Goal: Task Accomplishment & Management: Use online tool/utility

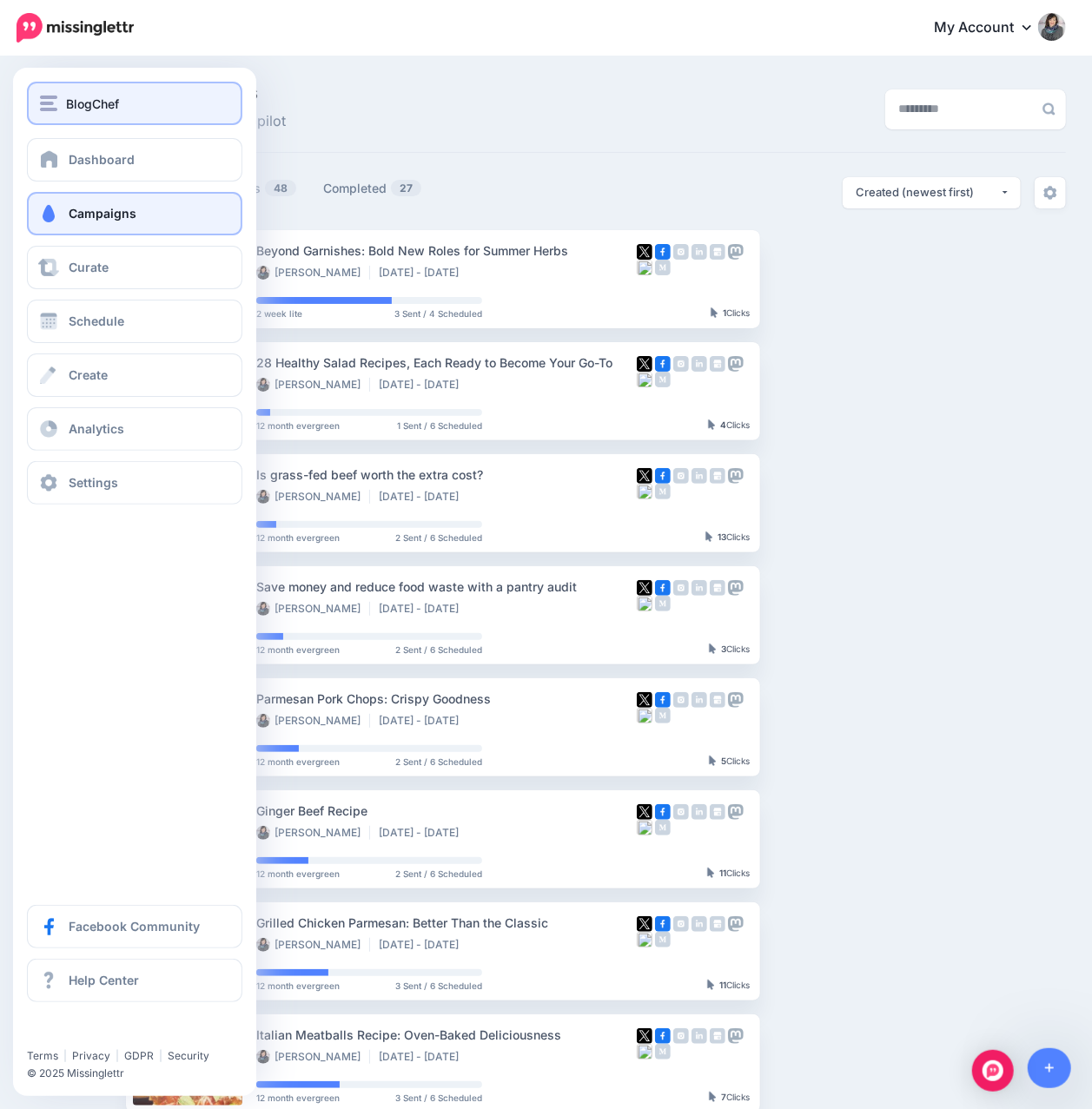
click at [49, 113] on button "BlogChef" at bounding box center [134, 103] width 215 height 43
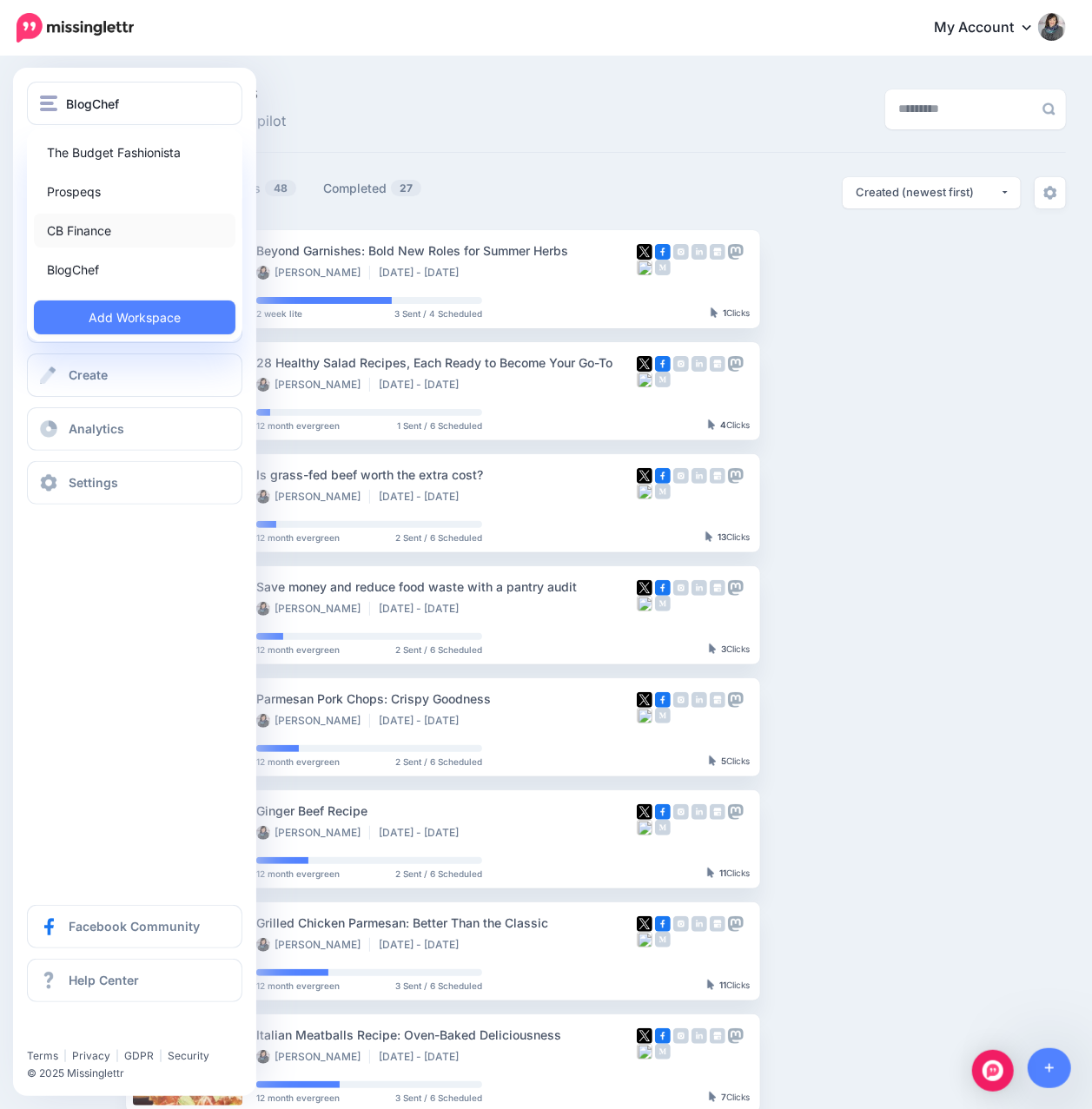
click at [91, 233] on link "CB Finance" at bounding box center [135, 231] width 202 height 34
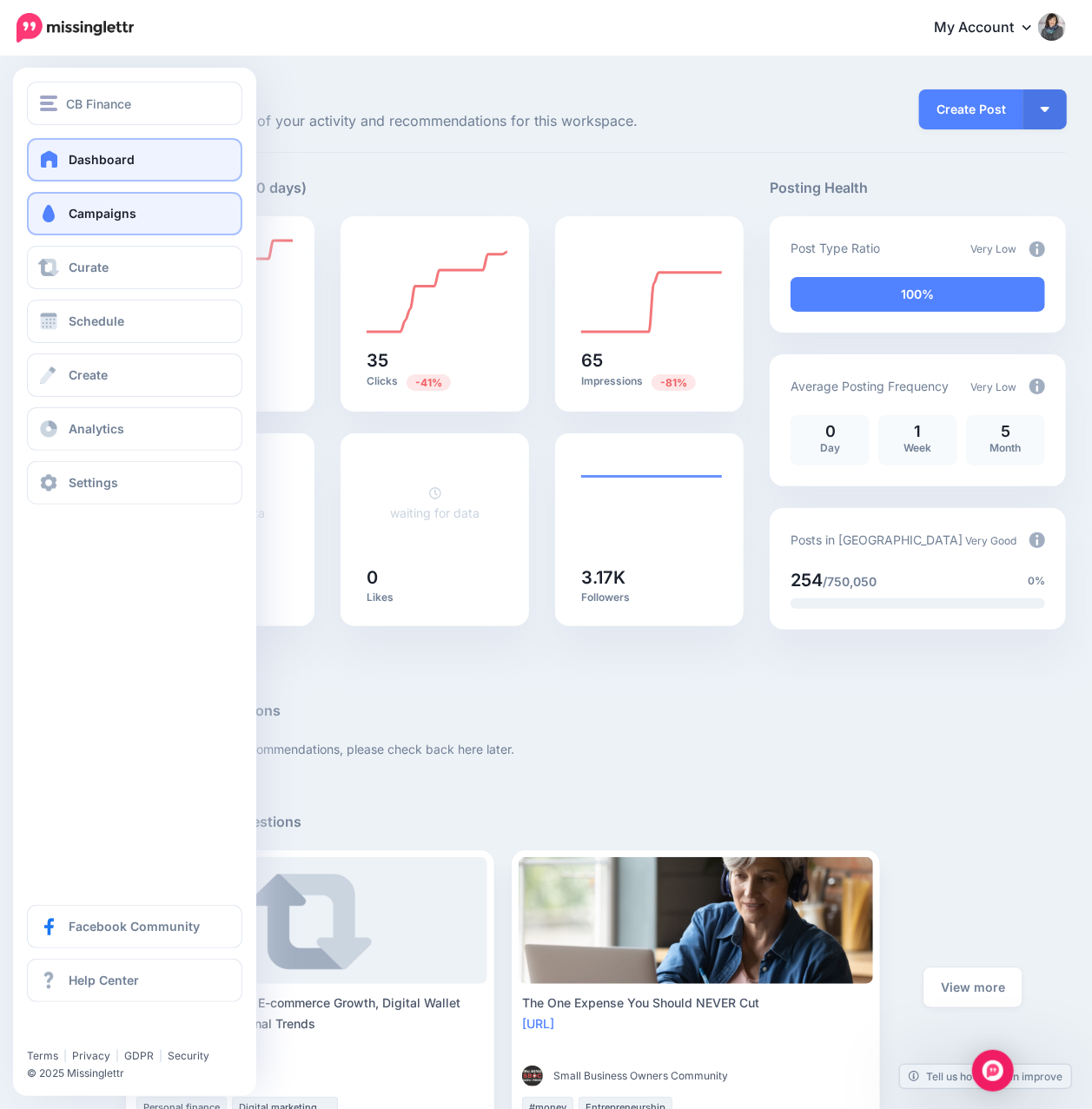
click at [75, 221] on link "Campaigns" at bounding box center [134, 213] width 215 height 43
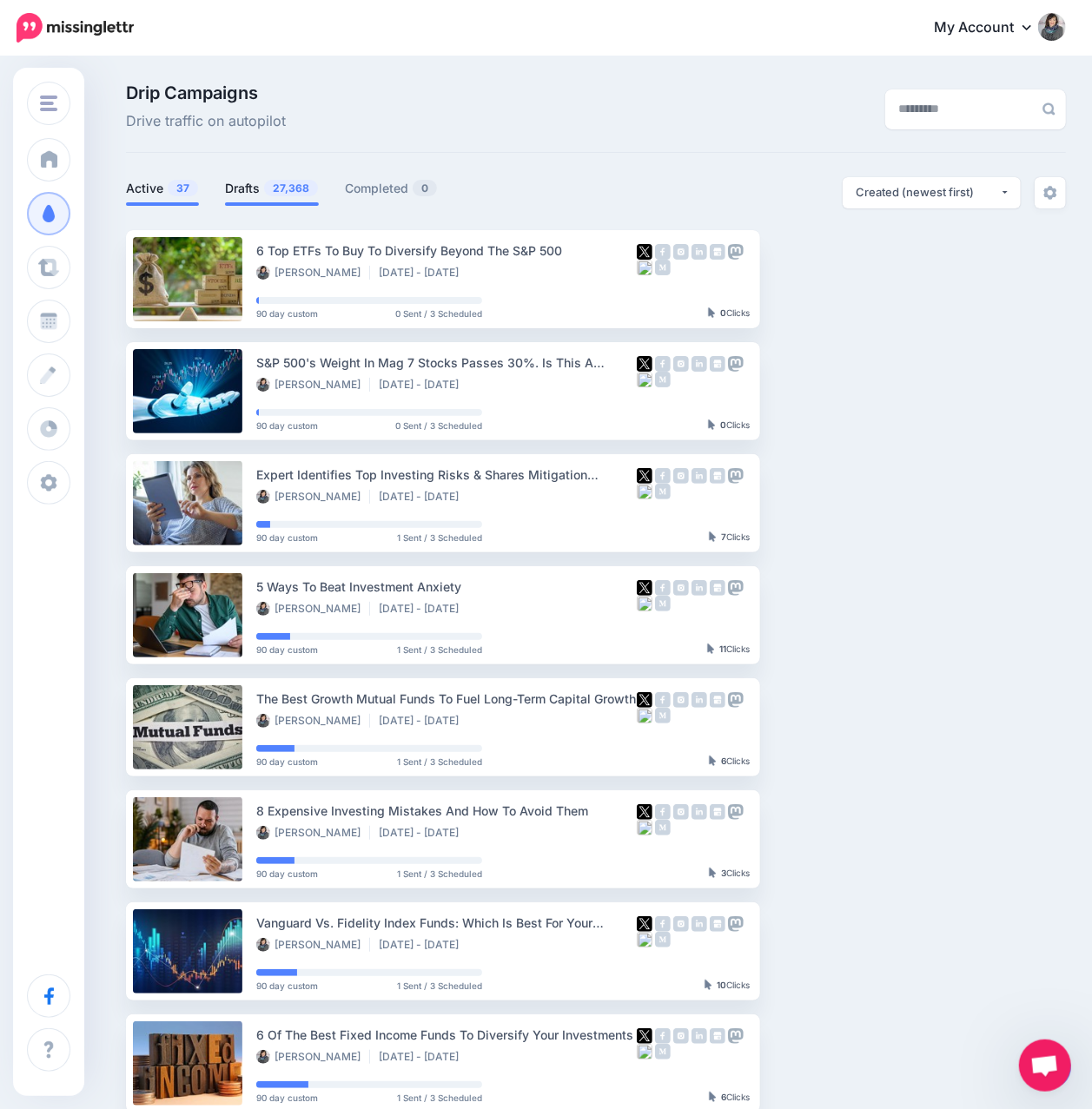
click at [282, 195] on span "27,368" at bounding box center [291, 188] width 54 height 17
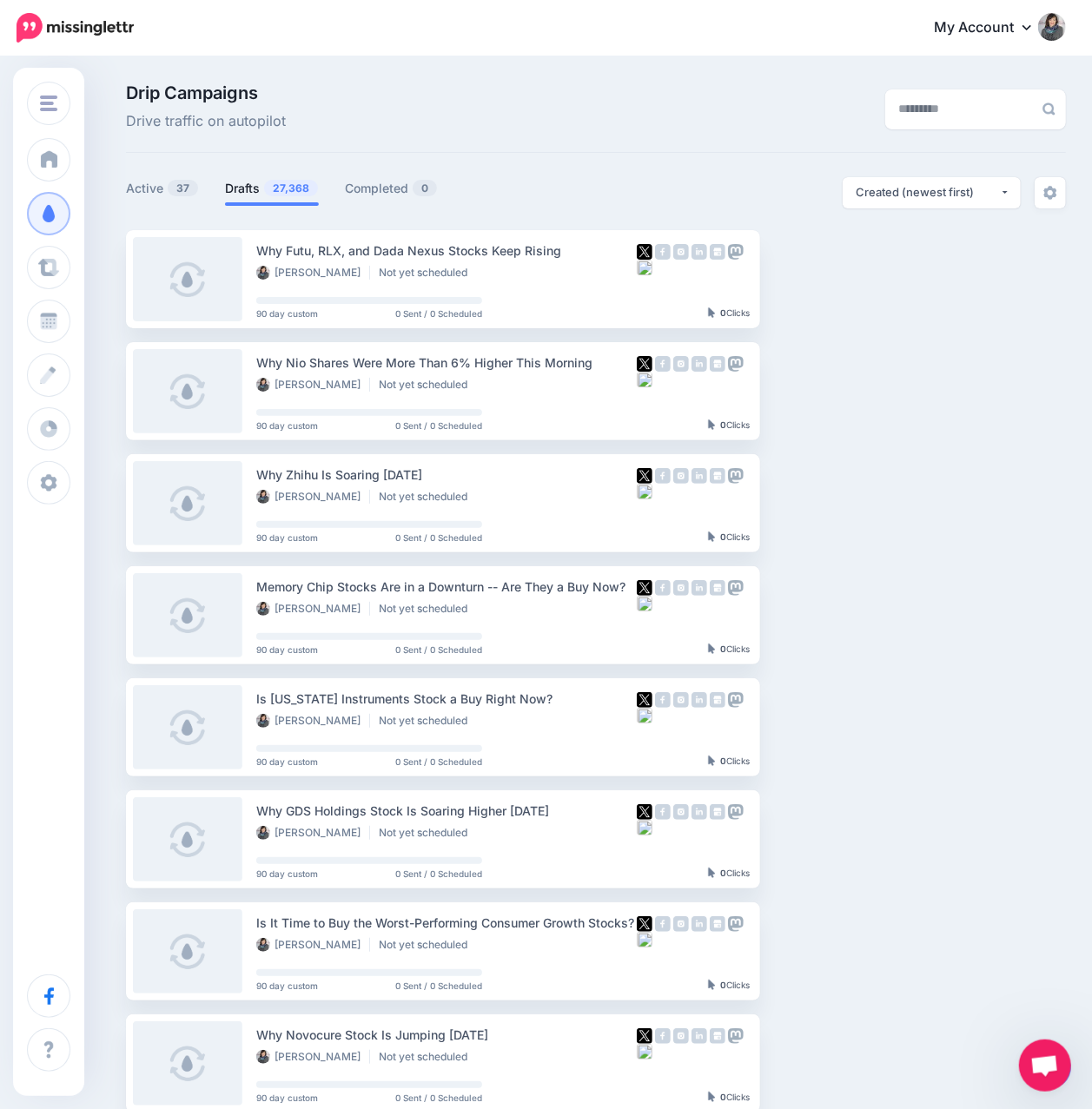
click at [1067, 1080] on link "Open chat" at bounding box center [1045, 1066] width 52 height 52
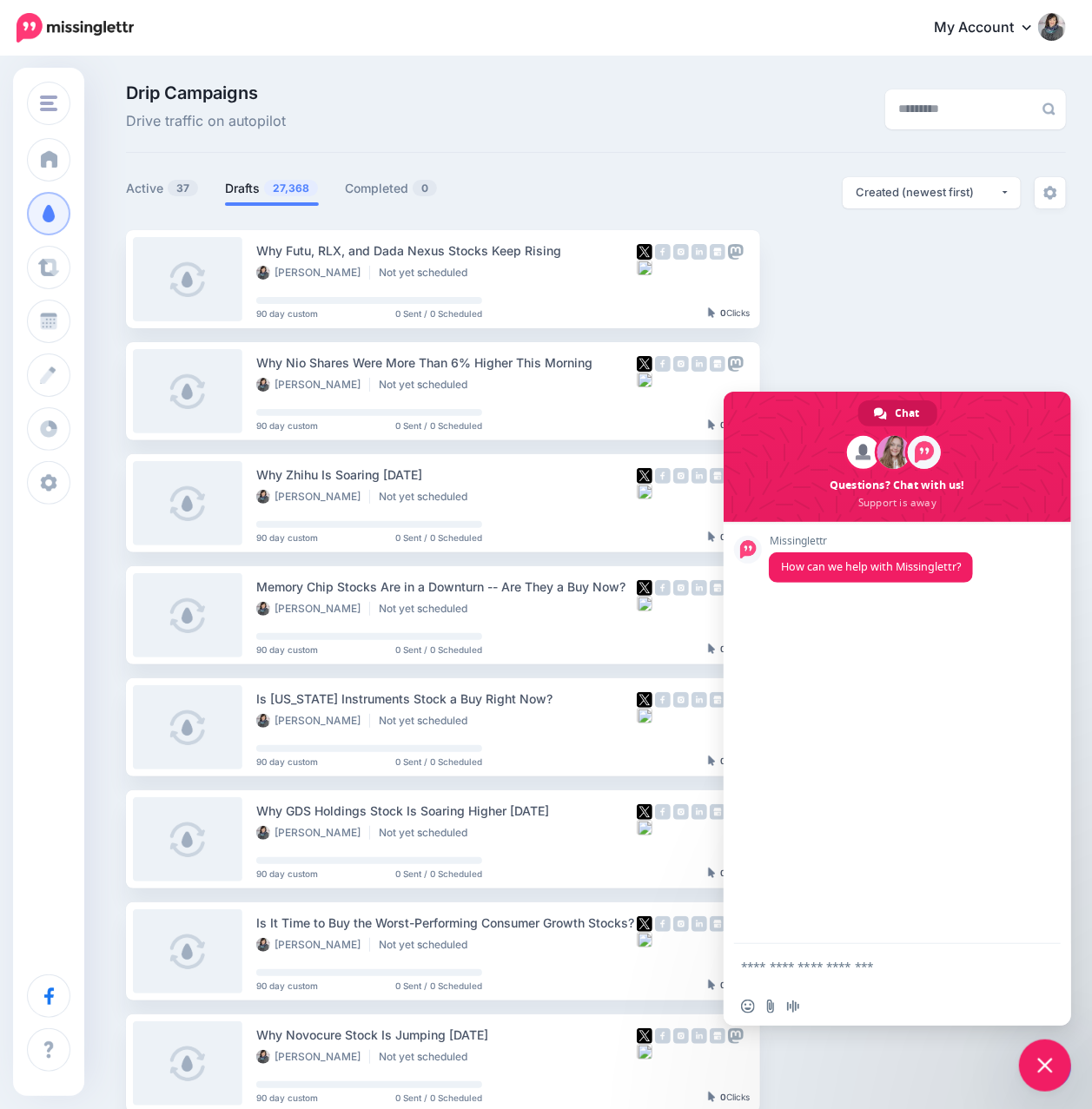
click at [1043, 1054] on span "Close chat" at bounding box center [1045, 1066] width 52 height 52
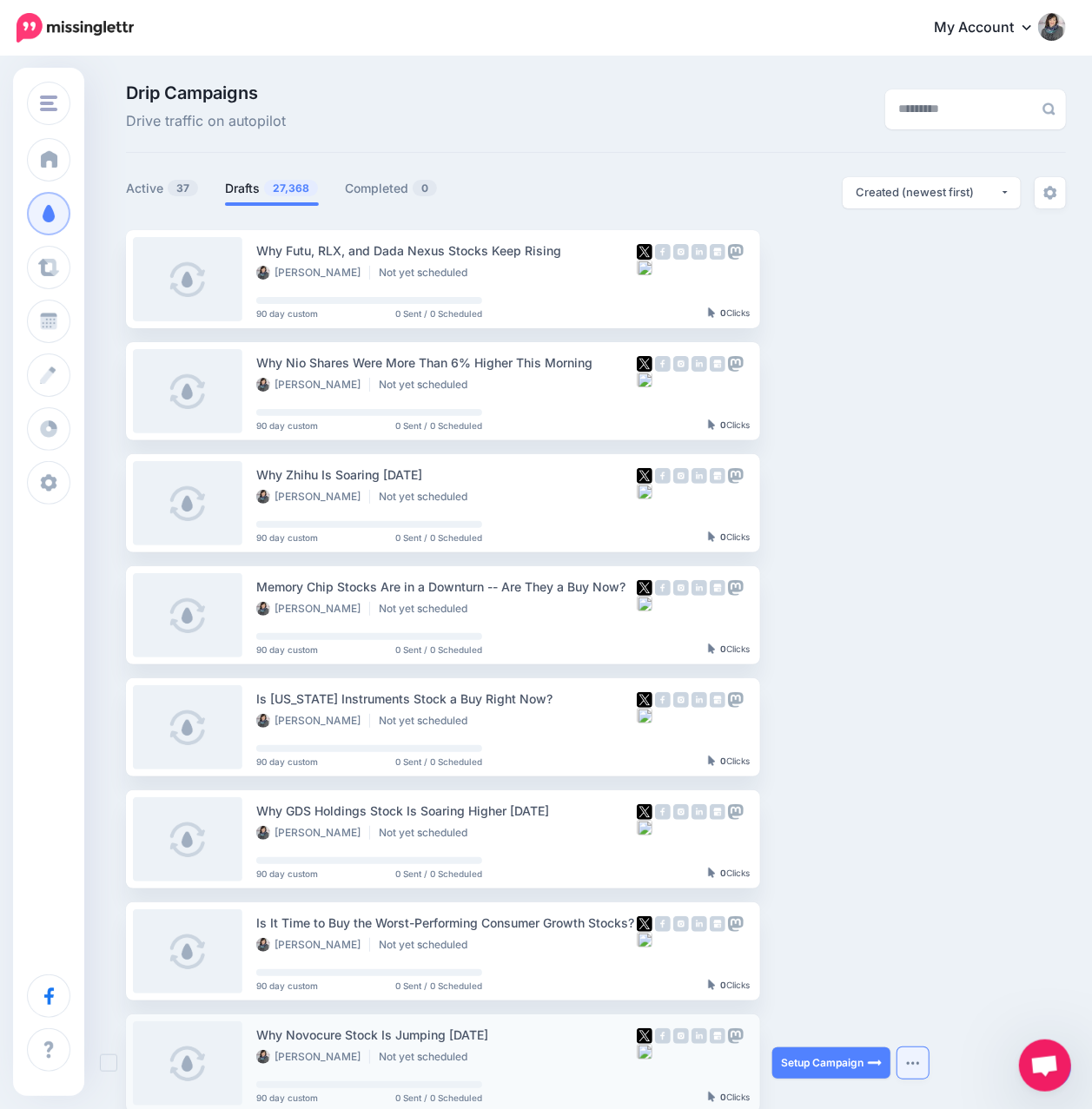
drag, startPoint x: 1041, startPoint y: 1064, endPoint x: 926, endPoint y: 1050, distance: 115.5
click at [926, 1050] on body "My Account Dashboard My Account Billing Logout" at bounding box center [546, 554] width 1092 height 1109
drag, startPoint x: 1036, startPoint y: 1068, endPoint x: 1040, endPoint y: 964, distance: 104.3
click at [1040, 964] on body "My Account Dashboard My Account Billing Logout" at bounding box center [546, 554] width 1092 height 1109
click at [157, 189] on link "Active 37" at bounding box center [162, 188] width 73 height 21
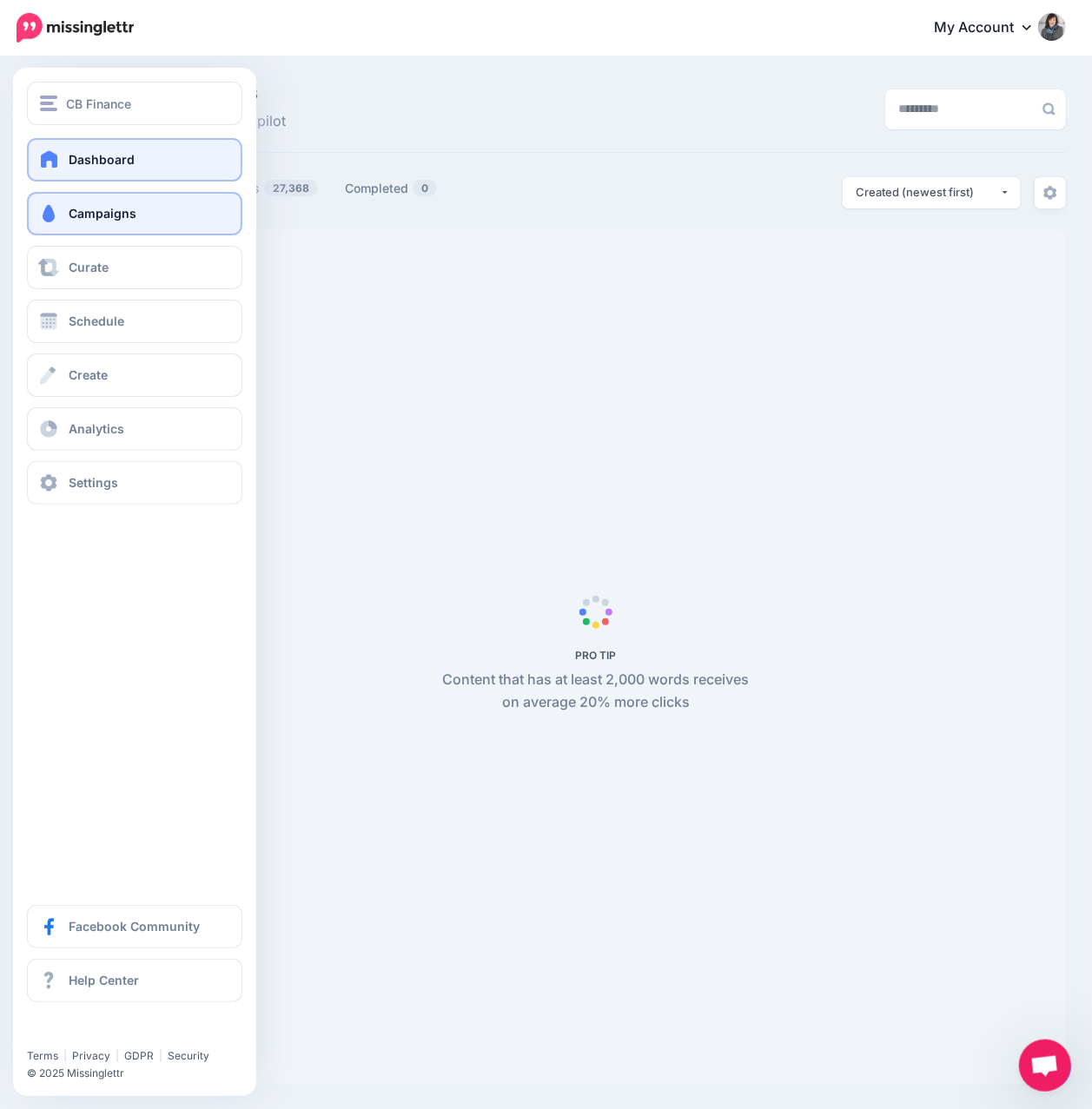
click at [73, 165] on span "Dashboard" at bounding box center [102, 159] width 66 height 15
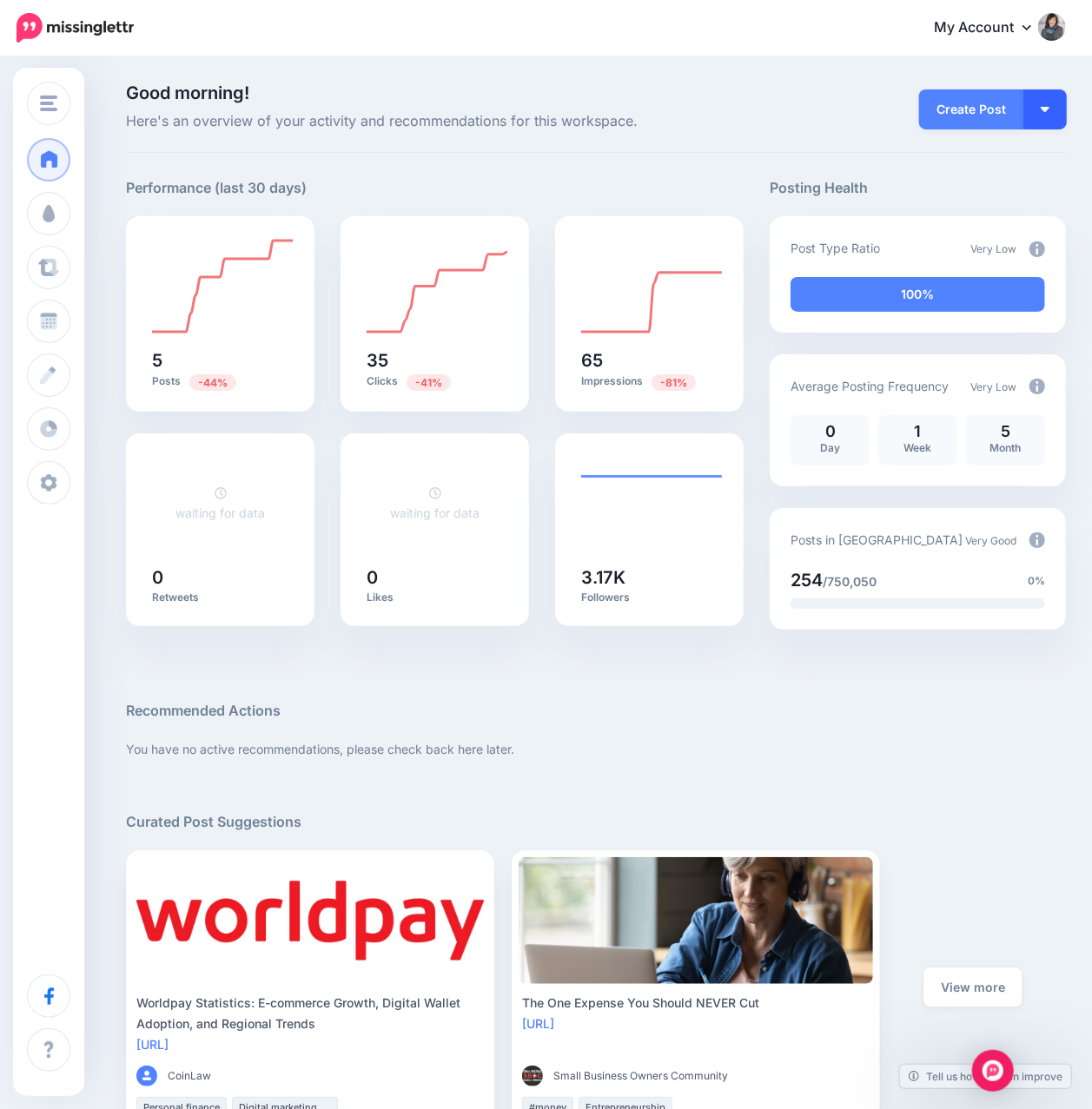
click at [1049, 111] on img "button" at bounding box center [1045, 109] width 9 height 5
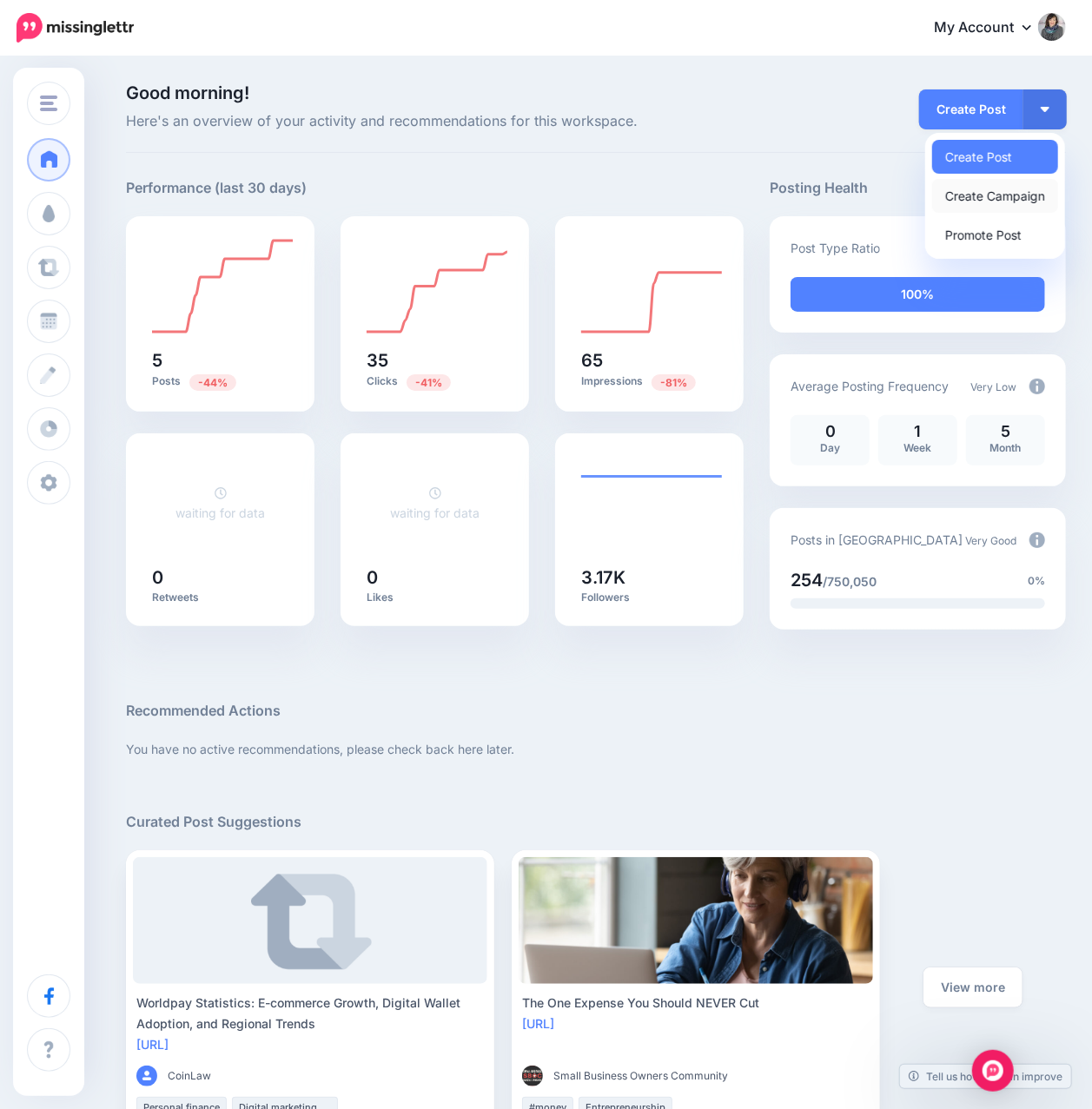
click at [994, 199] on link "Create Campaign" at bounding box center [995, 196] width 126 height 34
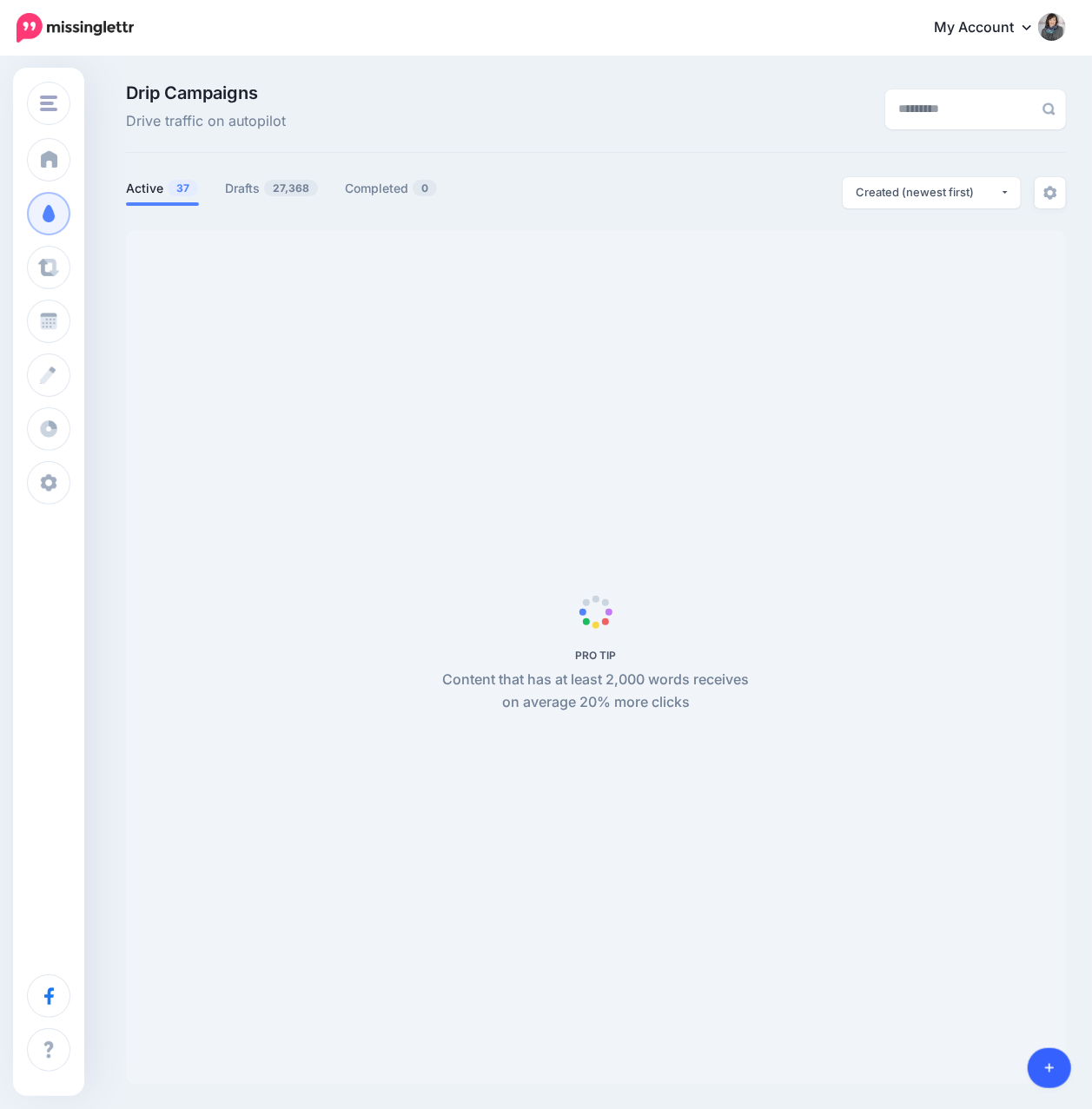
click at [1053, 1064] on icon at bounding box center [1050, 1068] width 10 height 12
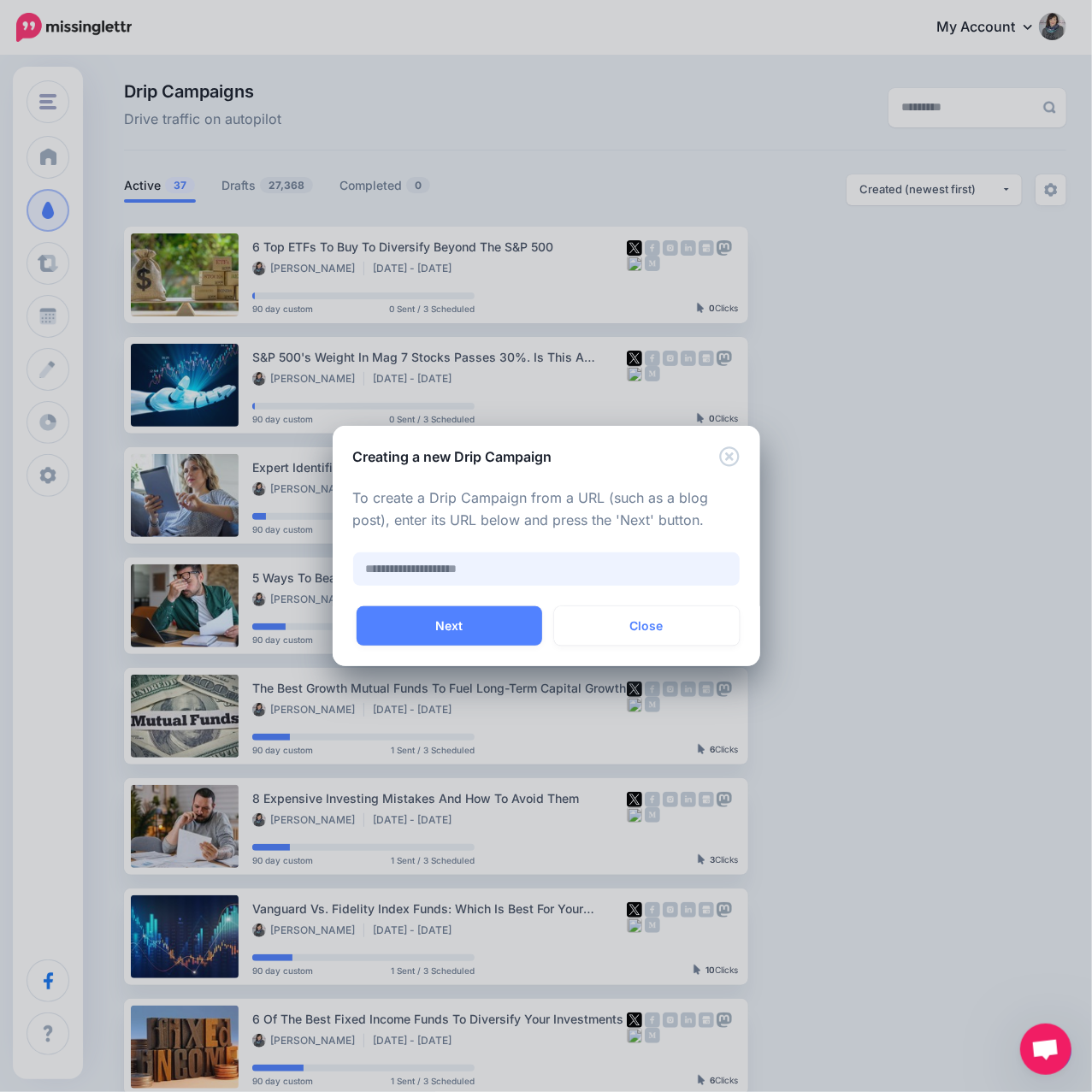
click at [500, 566] on input "text" at bounding box center [546, 569] width 387 height 33
paste input "**********"
type input "**********"
click at [491, 634] on button "Next" at bounding box center [449, 626] width 185 height 39
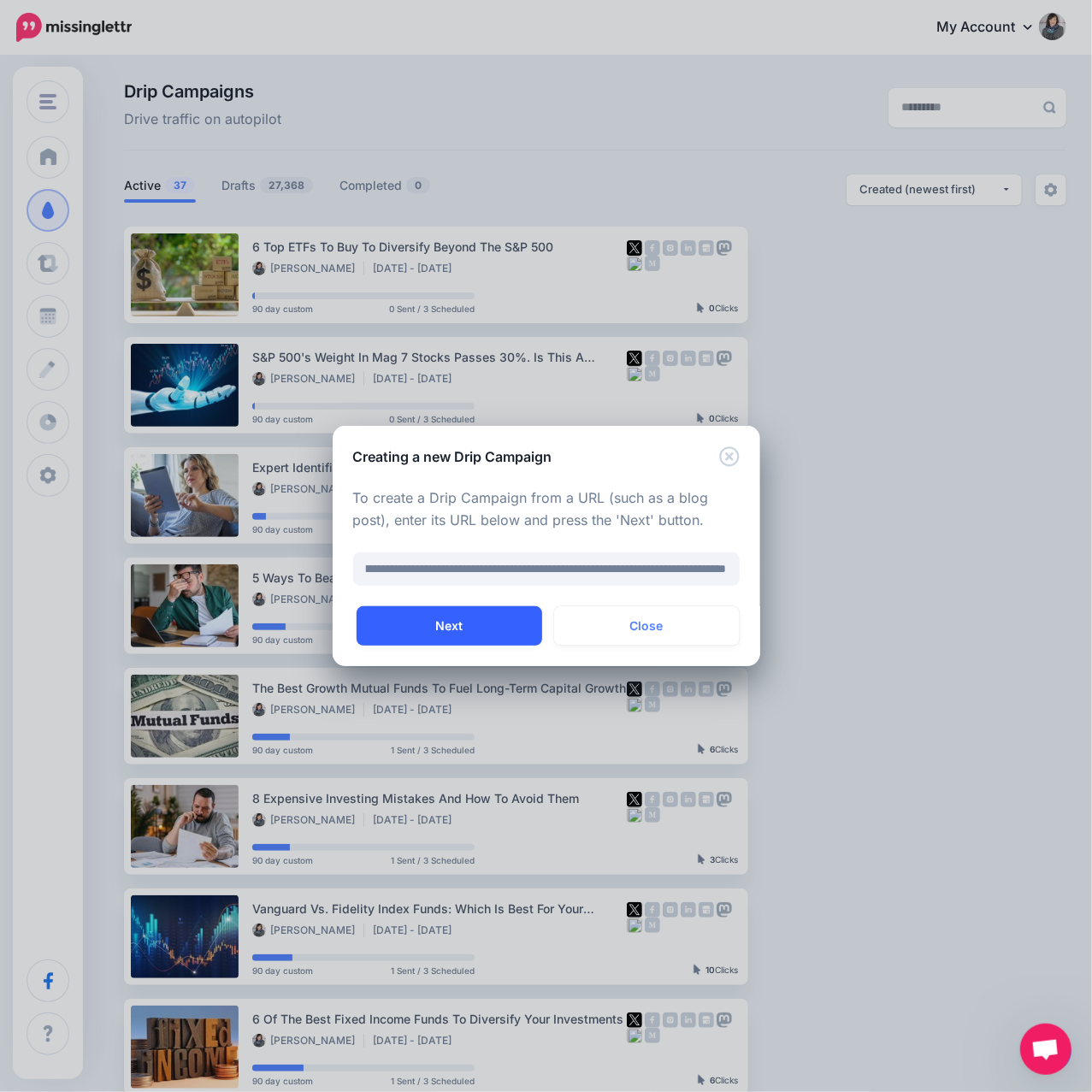
scroll to position [0, 0]
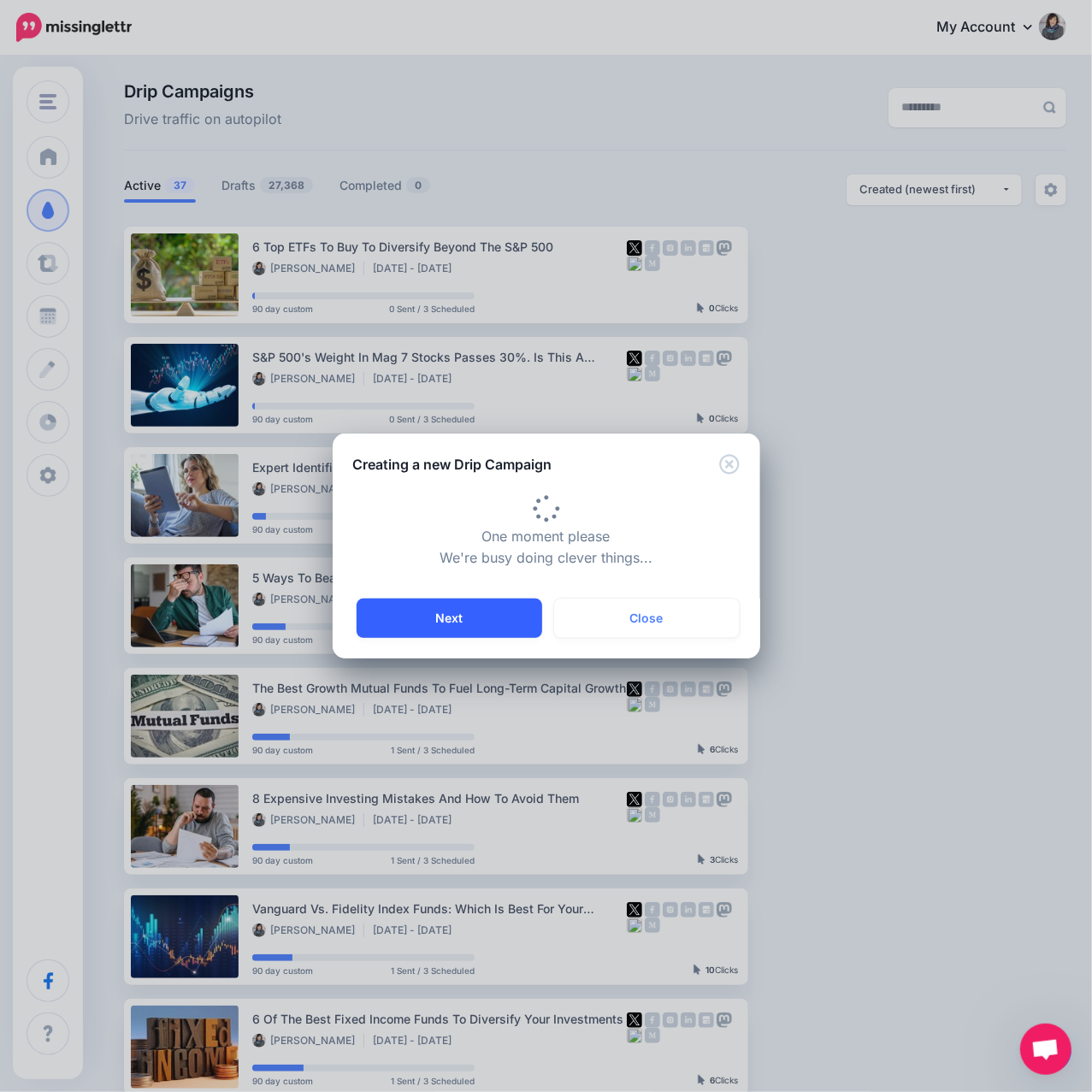
type input "**********"
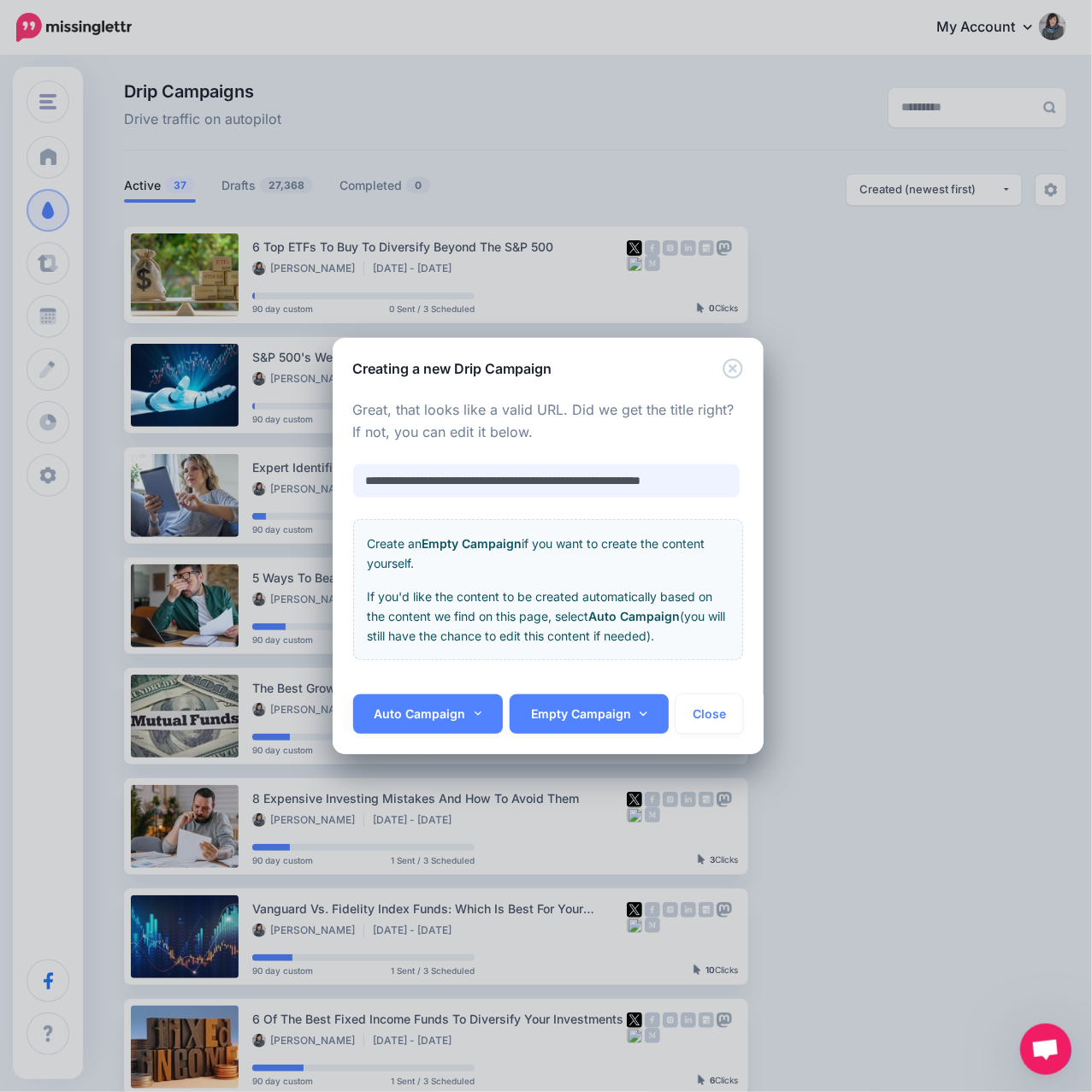
scroll to position [0, 22]
click at [463, 703] on link "Auto Campaign" at bounding box center [428, 714] width 151 height 39
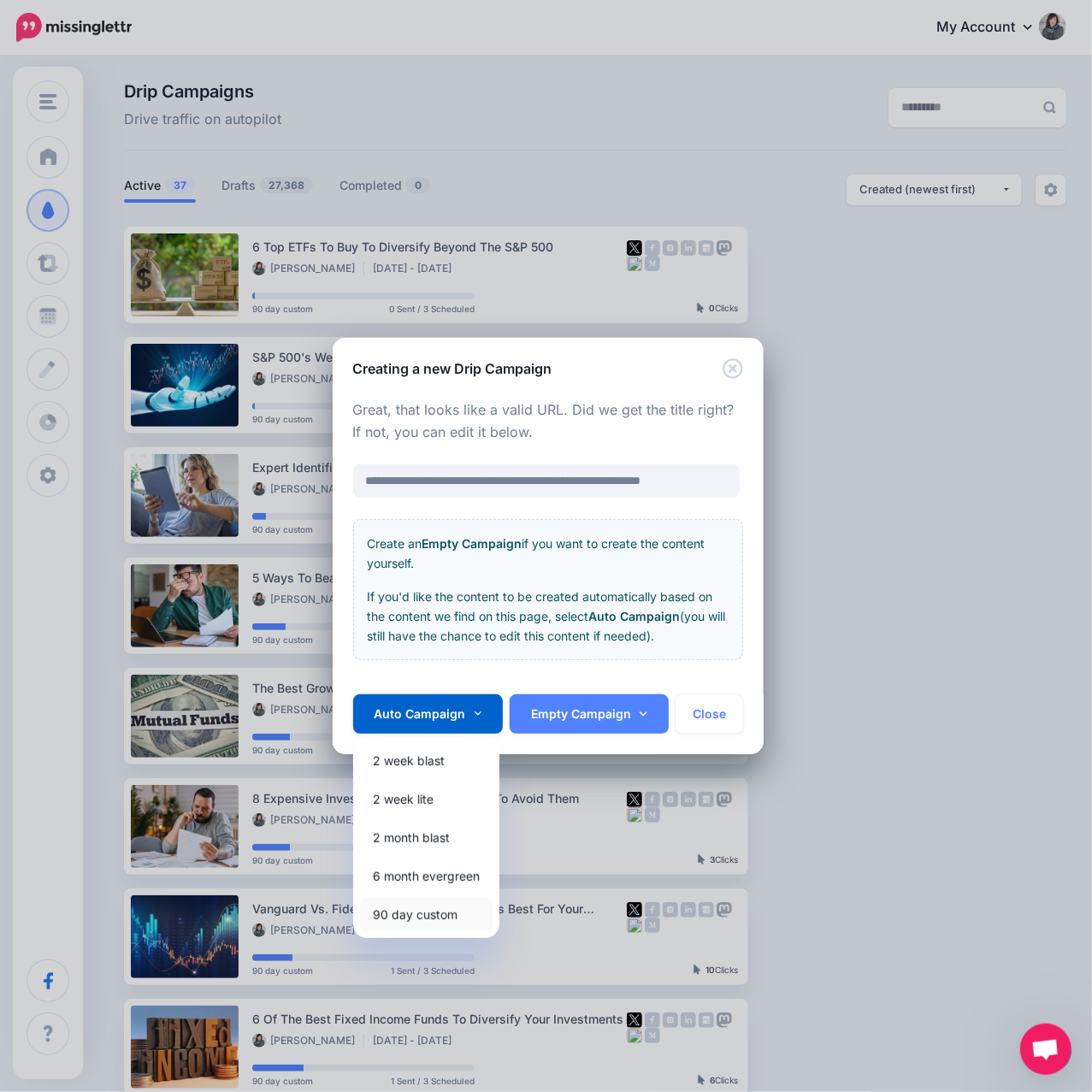
click at [432, 908] on link "90 day custom" at bounding box center [426, 915] width 133 height 33
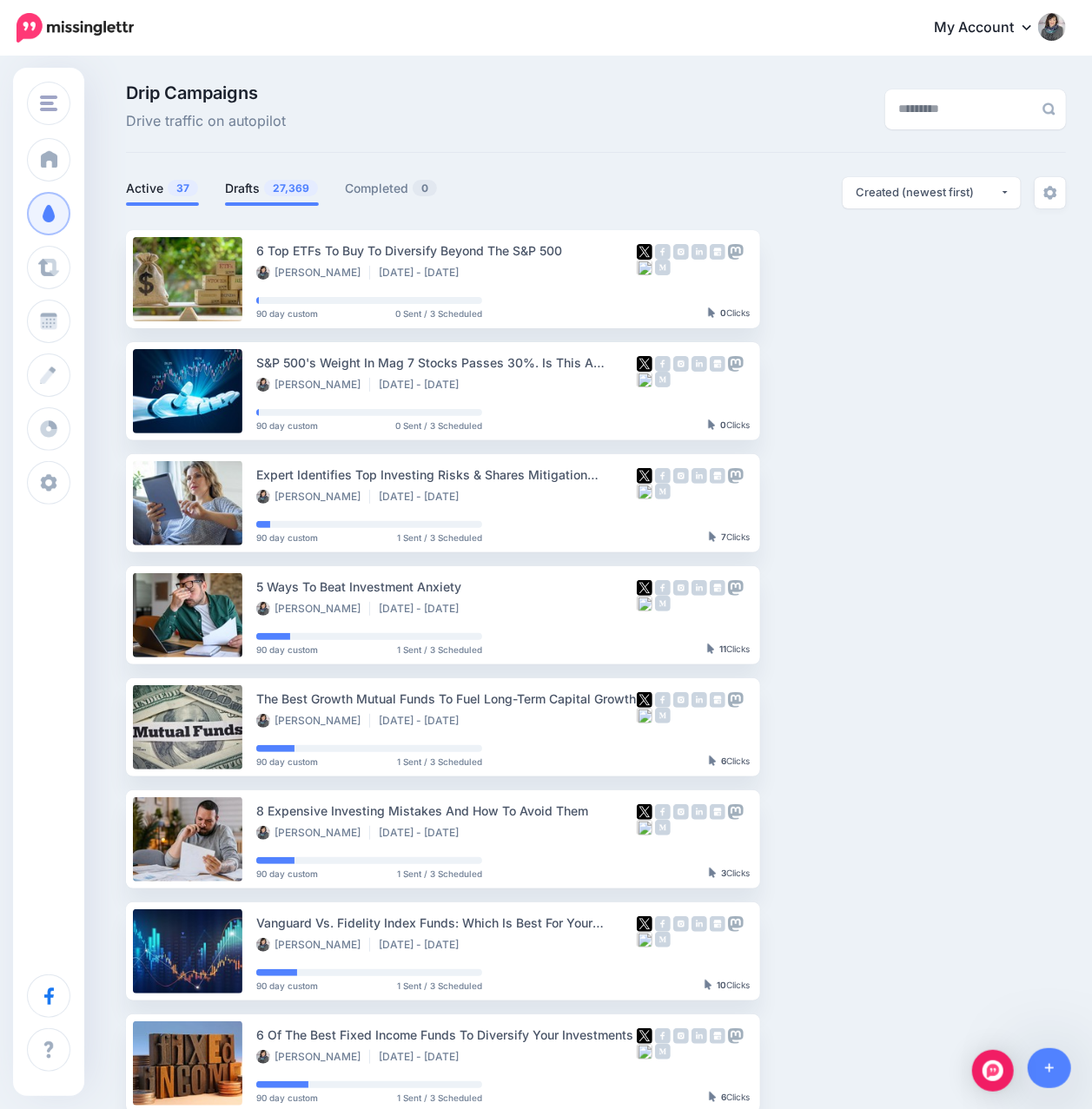
click at [282, 195] on span "27,369" at bounding box center [291, 188] width 54 height 17
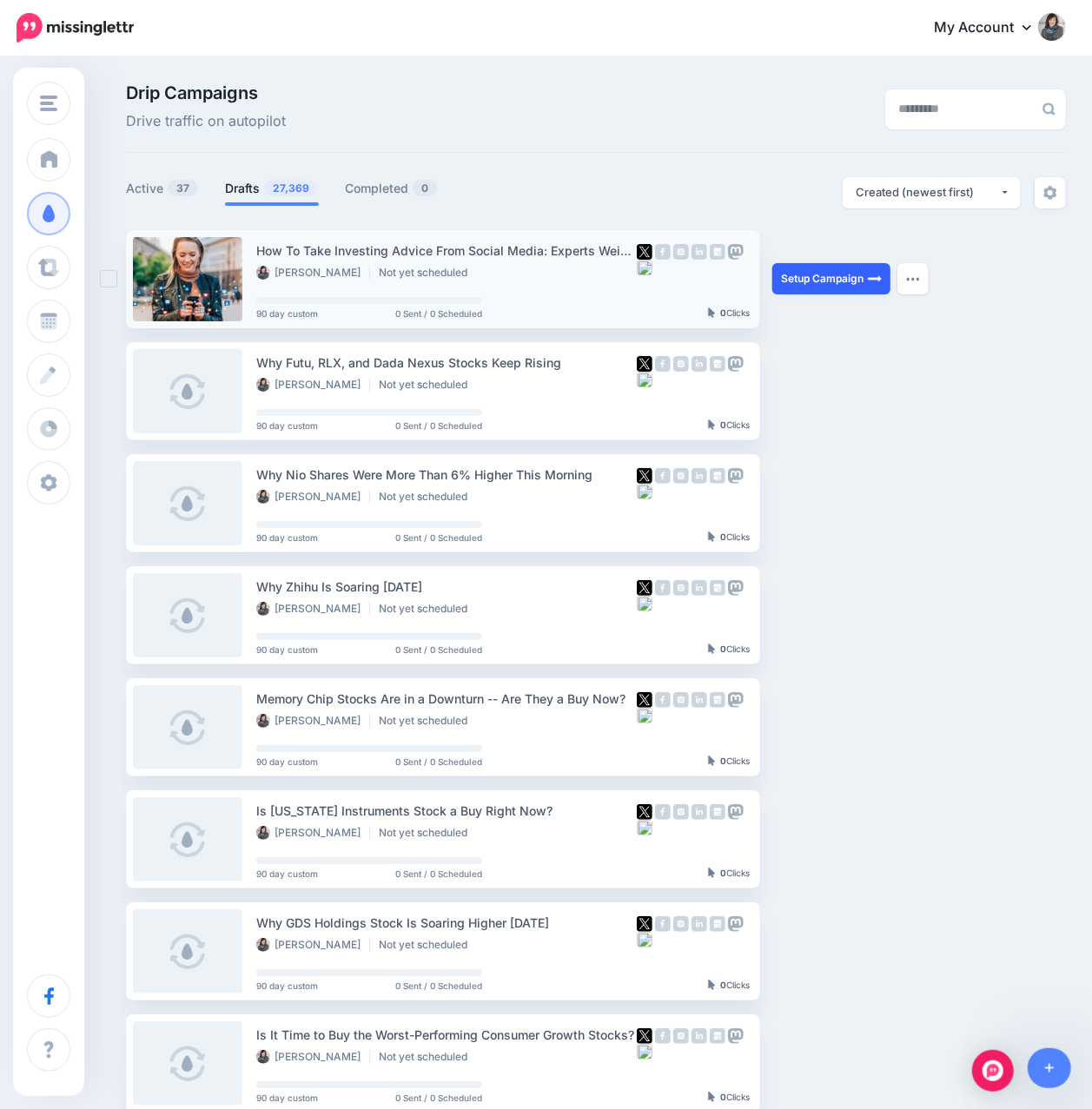
click at [787, 272] on link "Setup Campaign" at bounding box center [831, 278] width 118 height 31
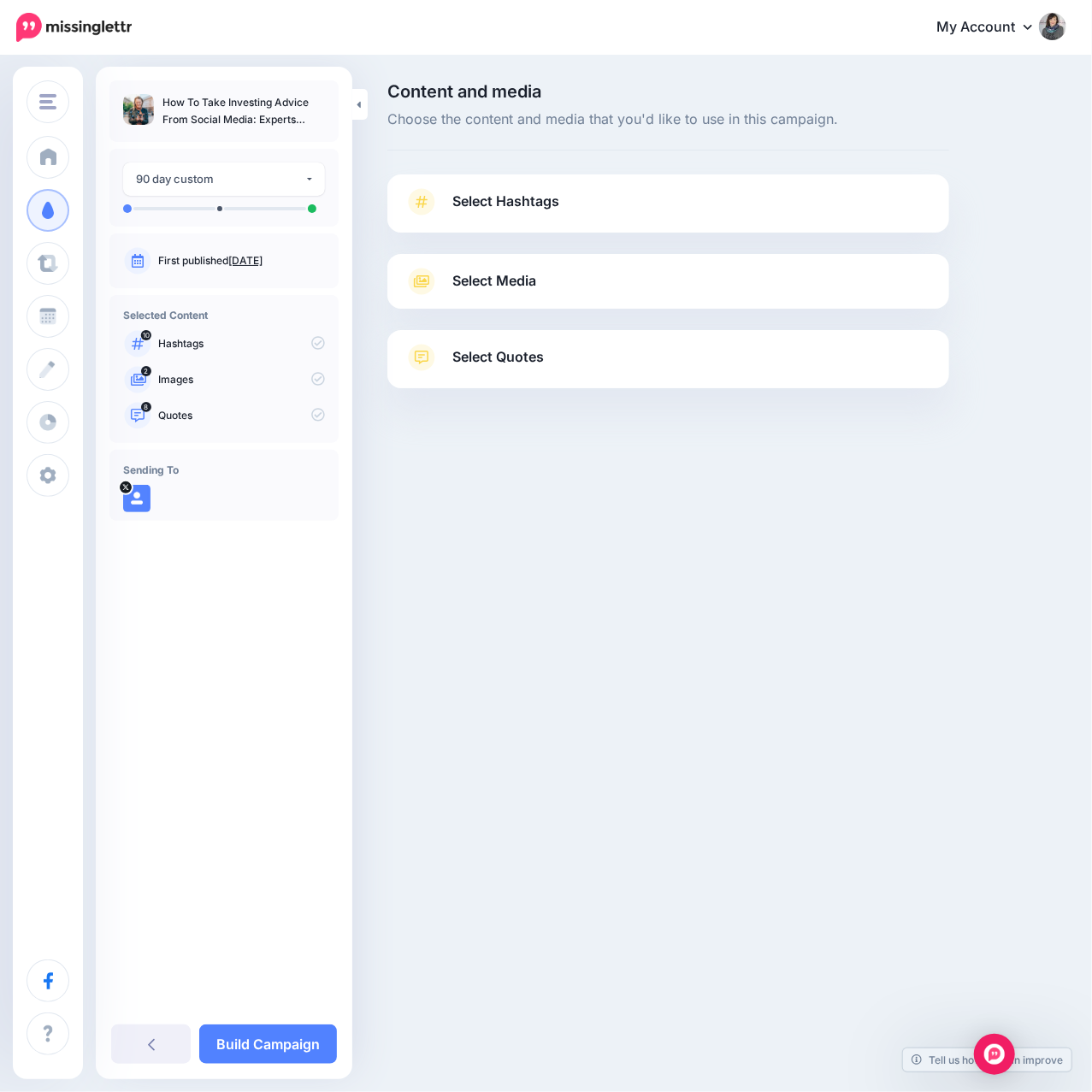
click at [489, 195] on span "Select Hashtags" at bounding box center [505, 201] width 107 height 23
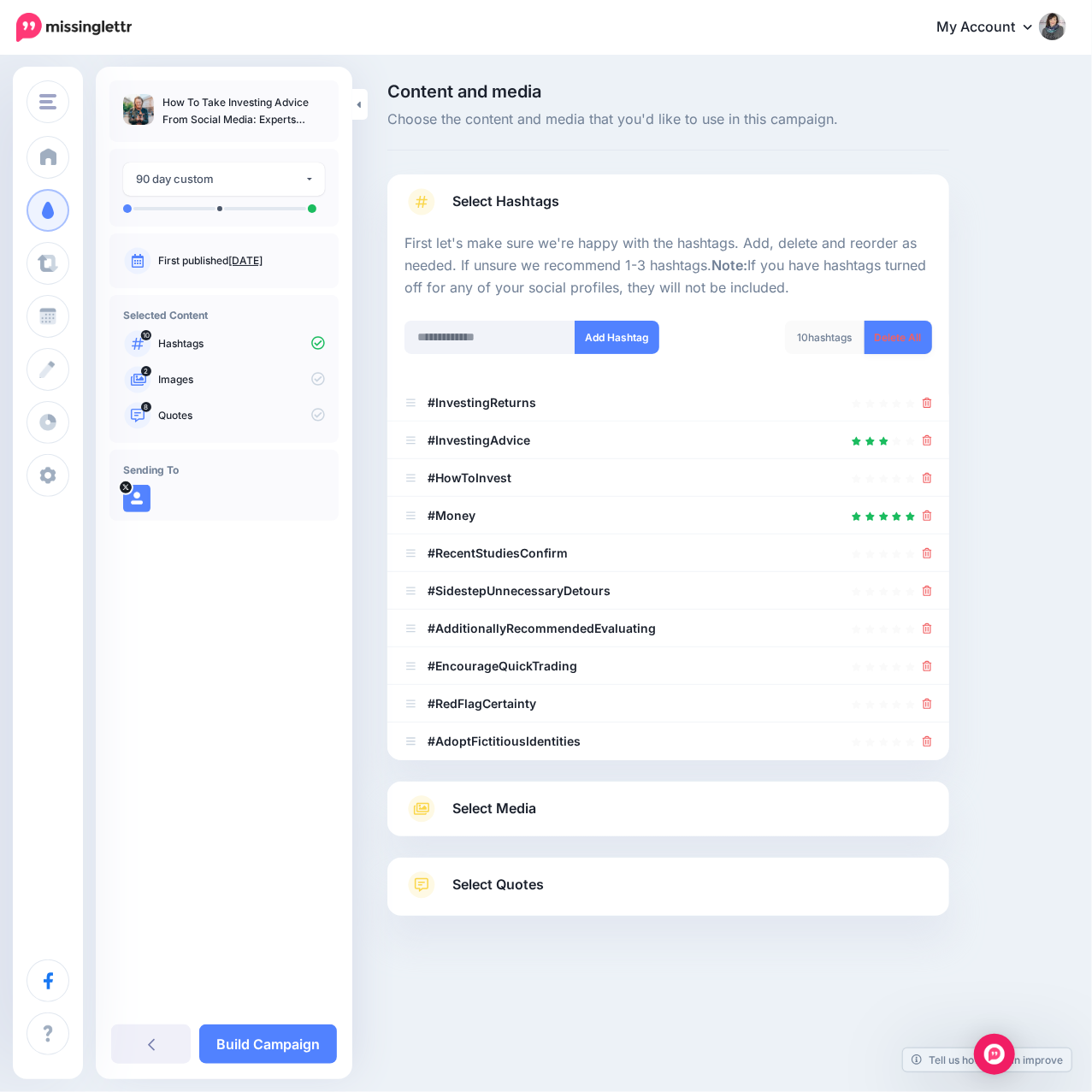
click at [901, 333] on link "Delete All" at bounding box center [898, 338] width 68 height 33
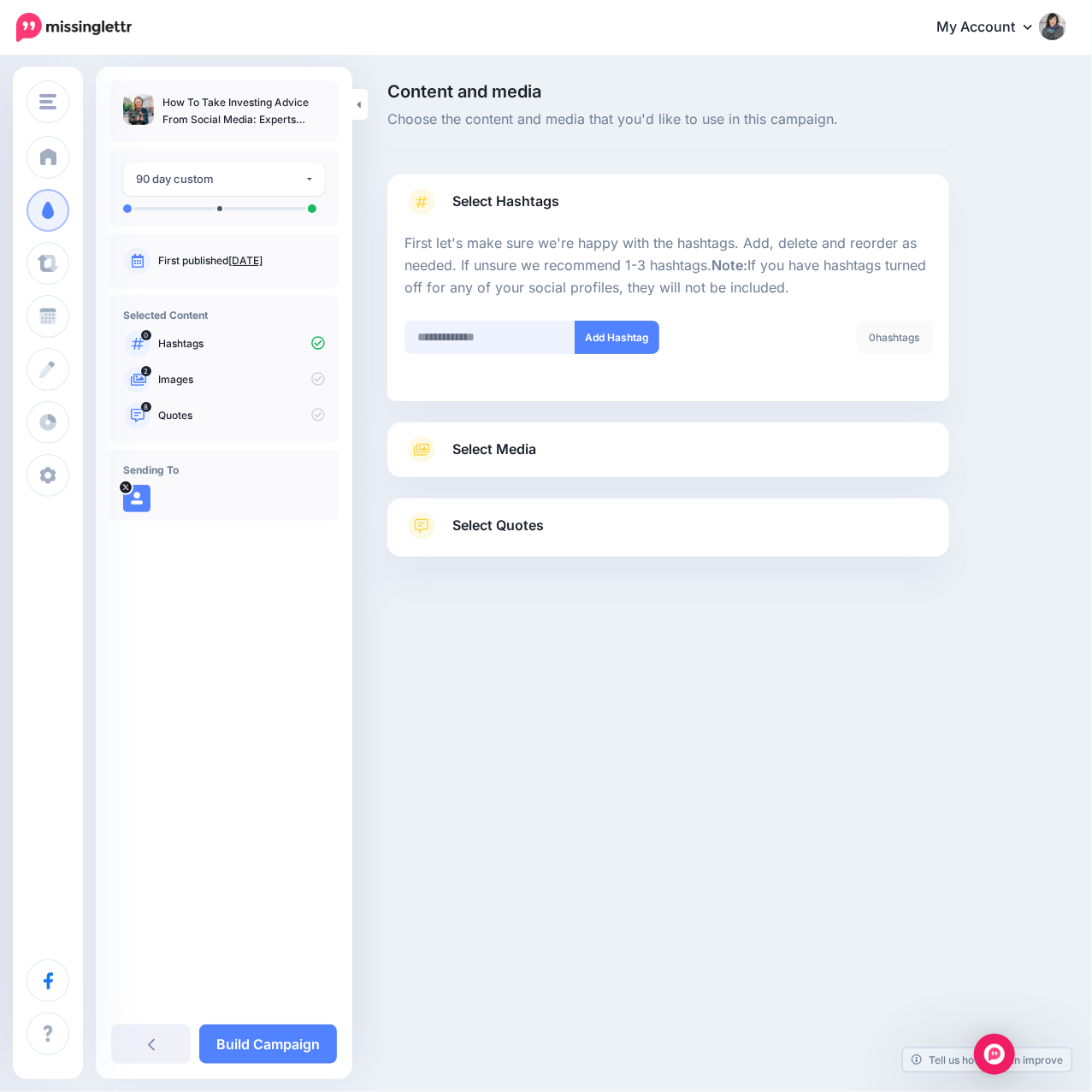
click at [487, 336] on input "text" at bounding box center [490, 338] width 171 height 33
type input "*********"
click at [636, 350] on button "Add Hashtag" at bounding box center [617, 338] width 85 height 33
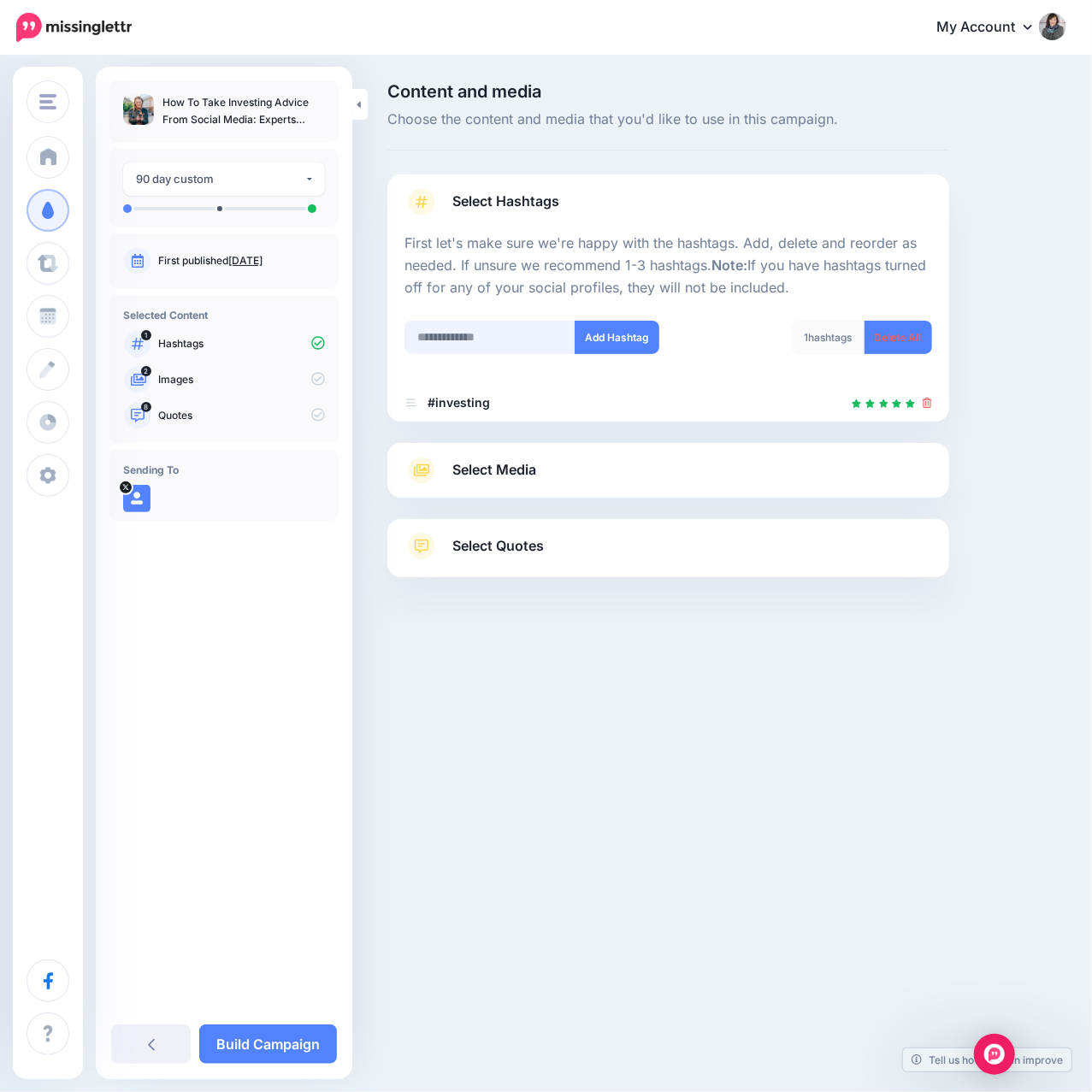
click at [500, 337] on input "text" at bounding box center [490, 338] width 171 height 33
type input "**********"
click at [613, 344] on button "Add Hashtag" at bounding box center [617, 338] width 85 height 33
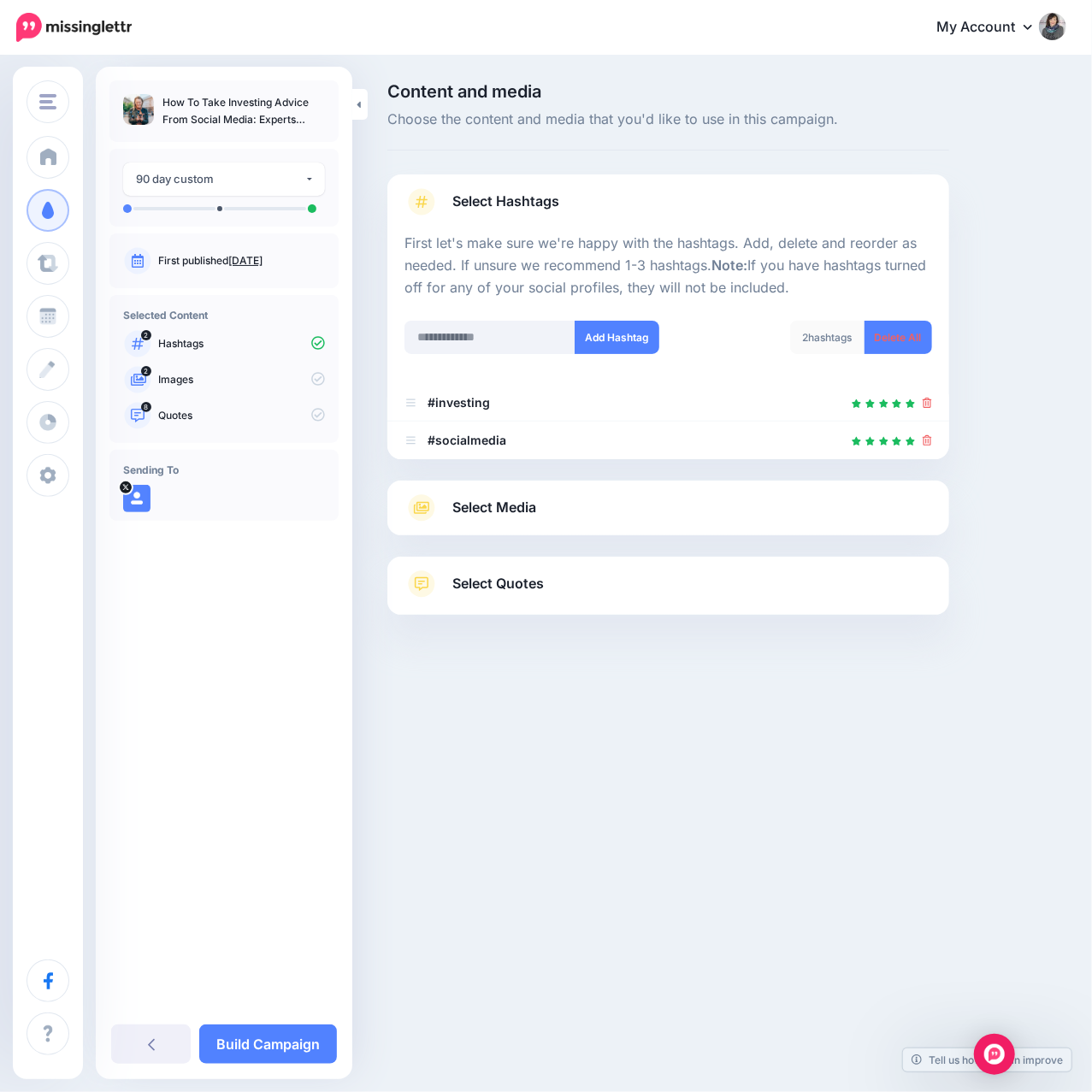
click at [528, 515] on span "Select Media" at bounding box center [493, 507] width 84 height 23
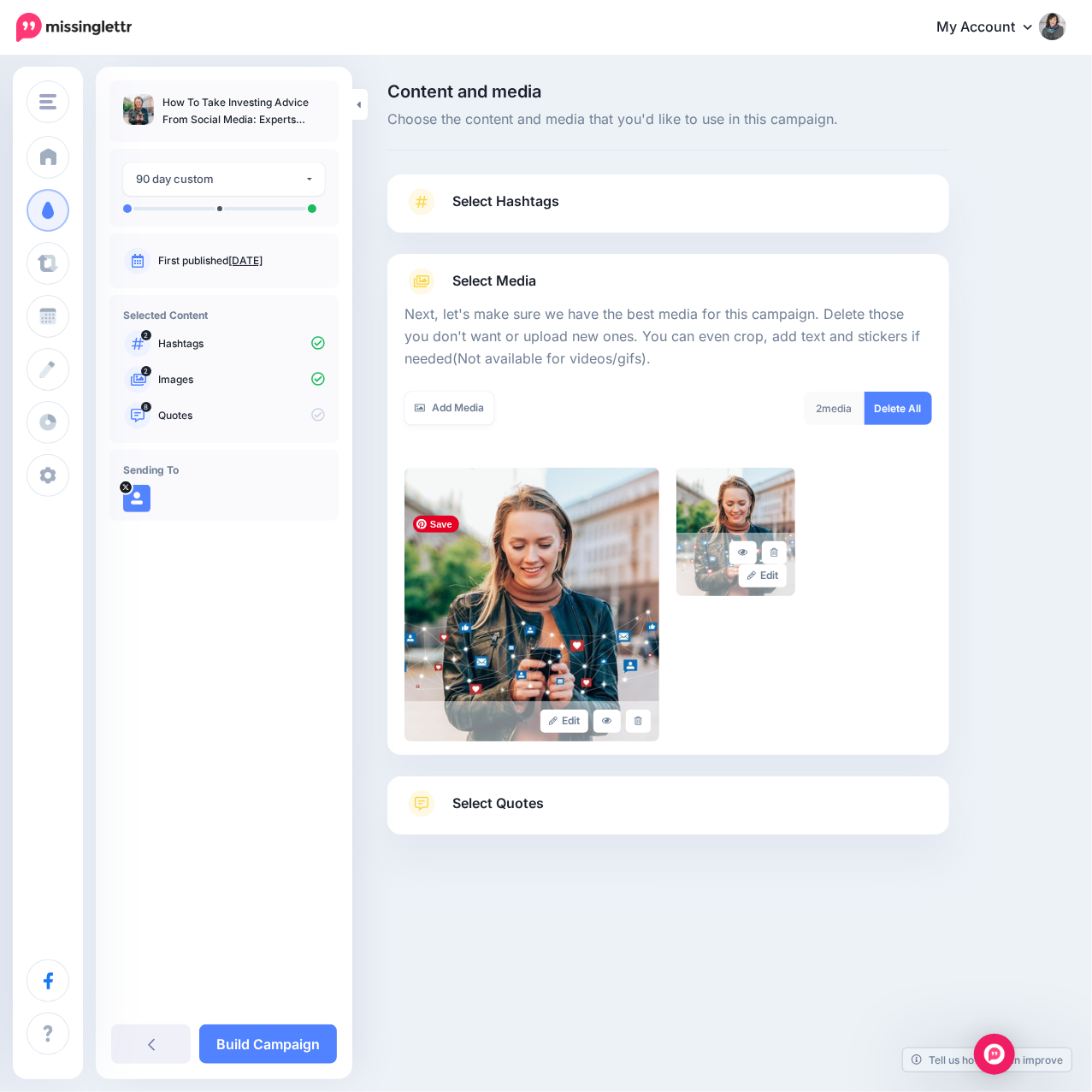
click at [528, 829] on link "Select Quotes" at bounding box center [669, 812] width 528 height 44
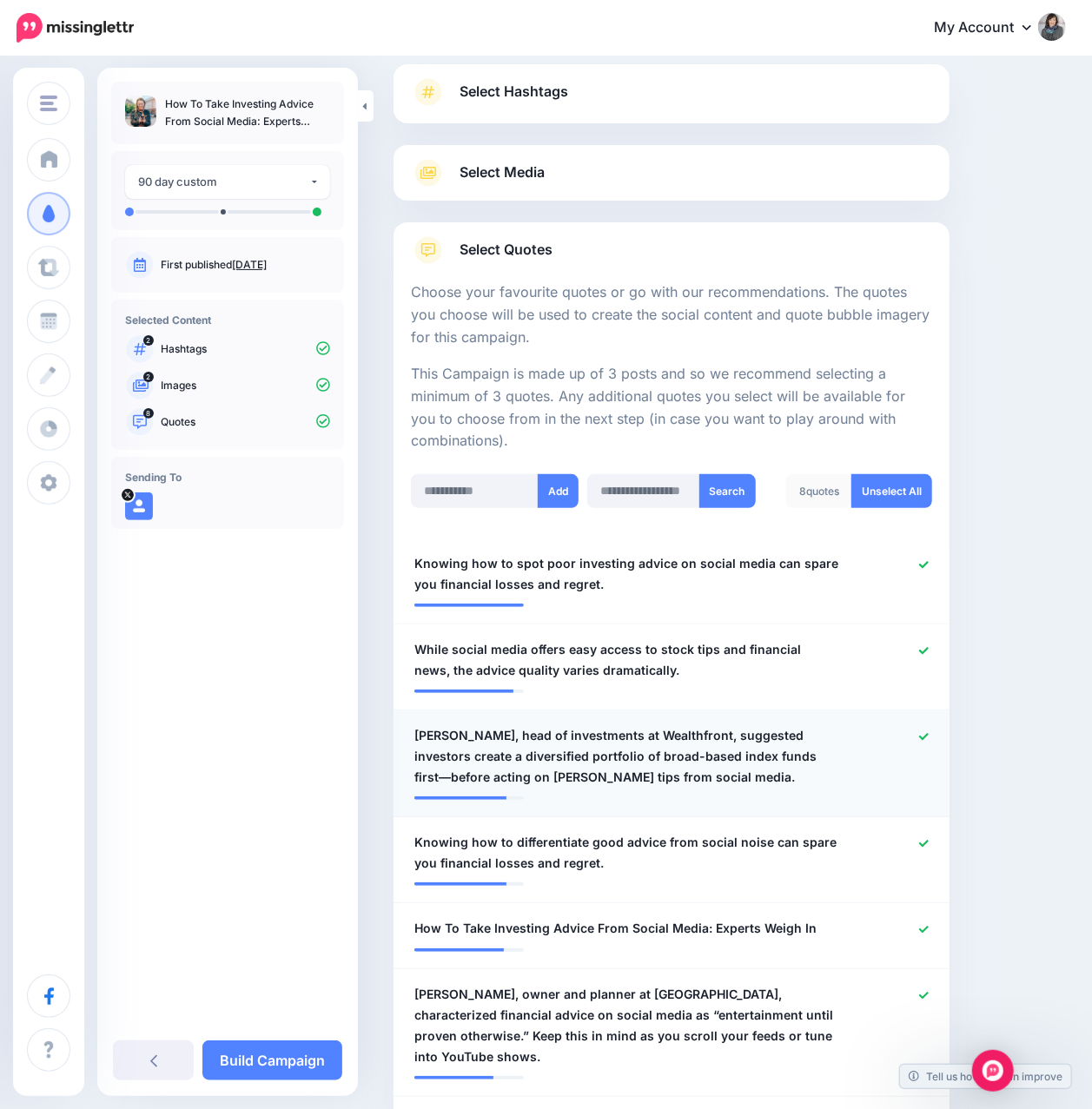
scroll to position [231, 0]
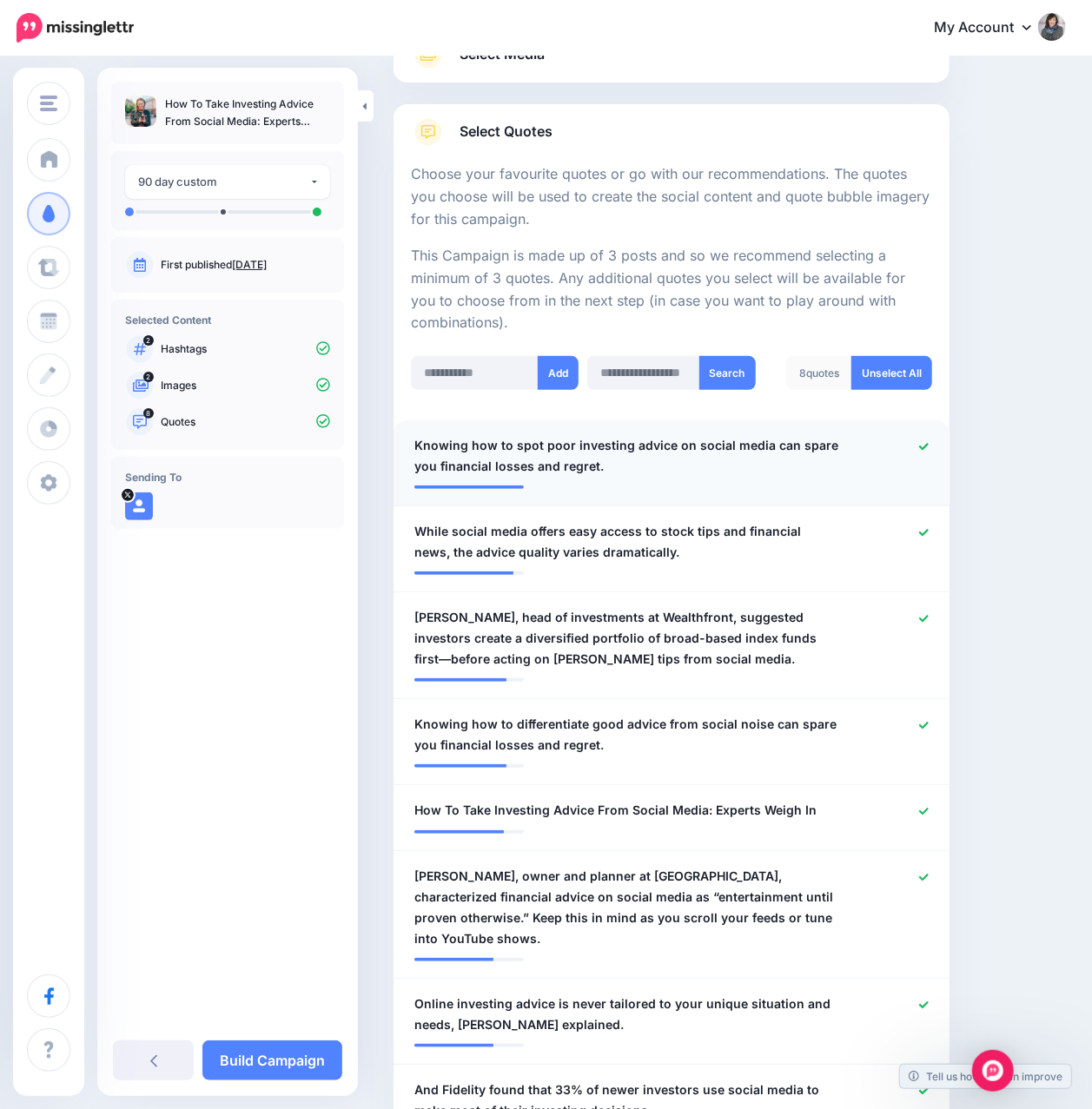
click at [928, 443] on icon at bounding box center [924, 447] width 10 height 10
click at [928, 532] on icon at bounding box center [924, 532] width 10 height 7
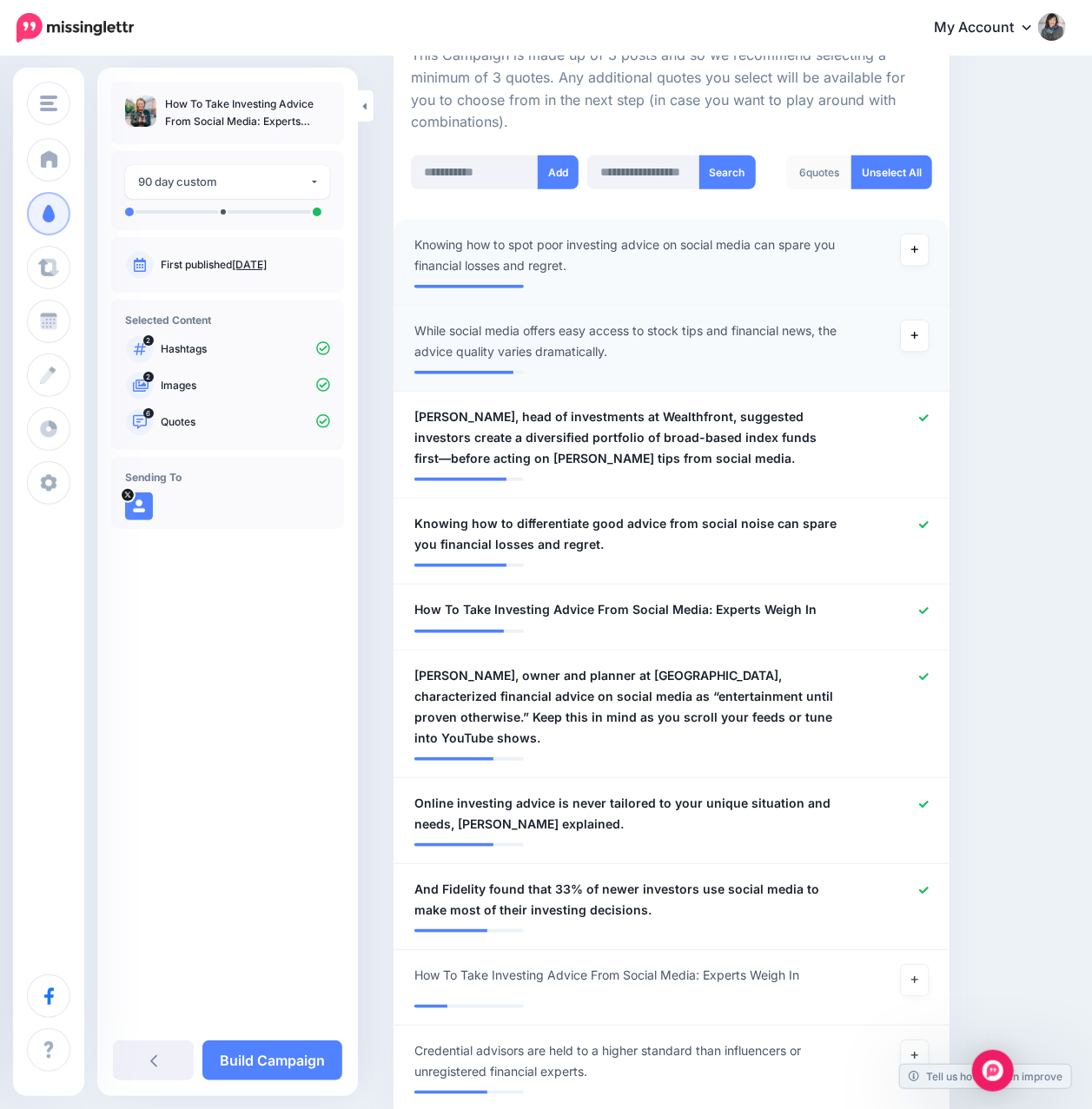
scroll to position [463, 0]
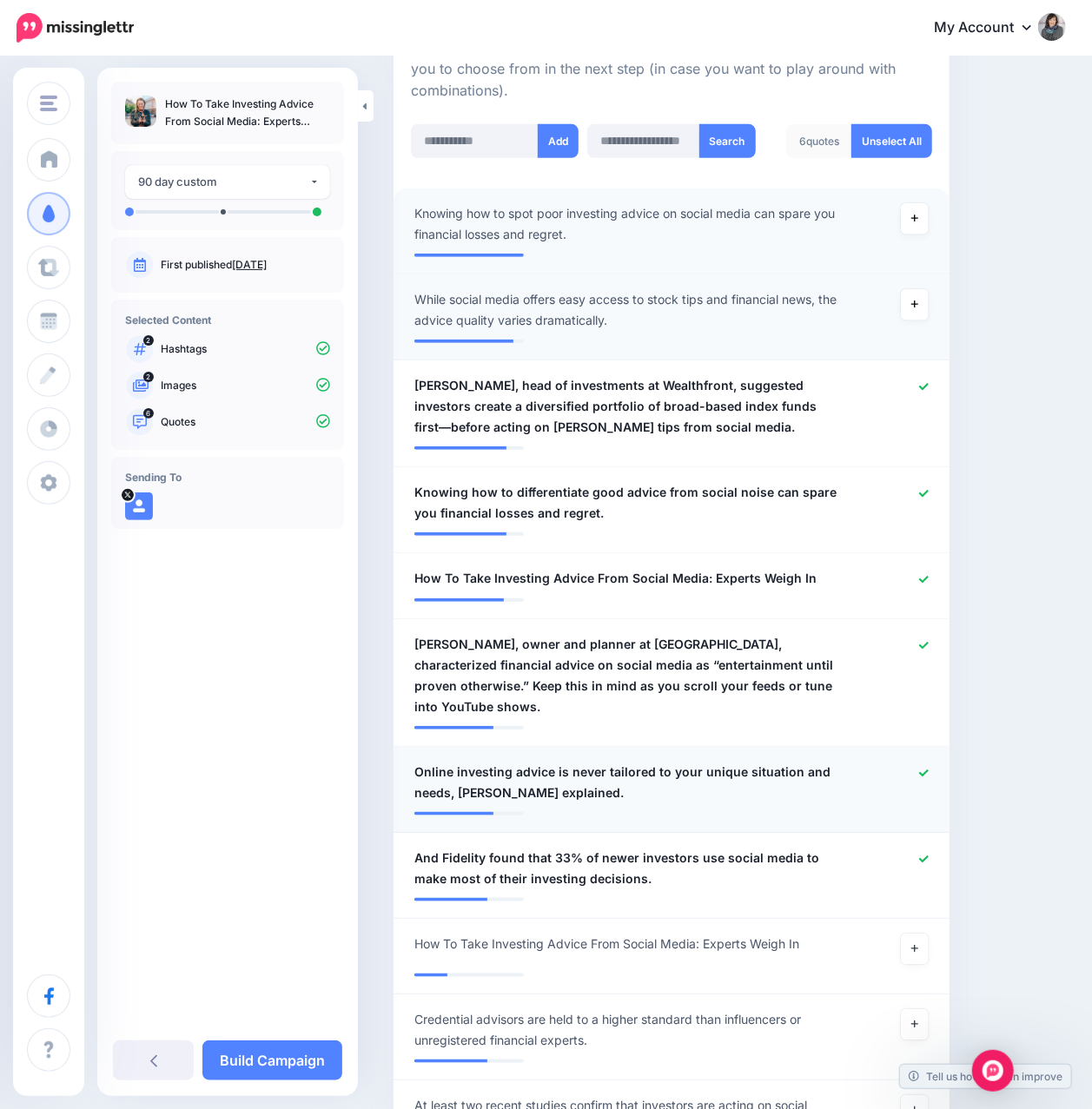
click at [928, 769] on icon at bounding box center [924, 774] width 10 height 10
click at [928, 859] on icon at bounding box center [924, 860] width 10 height 10
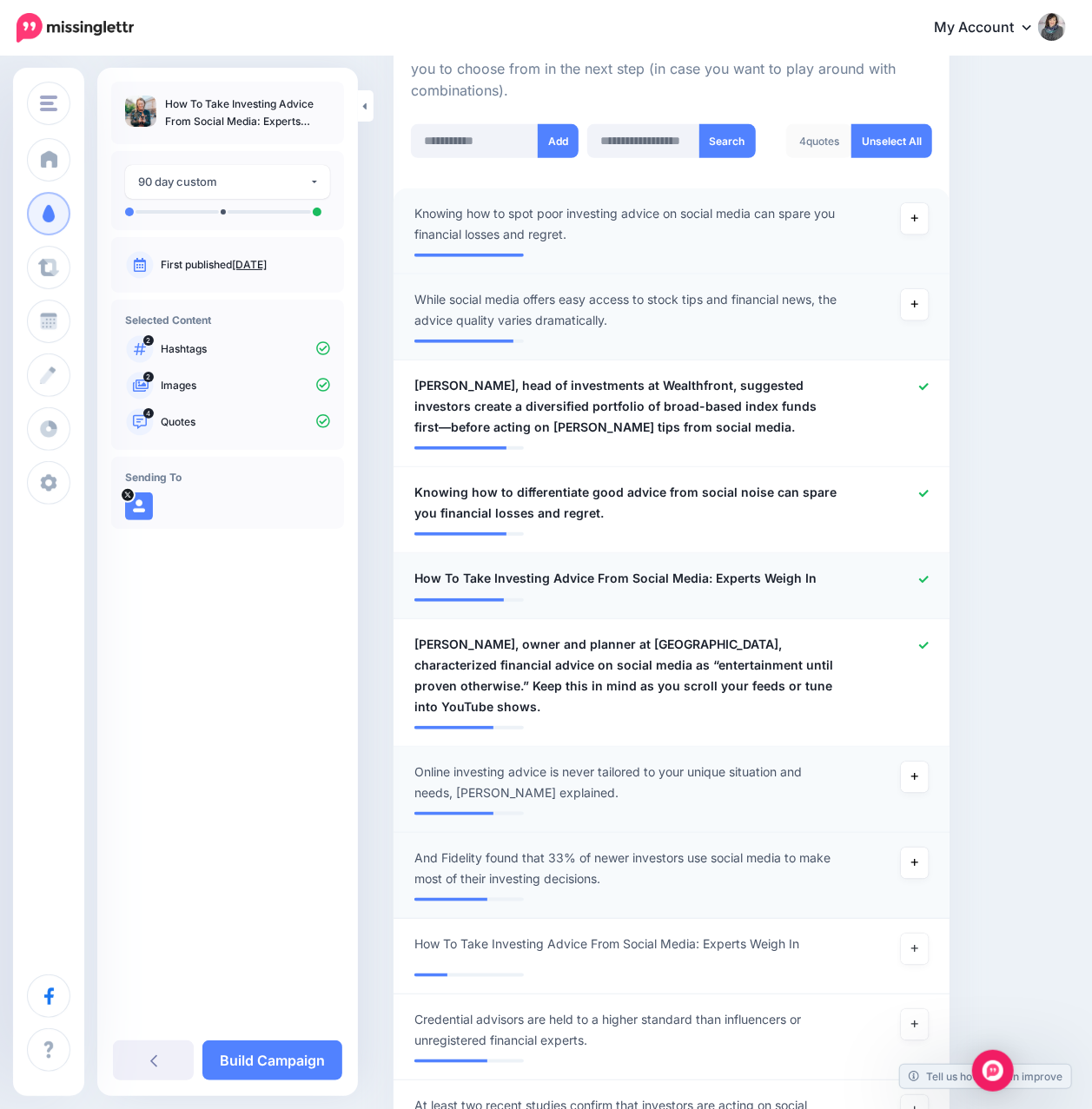
click at [928, 578] on icon at bounding box center [924, 580] width 10 height 10
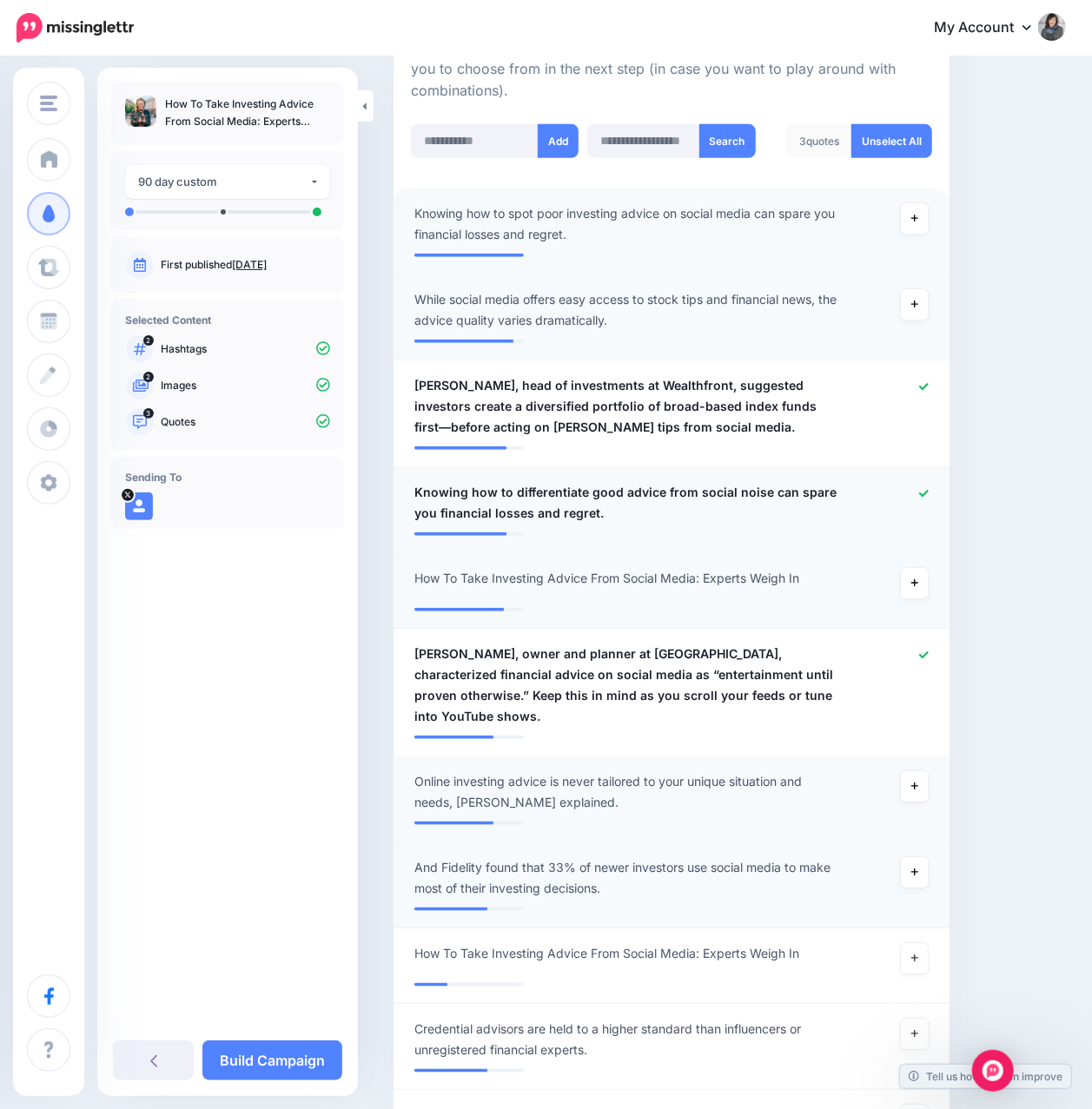
click at [928, 490] on icon at bounding box center [924, 494] width 10 height 10
click at [500, 147] on input "text" at bounding box center [475, 141] width 128 height 34
paste input "**********"
type input "**********"
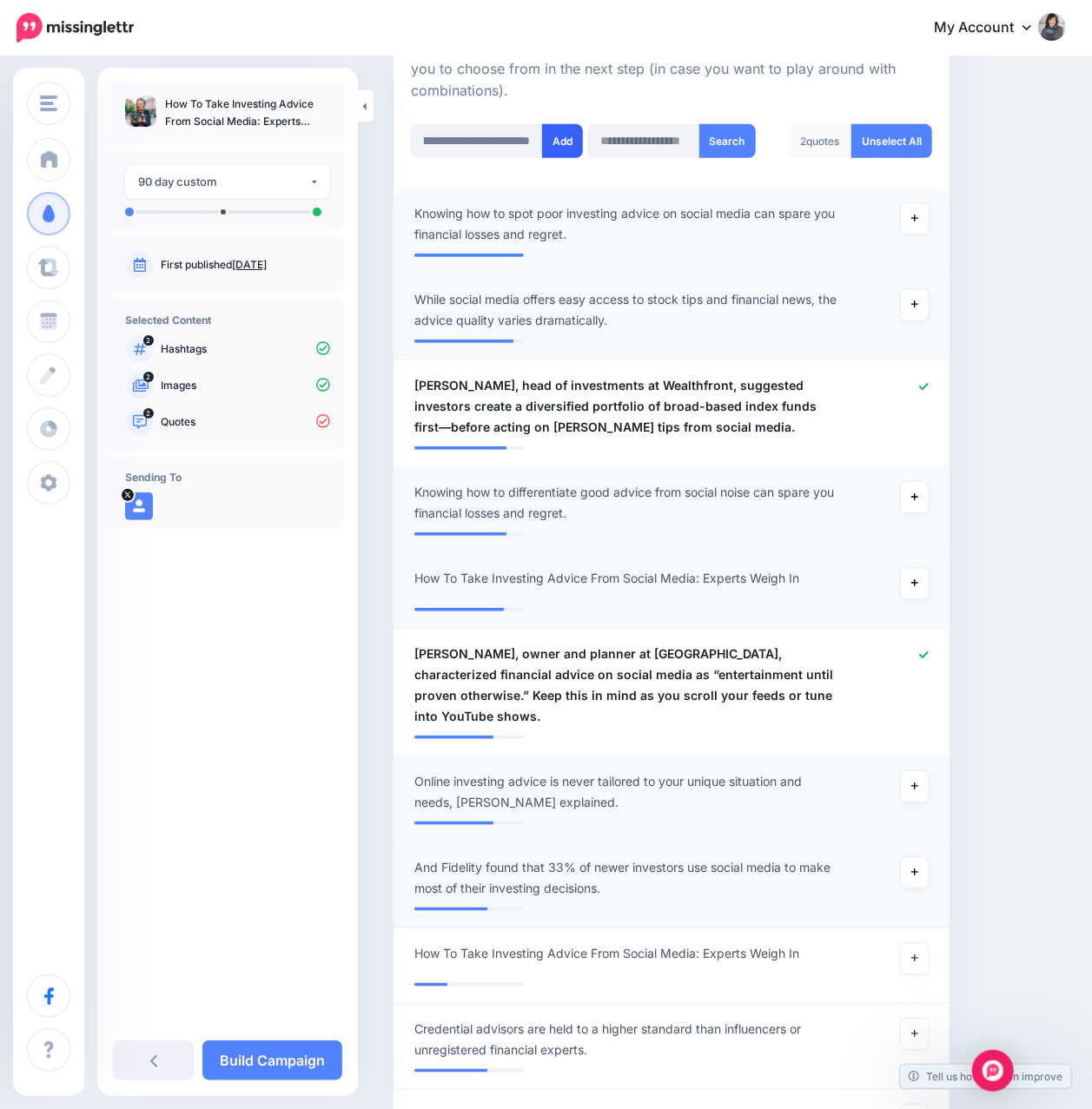
click at [557, 148] on button "Add" at bounding box center [562, 141] width 41 height 34
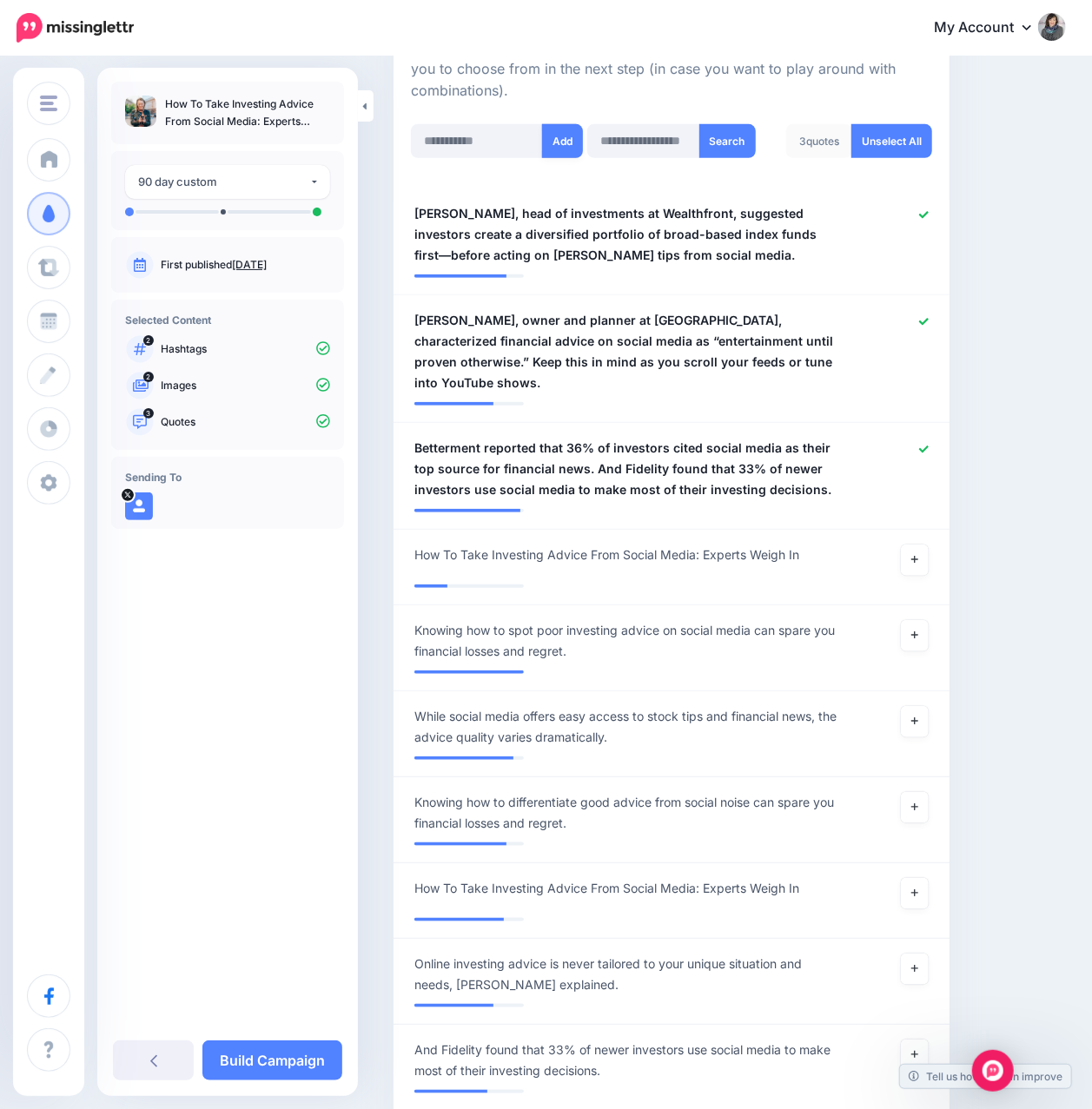
scroll to position [651, 0]
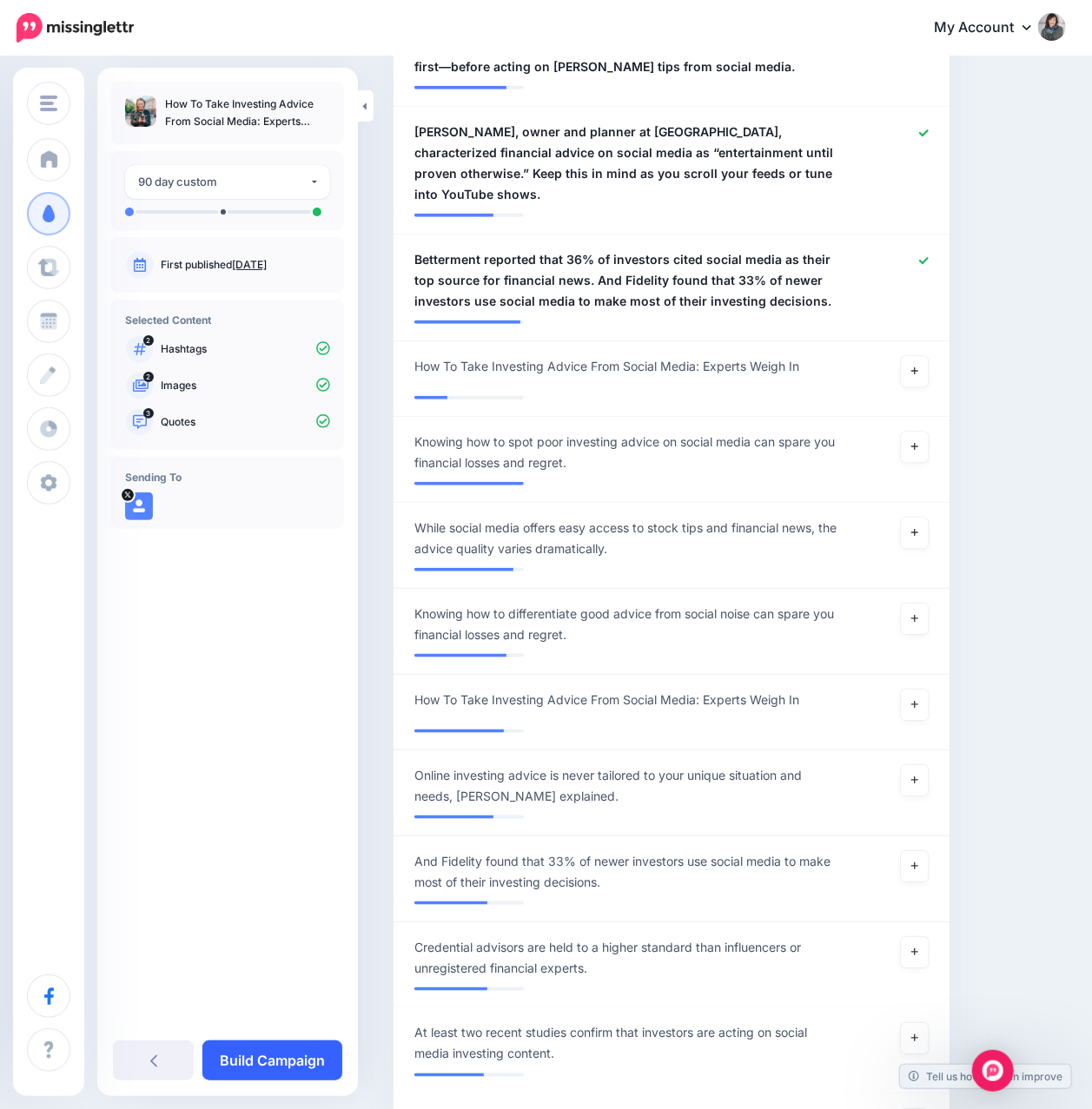
click at [289, 1049] on link "Build Campaign" at bounding box center [272, 1061] width 140 height 40
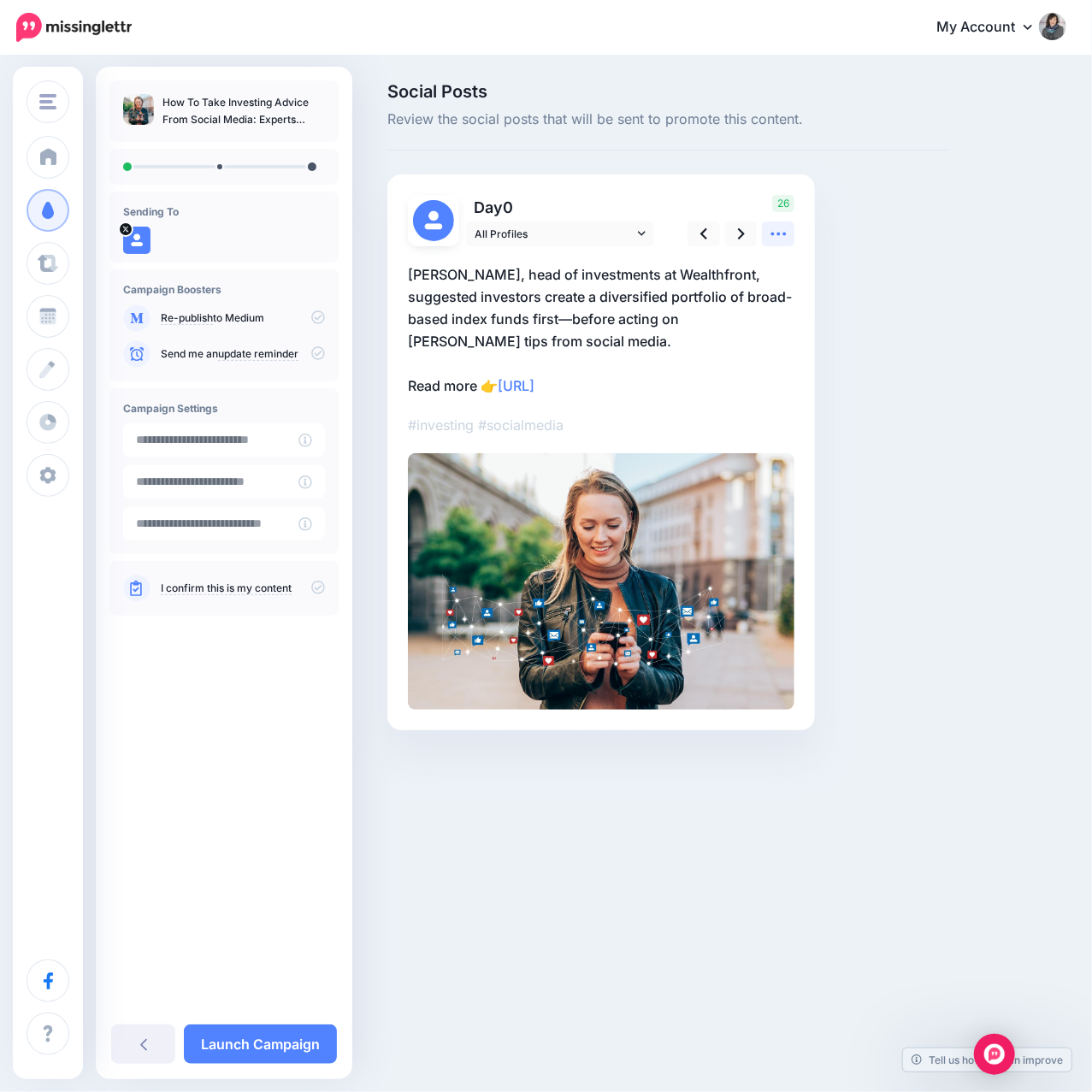
click at [781, 240] on icon at bounding box center [779, 233] width 18 height 18
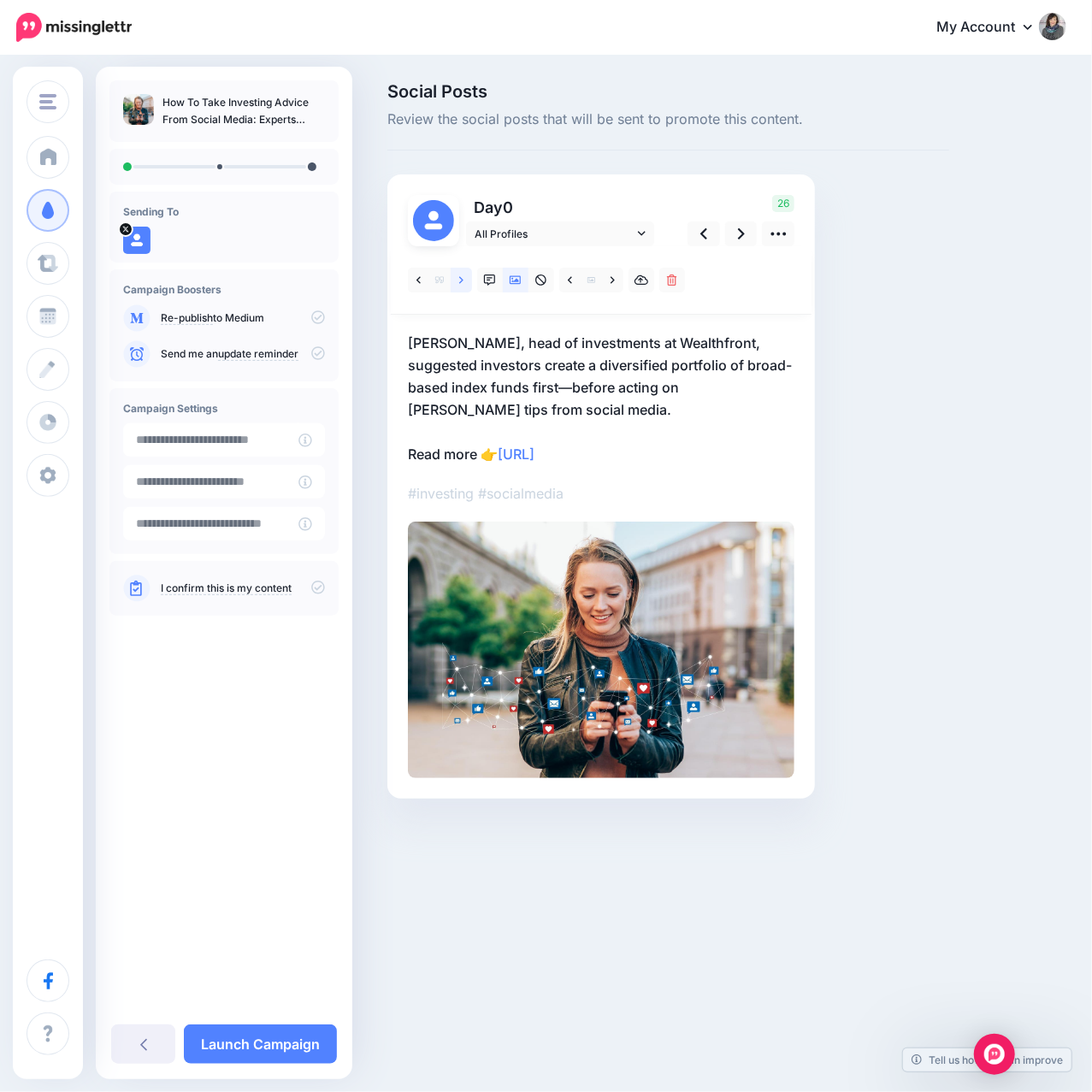
click at [460, 275] on icon at bounding box center [461, 281] width 4 height 12
click at [545, 284] on icon at bounding box center [541, 280] width 11 height 11
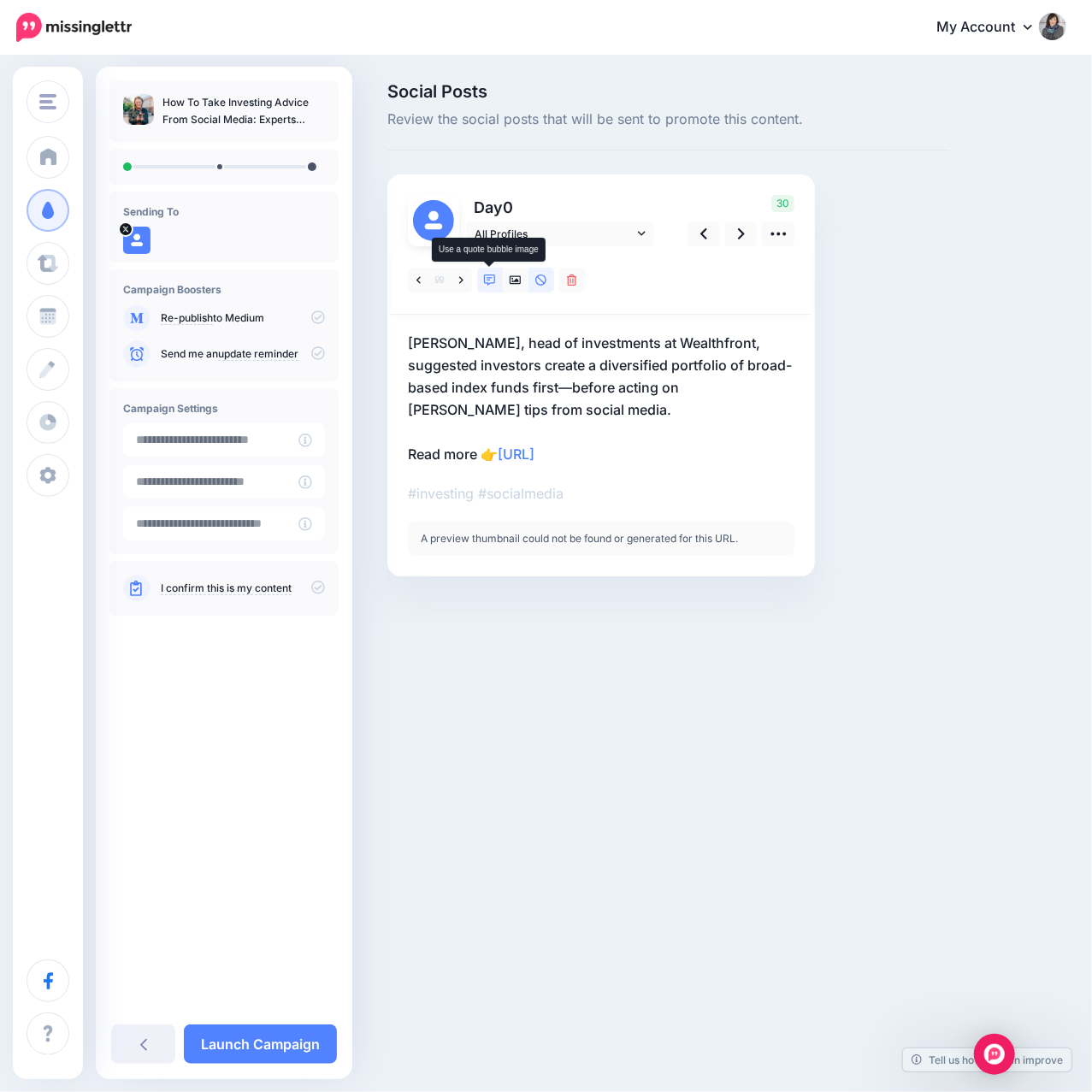
click at [486, 281] on icon at bounding box center [490, 281] width 12 height 12
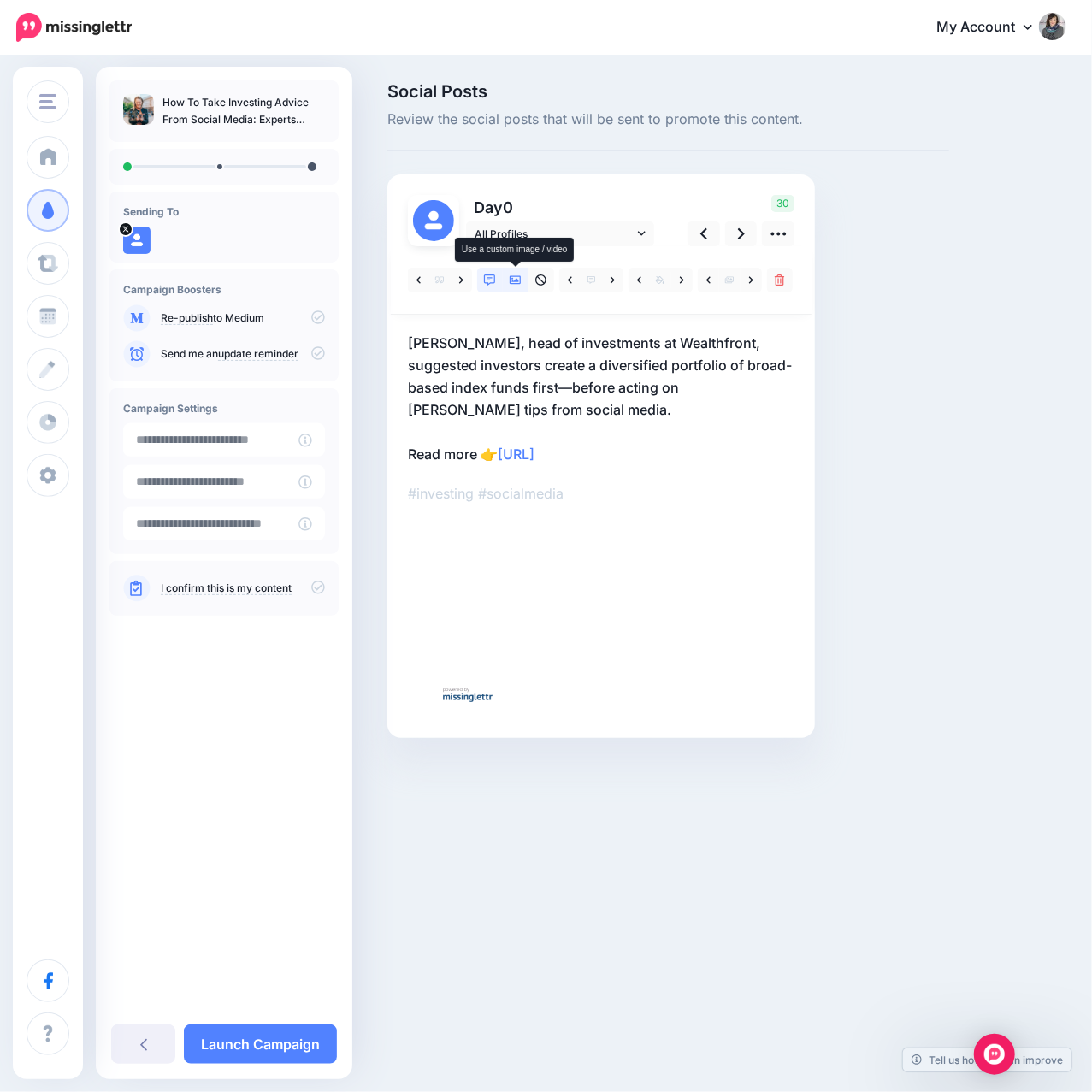
click at [510, 283] on icon at bounding box center [516, 281] width 12 height 12
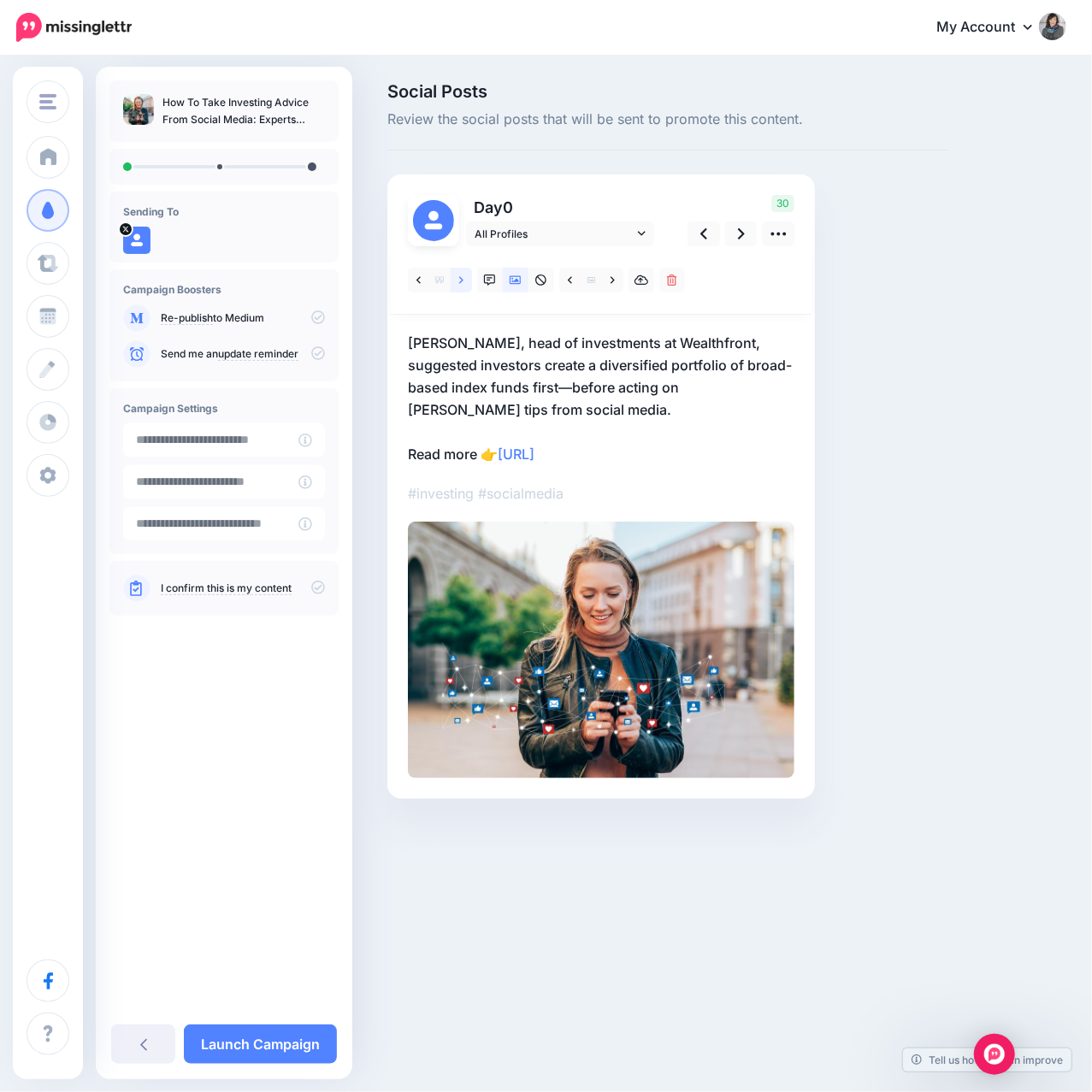
click at [465, 275] on link at bounding box center [462, 280] width 22 height 25
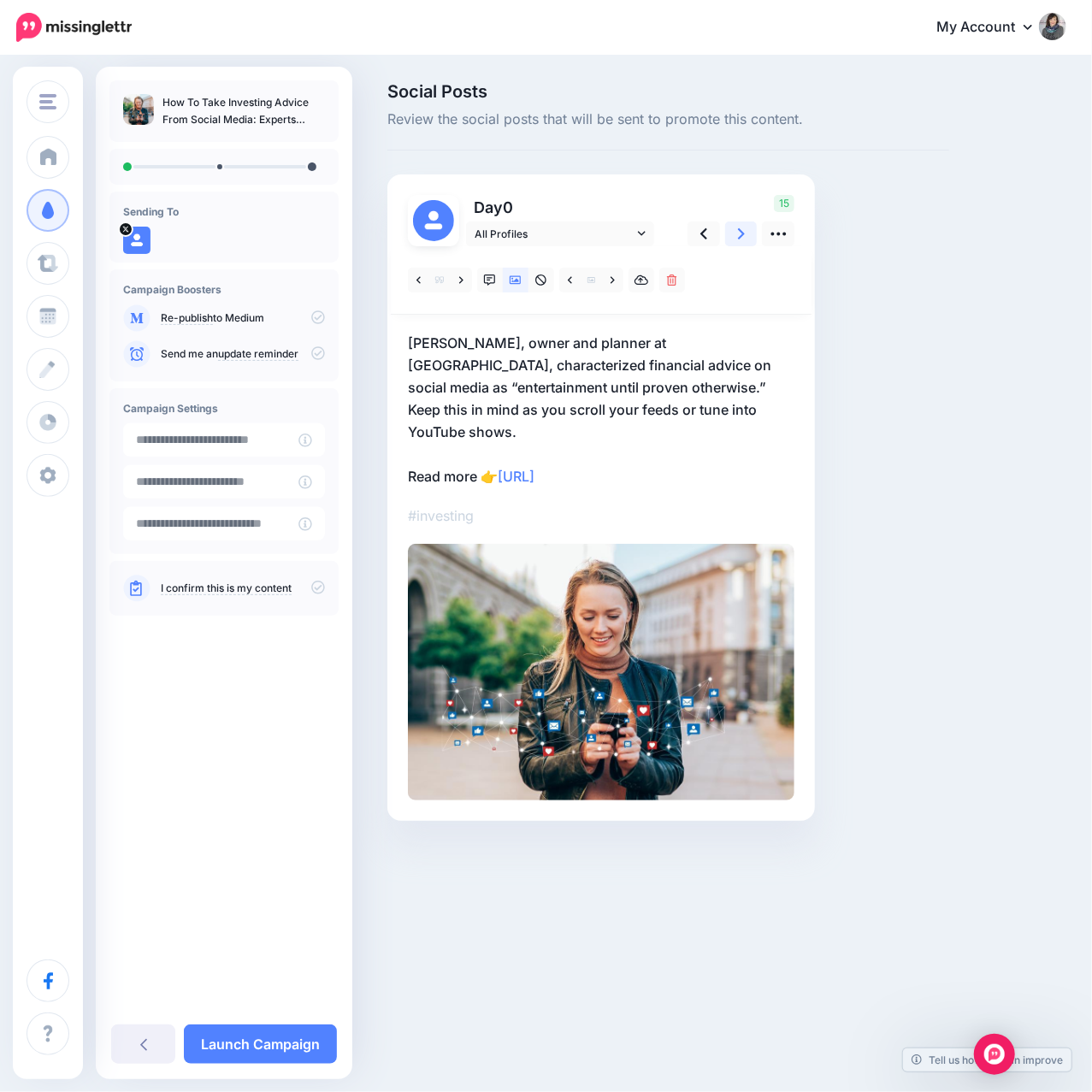
click at [740, 237] on icon at bounding box center [741, 233] width 7 height 11
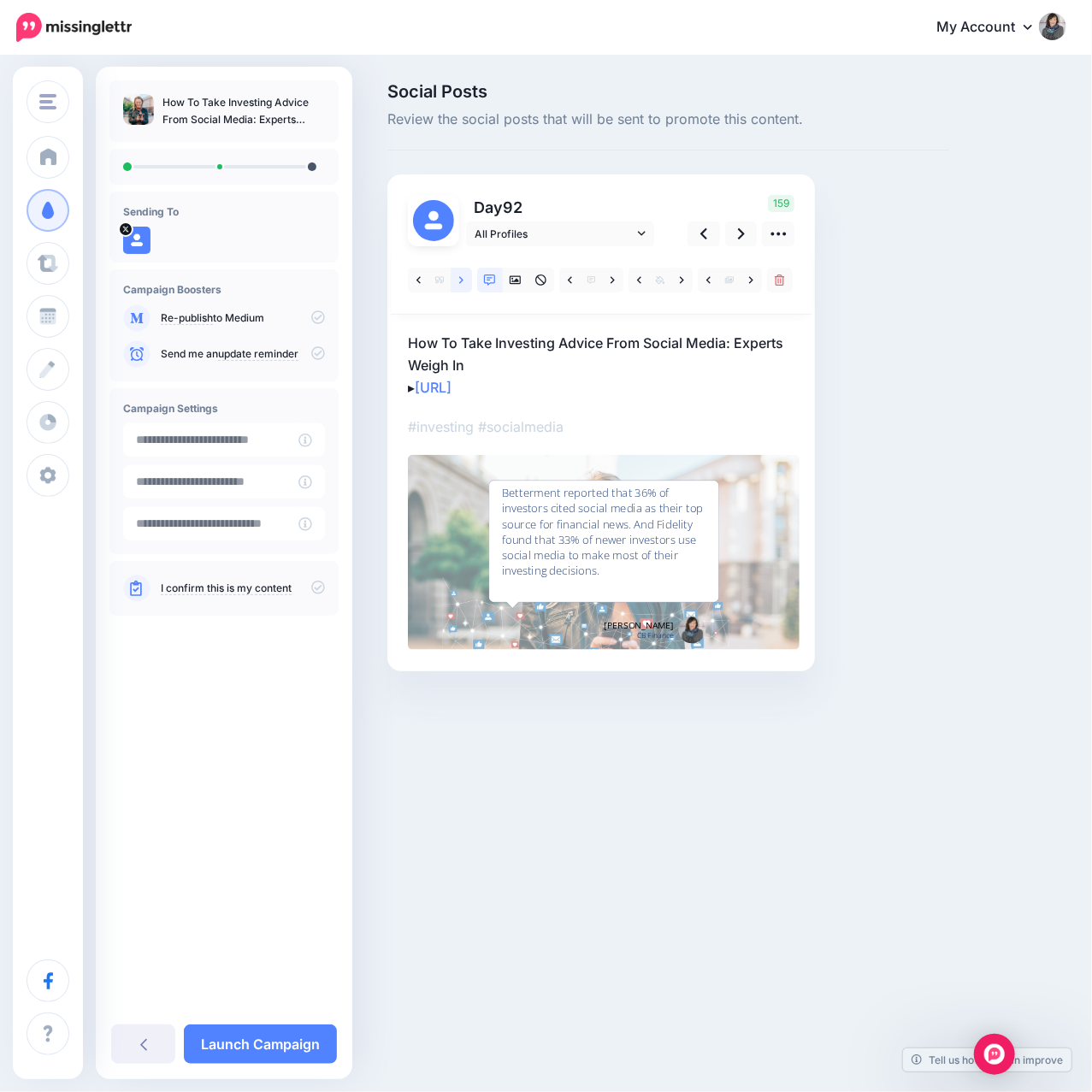
click at [459, 284] on icon at bounding box center [461, 281] width 4 height 12
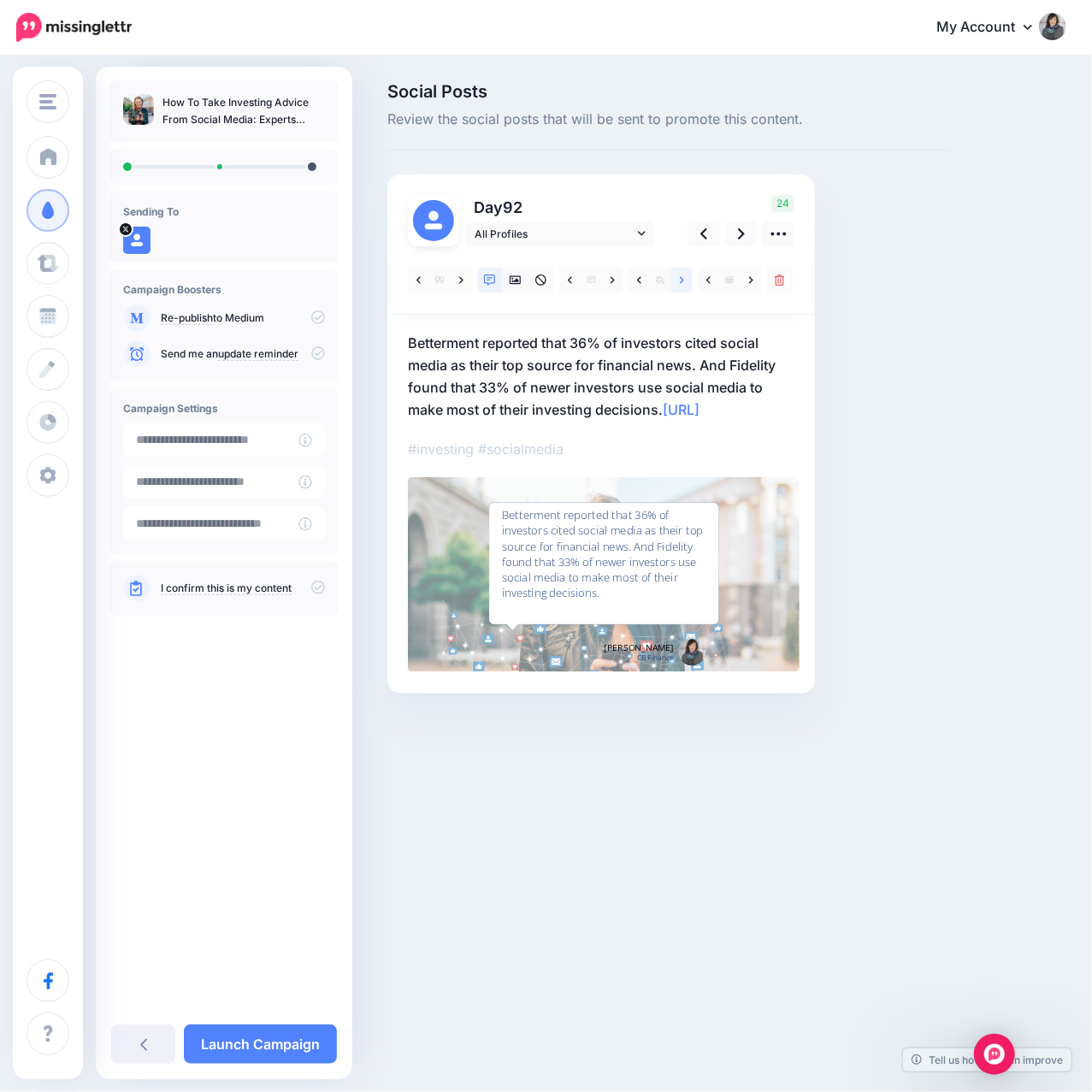
click at [686, 286] on link at bounding box center [682, 280] width 22 height 25
click at [749, 284] on icon at bounding box center [751, 281] width 4 height 12
click at [608, 285] on link at bounding box center [612, 280] width 22 height 25
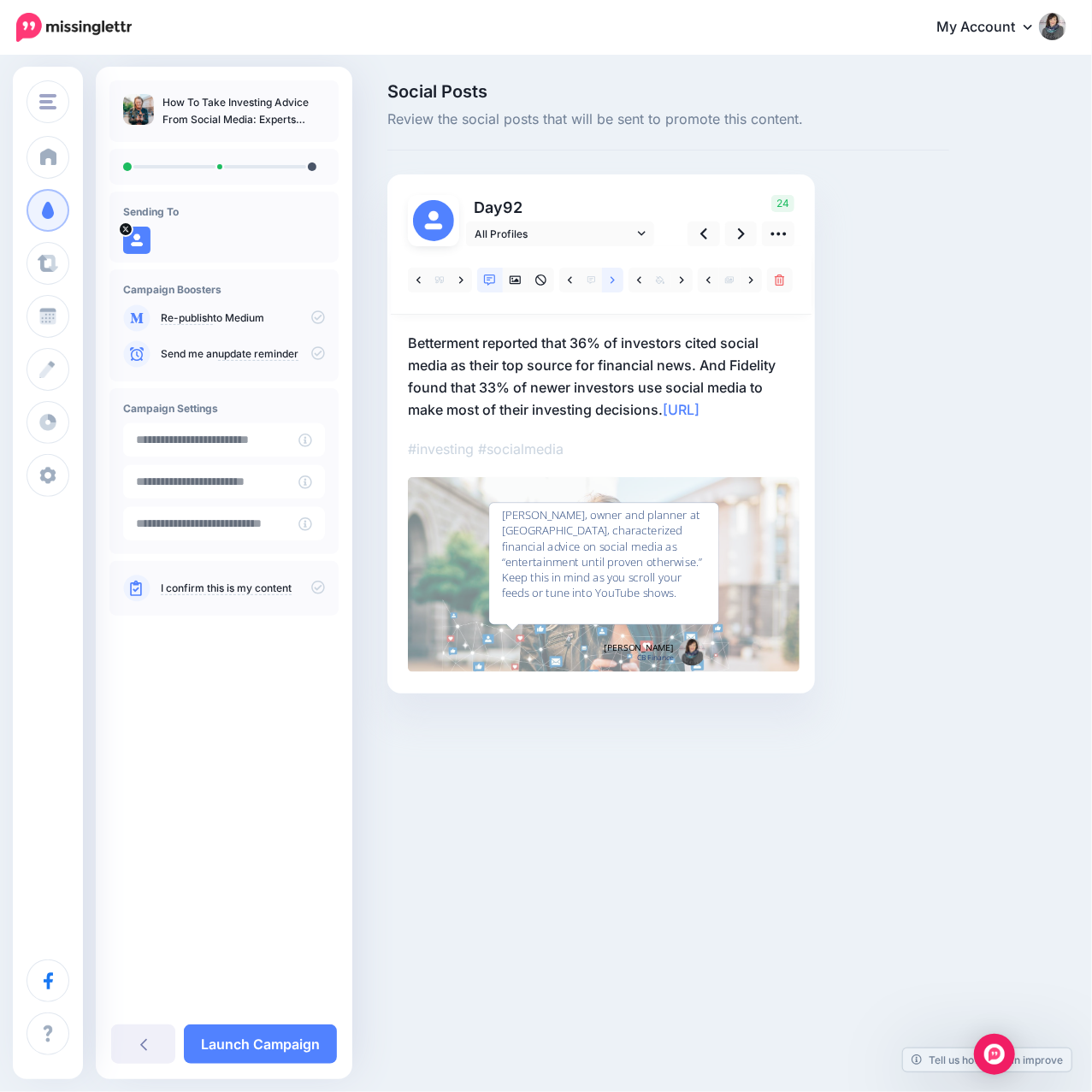
click at [608, 285] on link at bounding box center [612, 280] width 22 height 25
click at [524, 286] on link at bounding box center [516, 280] width 26 height 25
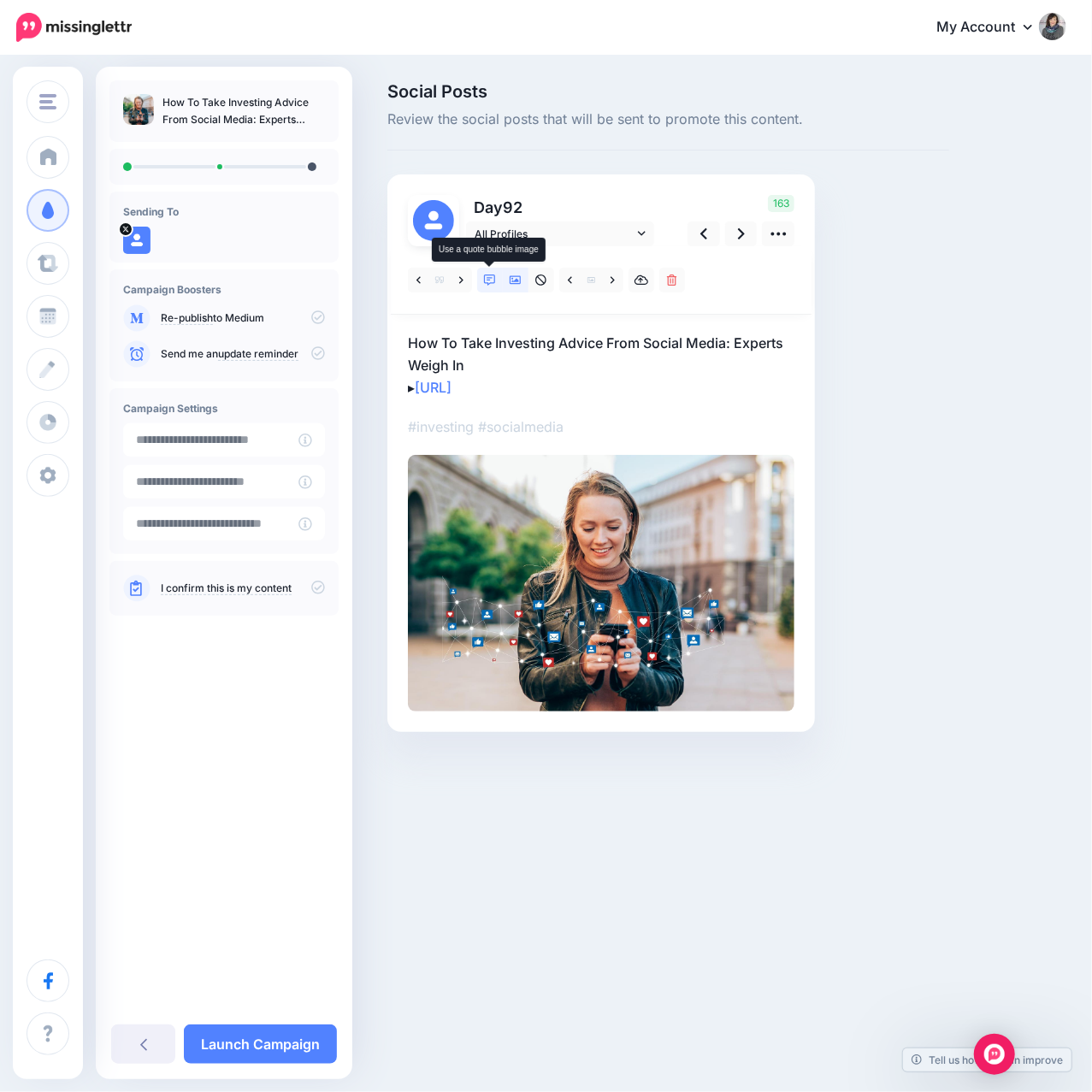
click at [491, 284] on icon at bounding box center [490, 281] width 12 height 12
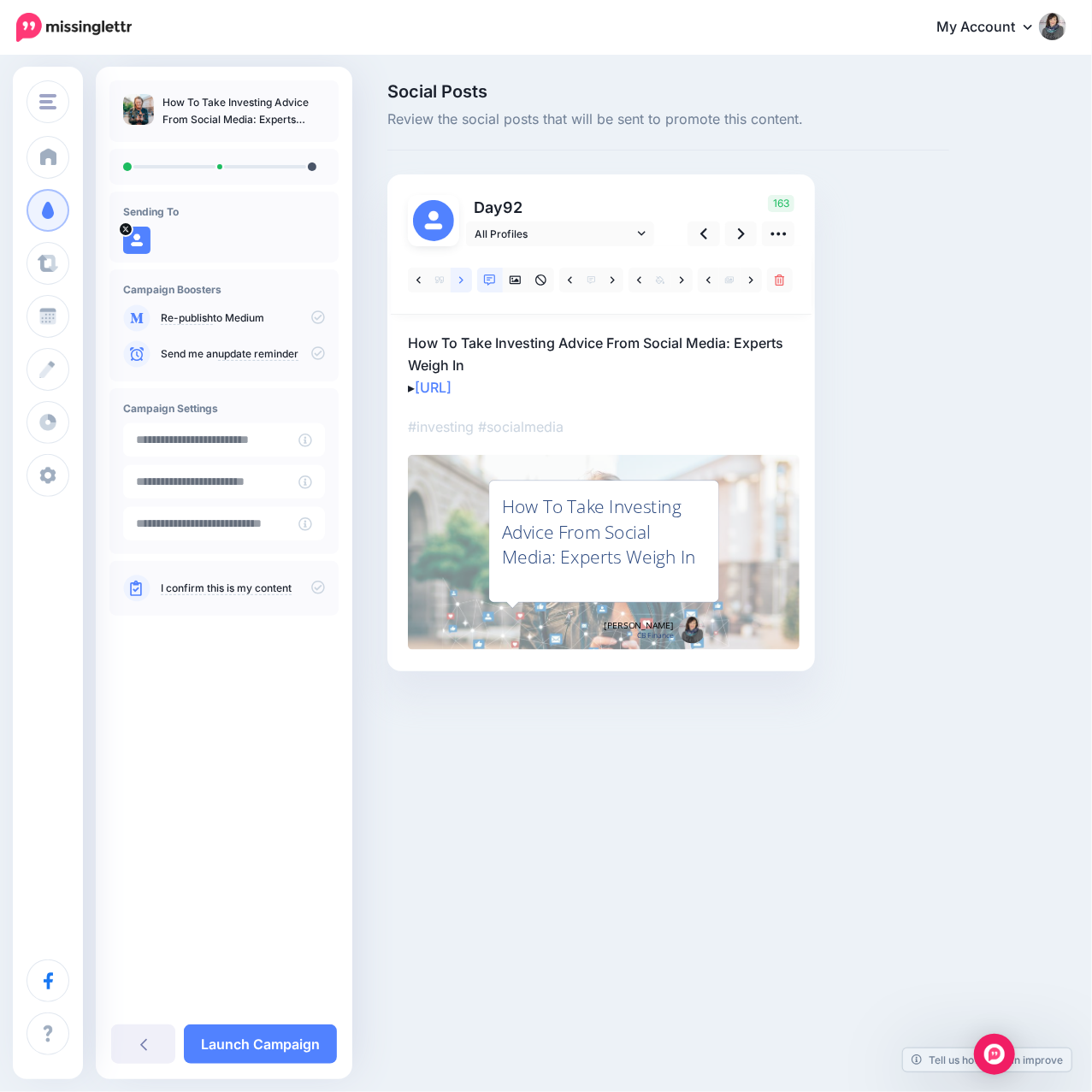
click at [457, 282] on link at bounding box center [462, 280] width 22 height 25
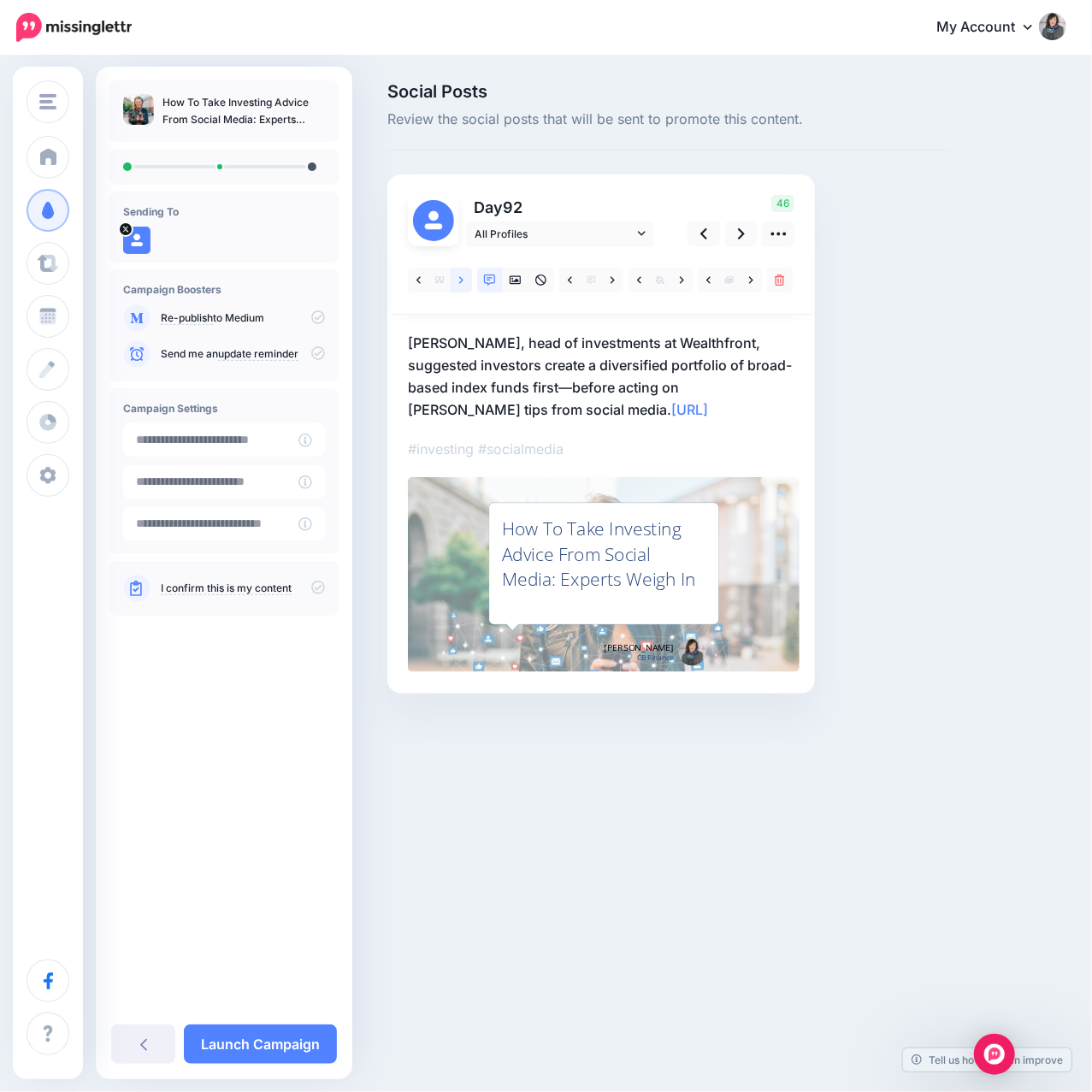
click at [460, 283] on icon at bounding box center [461, 280] width 4 height 7
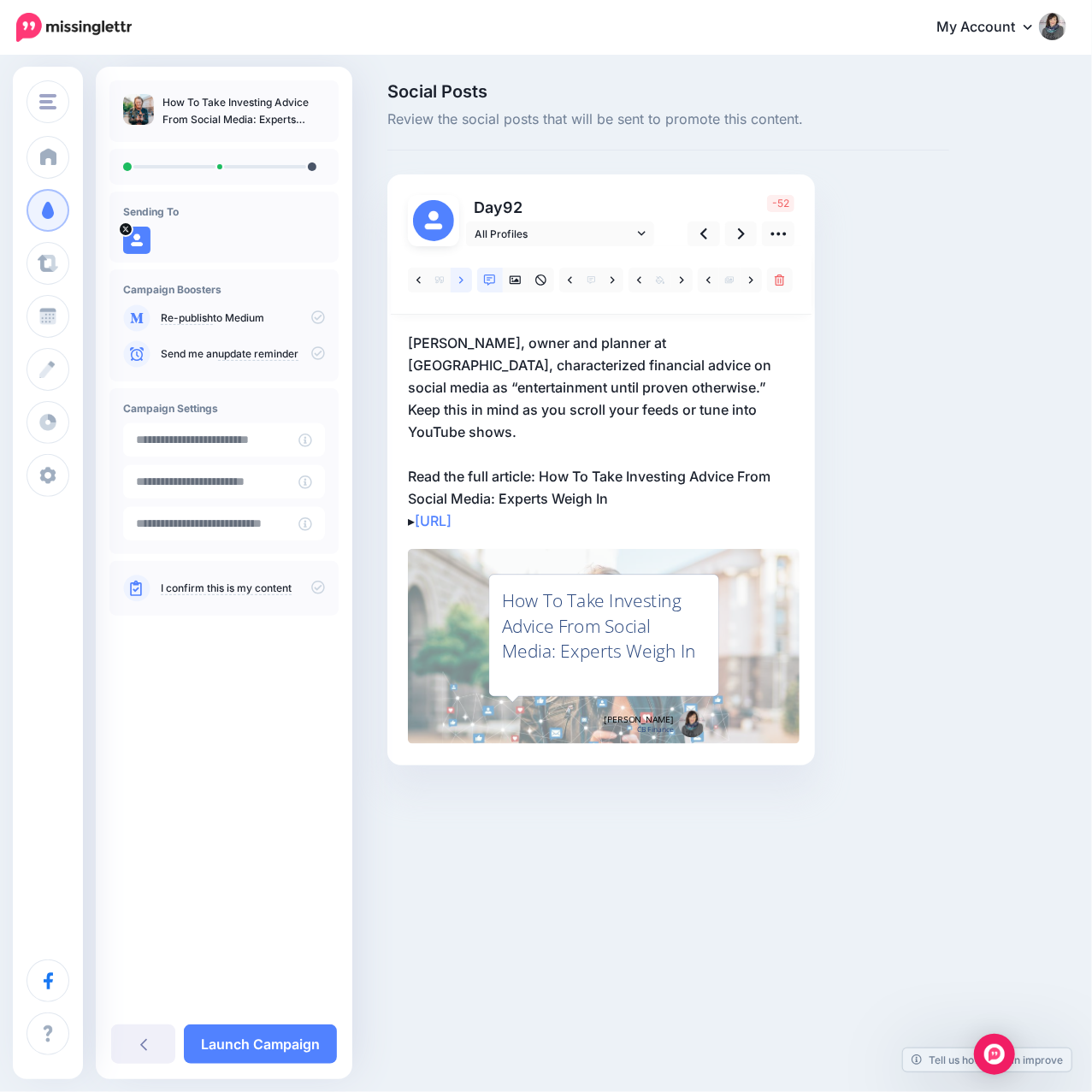
click at [460, 283] on icon at bounding box center [461, 280] width 4 height 7
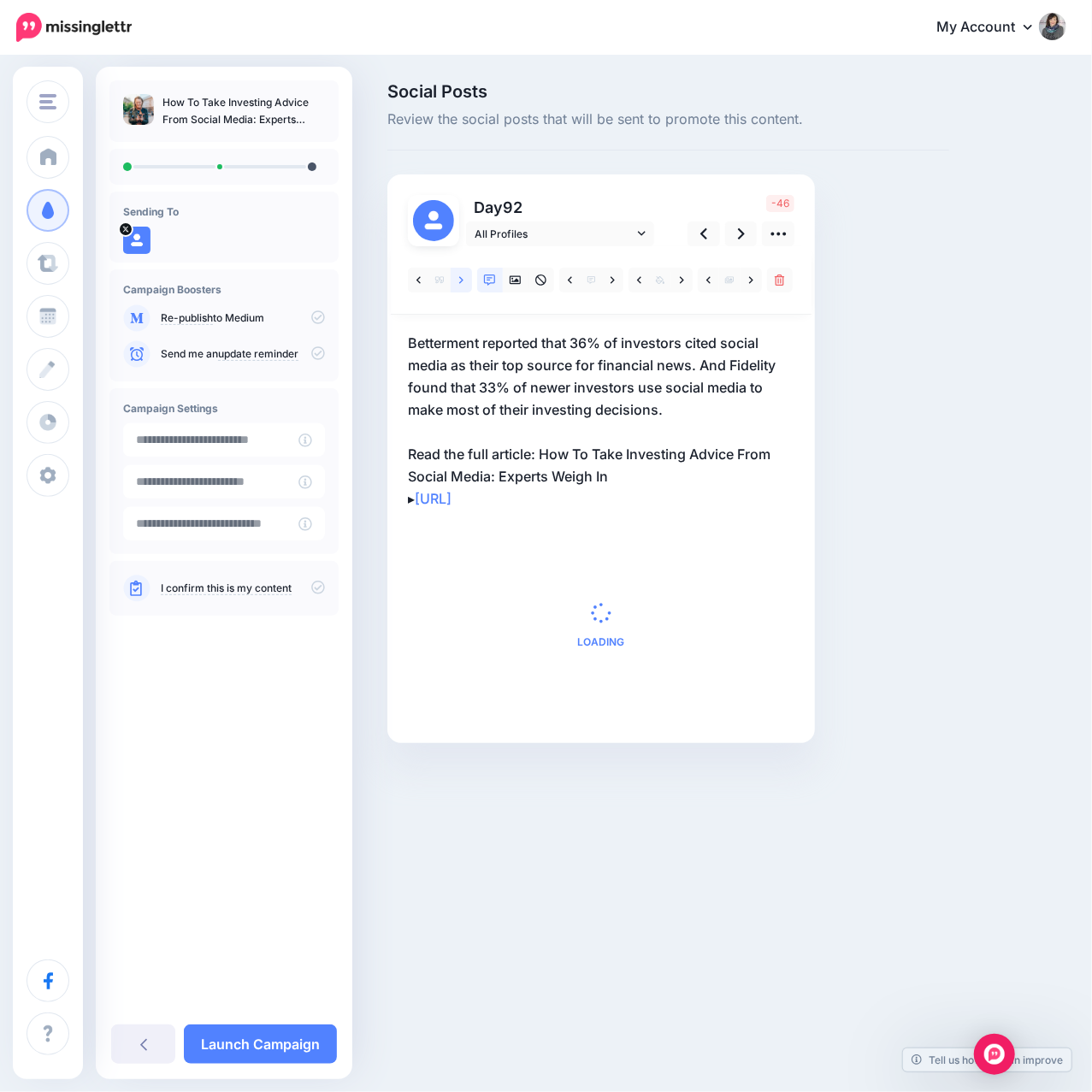
click at [460, 283] on icon at bounding box center [461, 280] width 4 height 7
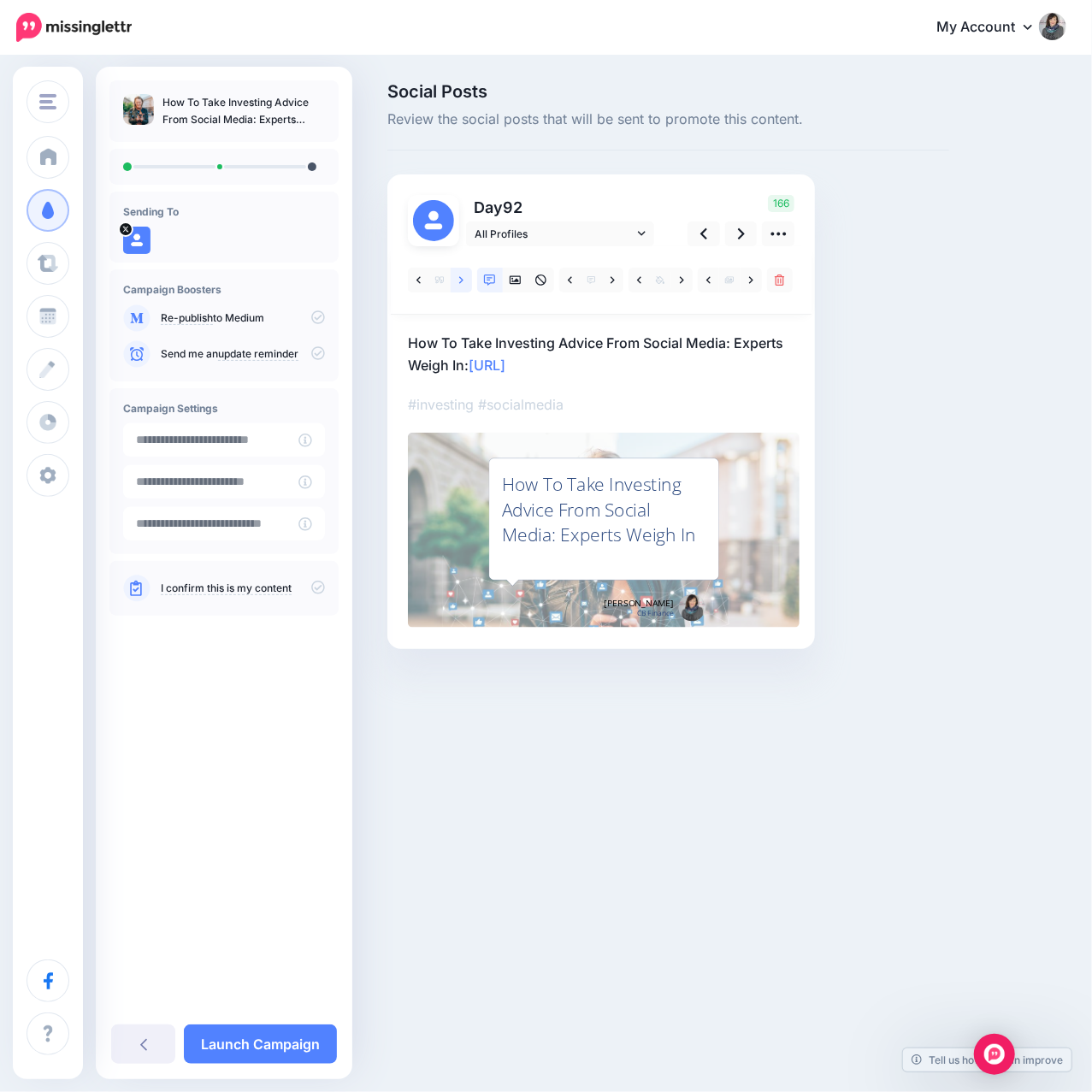
click at [460, 283] on icon at bounding box center [461, 280] width 4 height 7
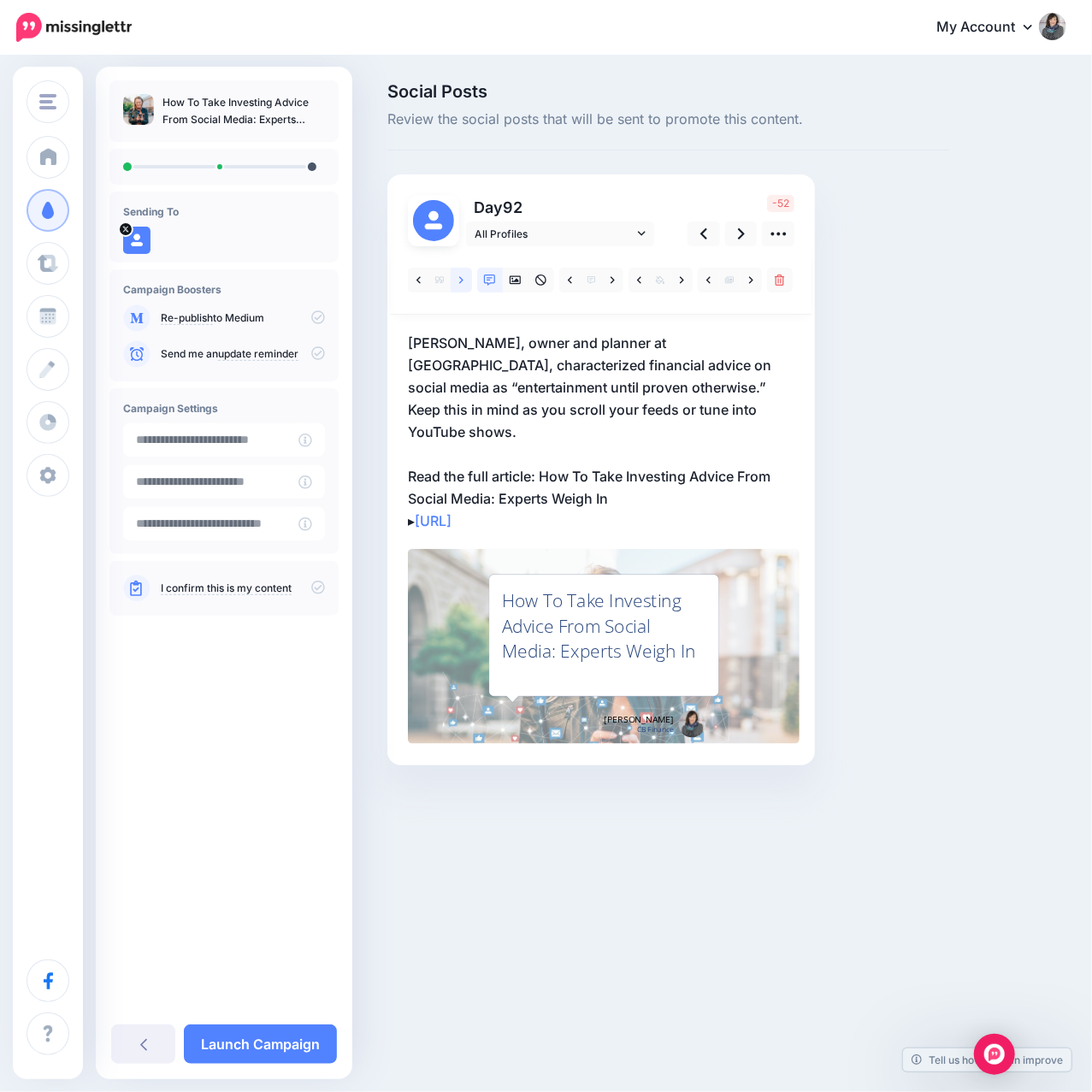
click at [460, 283] on icon at bounding box center [461, 280] width 4 height 7
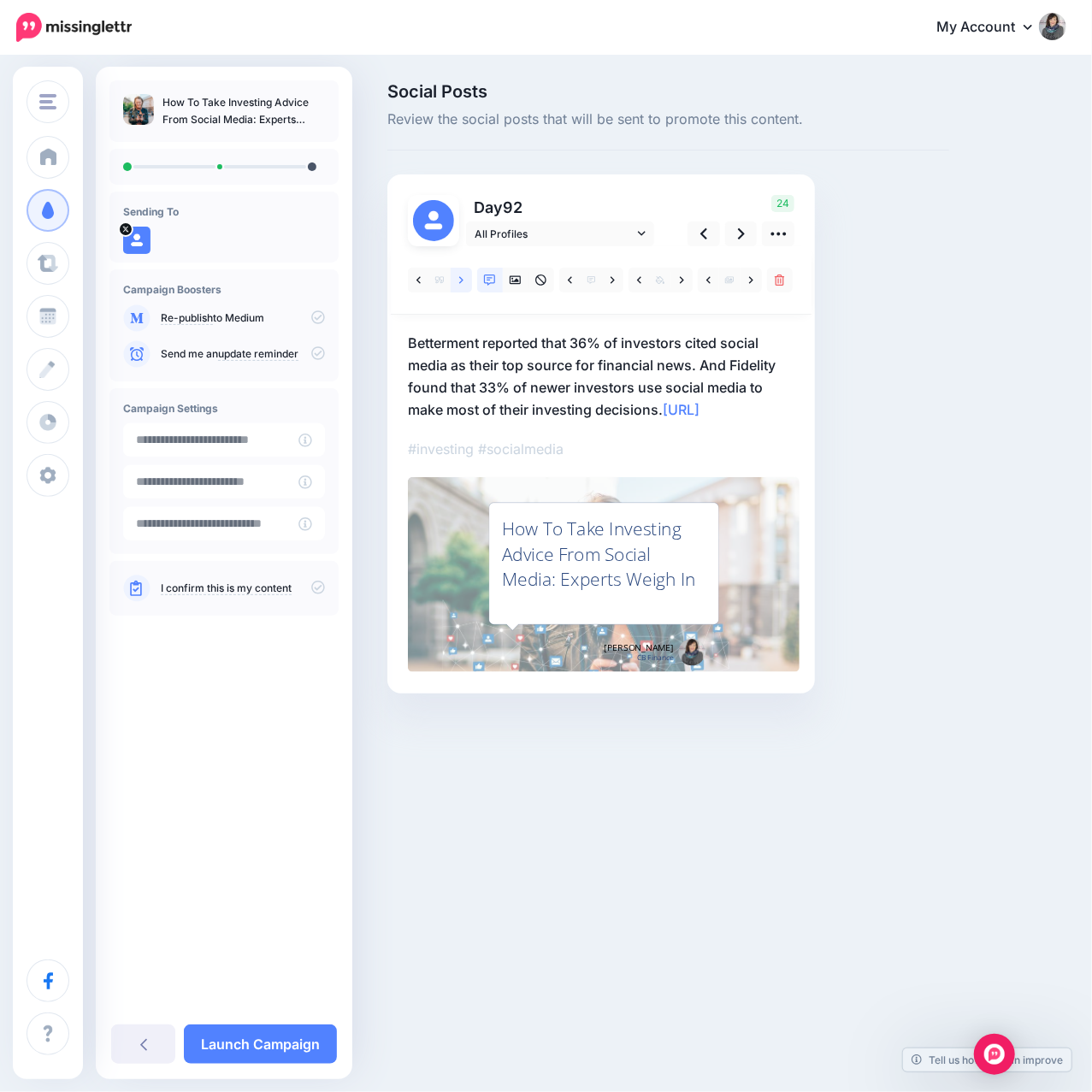
click at [460, 283] on icon at bounding box center [461, 280] width 4 height 7
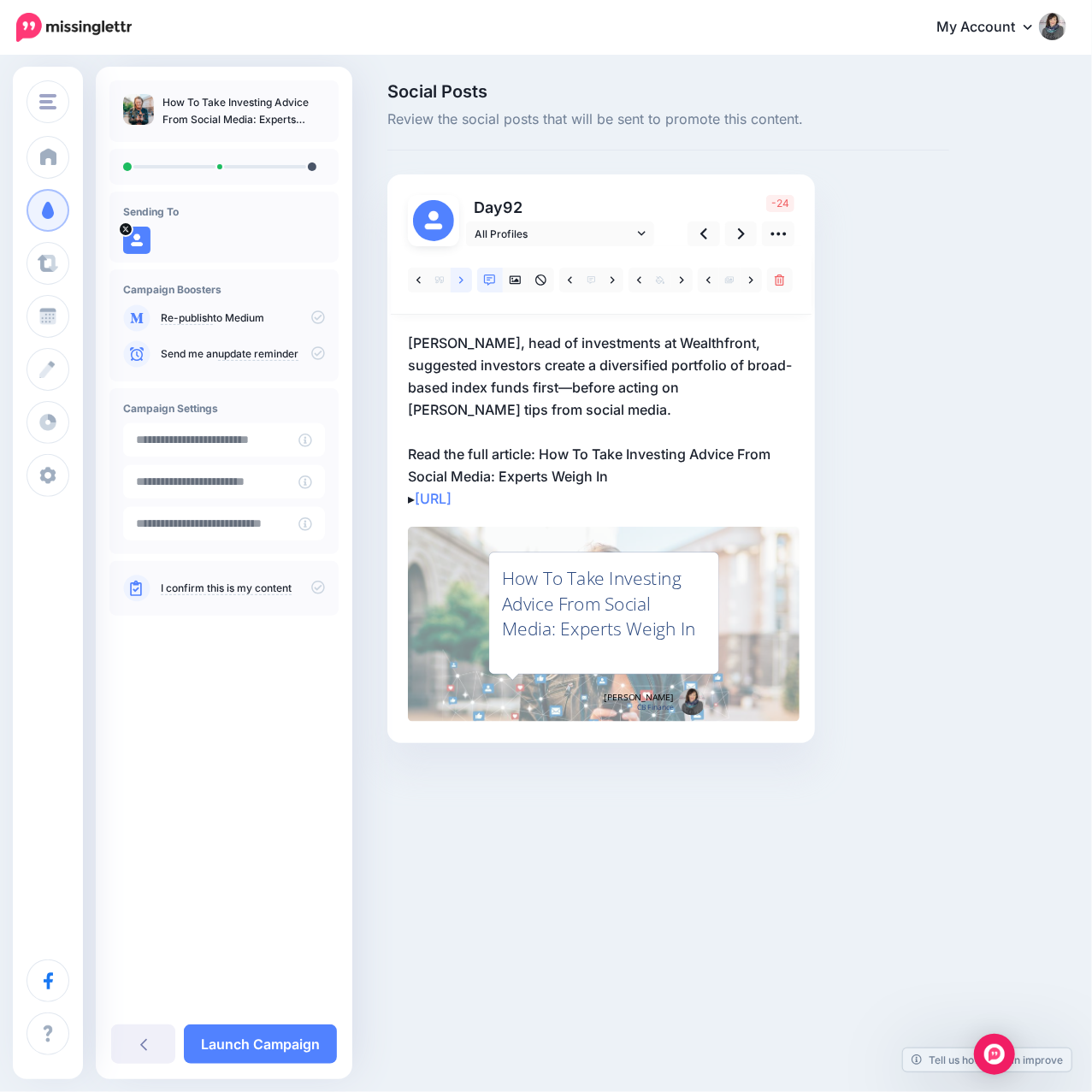
click at [460, 283] on icon at bounding box center [461, 280] width 4 height 7
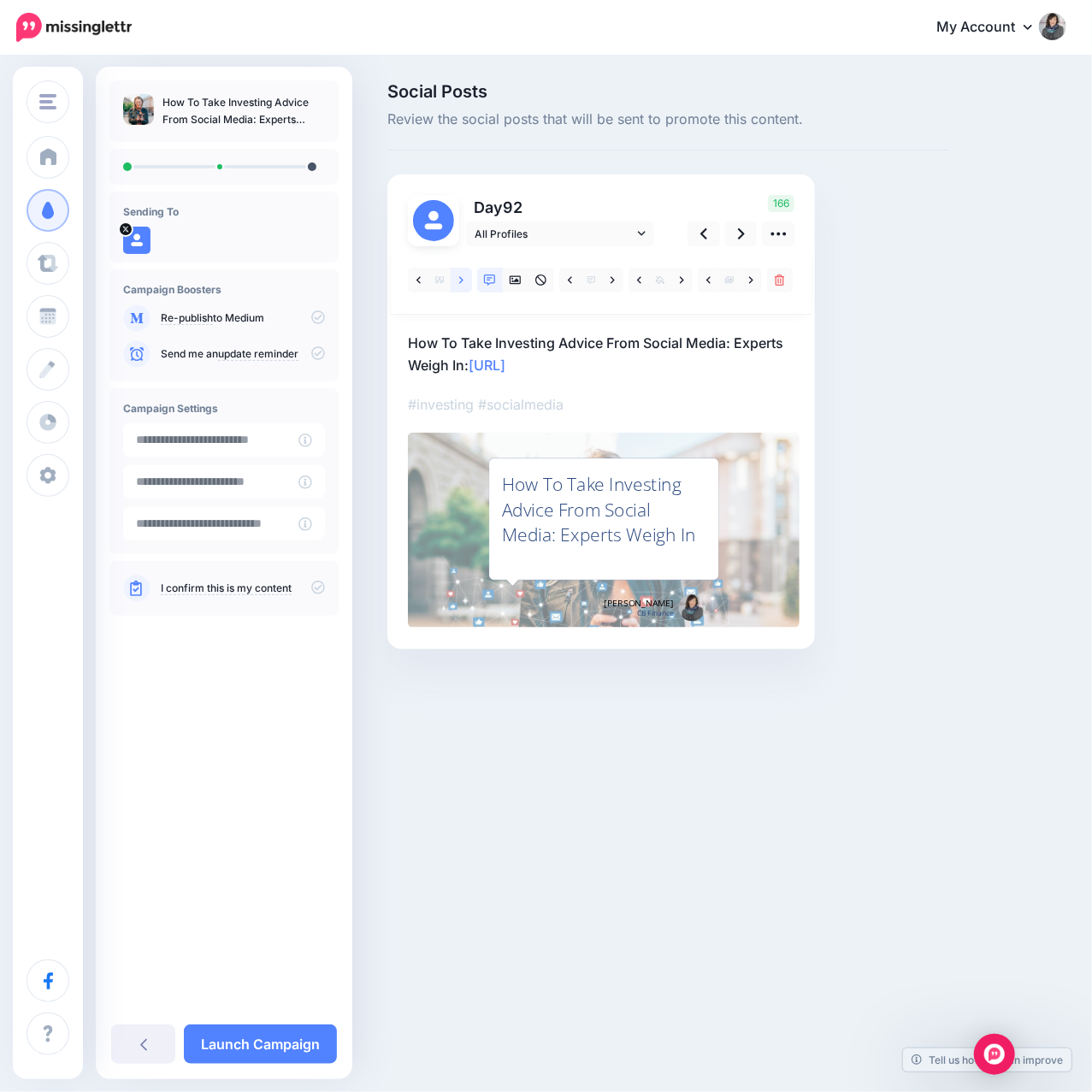
click at [460, 283] on icon at bounding box center [461, 280] width 4 height 7
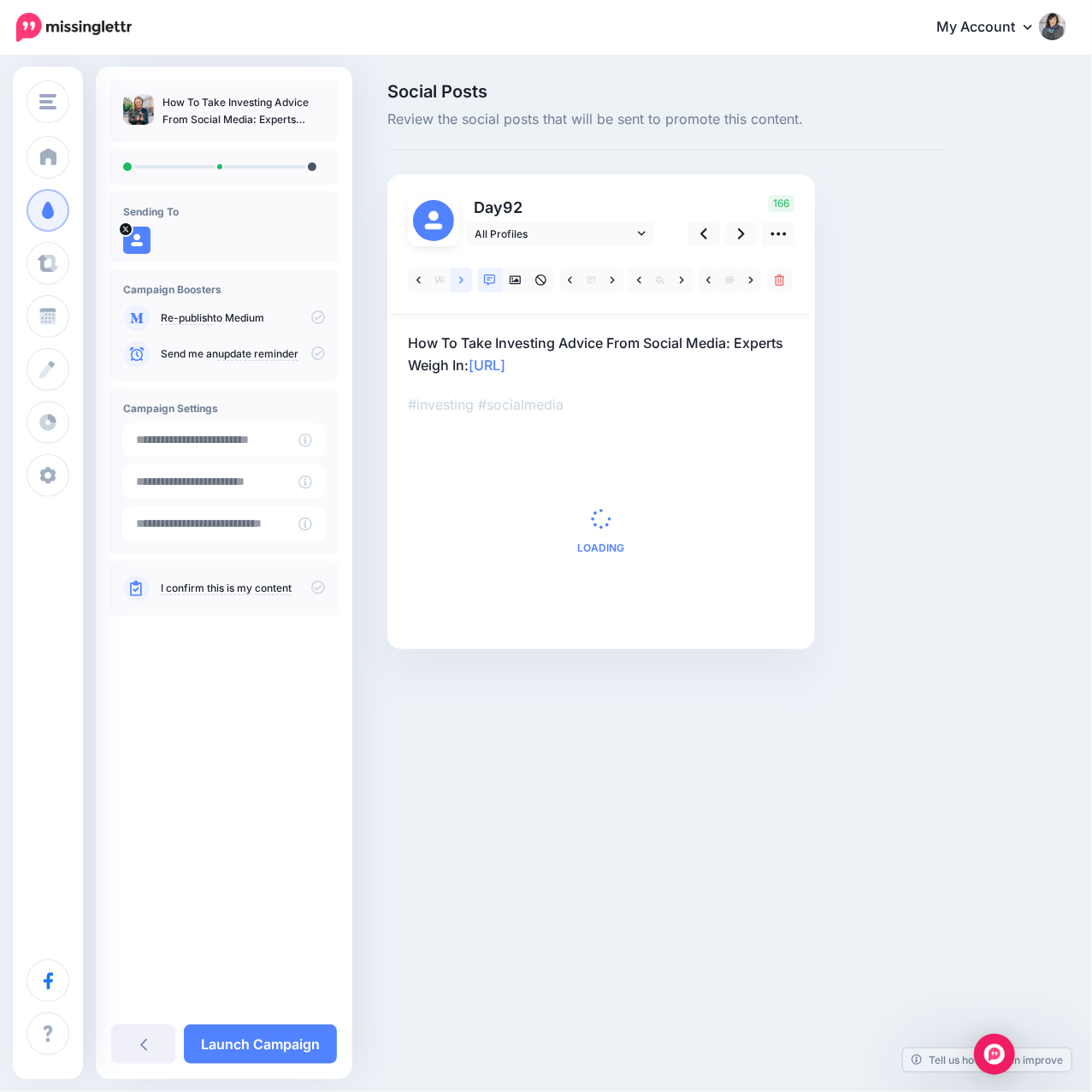
click at [460, 283] on icon at bounding box center [461, 280] width 4 height 7
click at [459, 278] on icon at bounding box center [461, 281] width 4 height 12
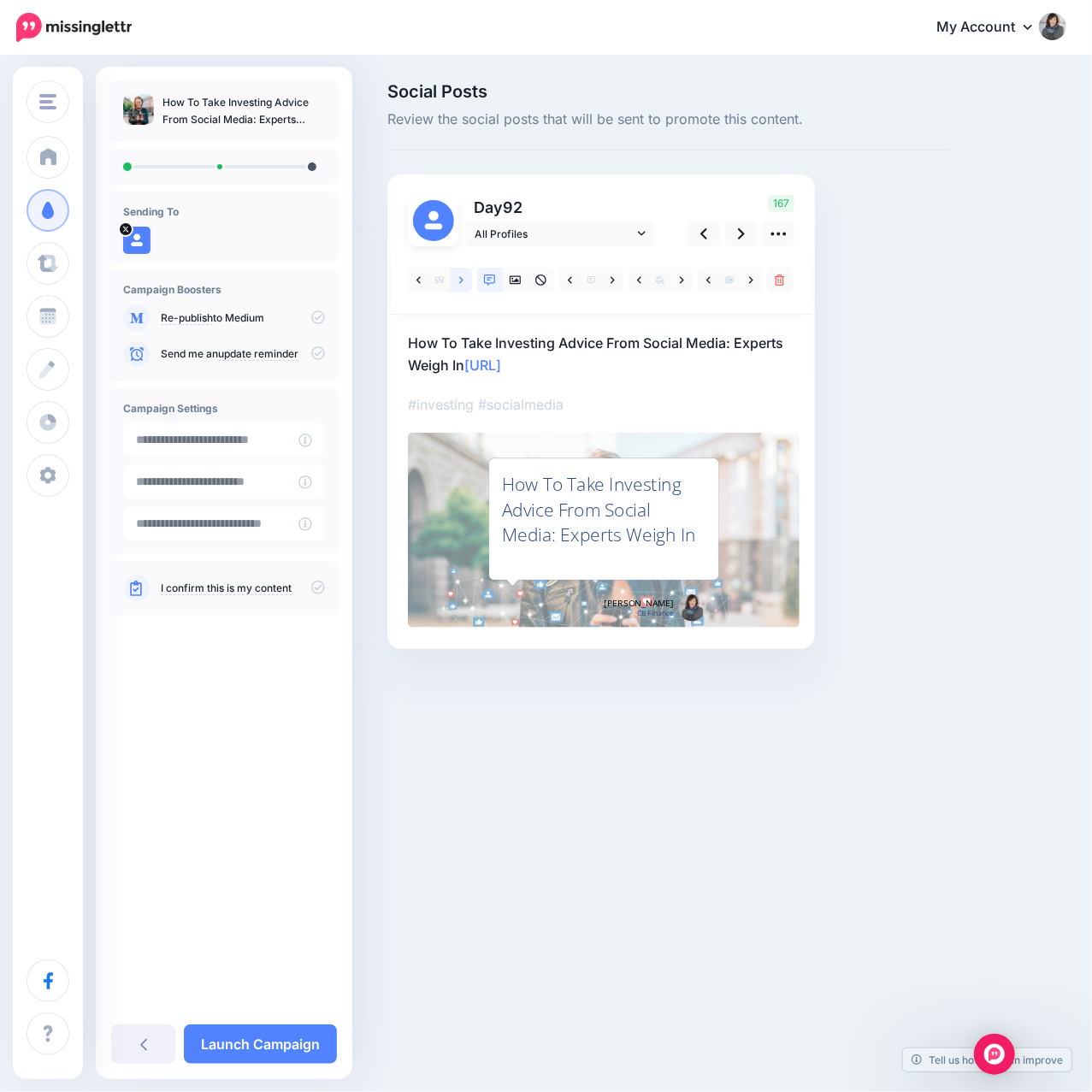
click at [459, 278] on icon at bounding box center [461, 281] width 4 height 12
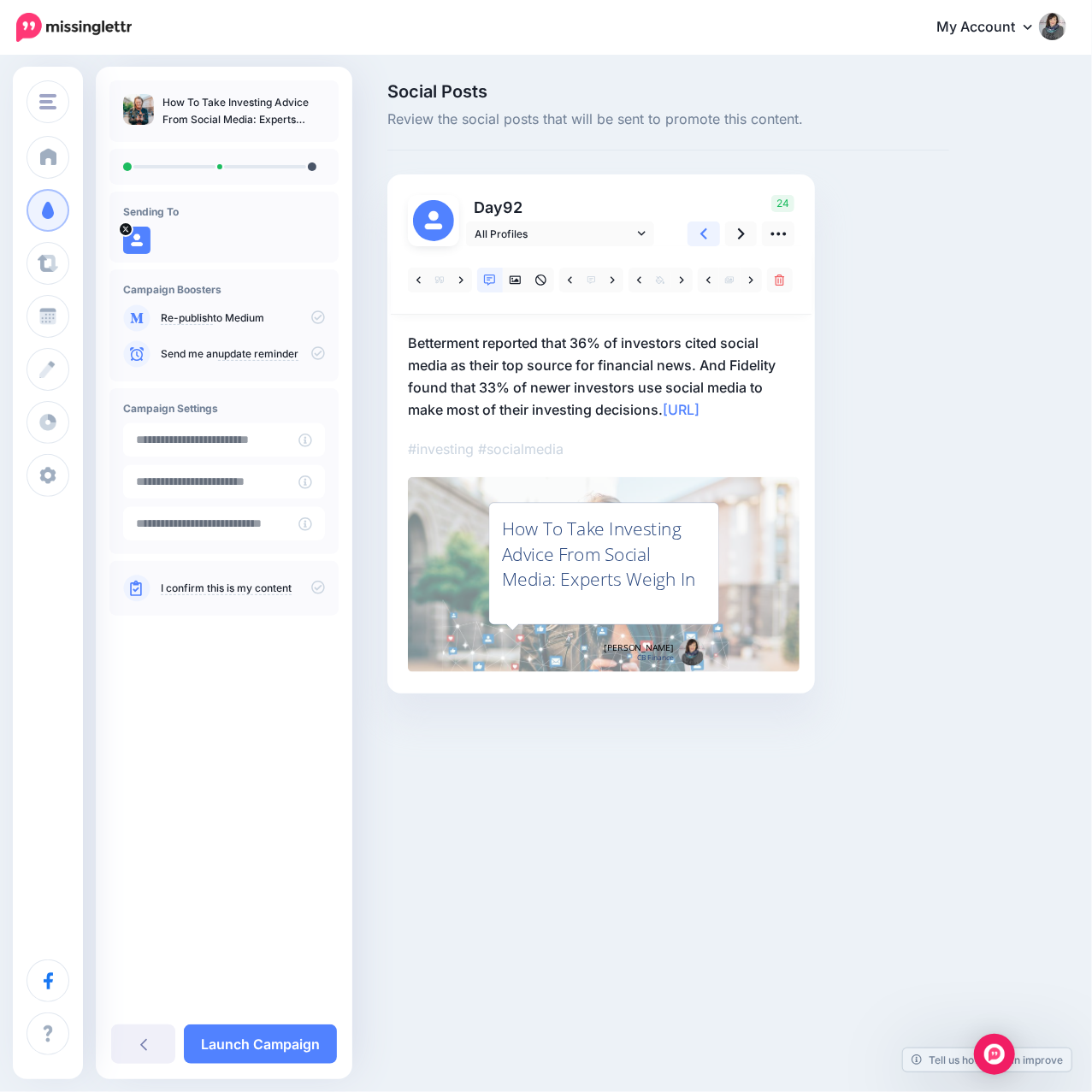
click at [700, 240] on icon at bounding box center [703, 233] width 7 height 18
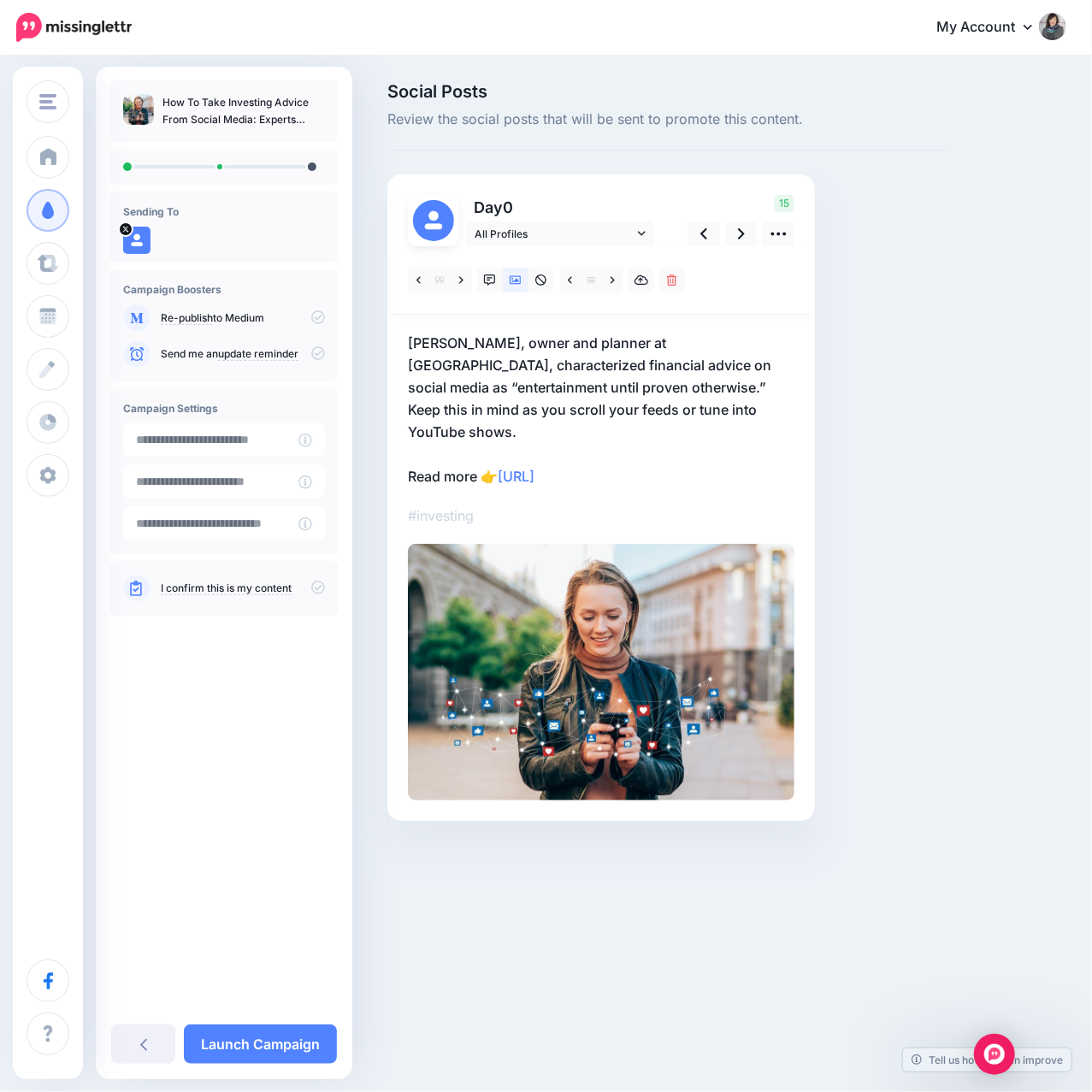
drag, startPoint x: 407, startPoint y: 453, endPoint x: 637, endPoint y: 464, distance: 230.3
click at [637, 464] on p "Filip Telibasa, owner and planner at Benzina Wealth, characterized financial ad…" at bounding box center [601, 410] width 387 height 156
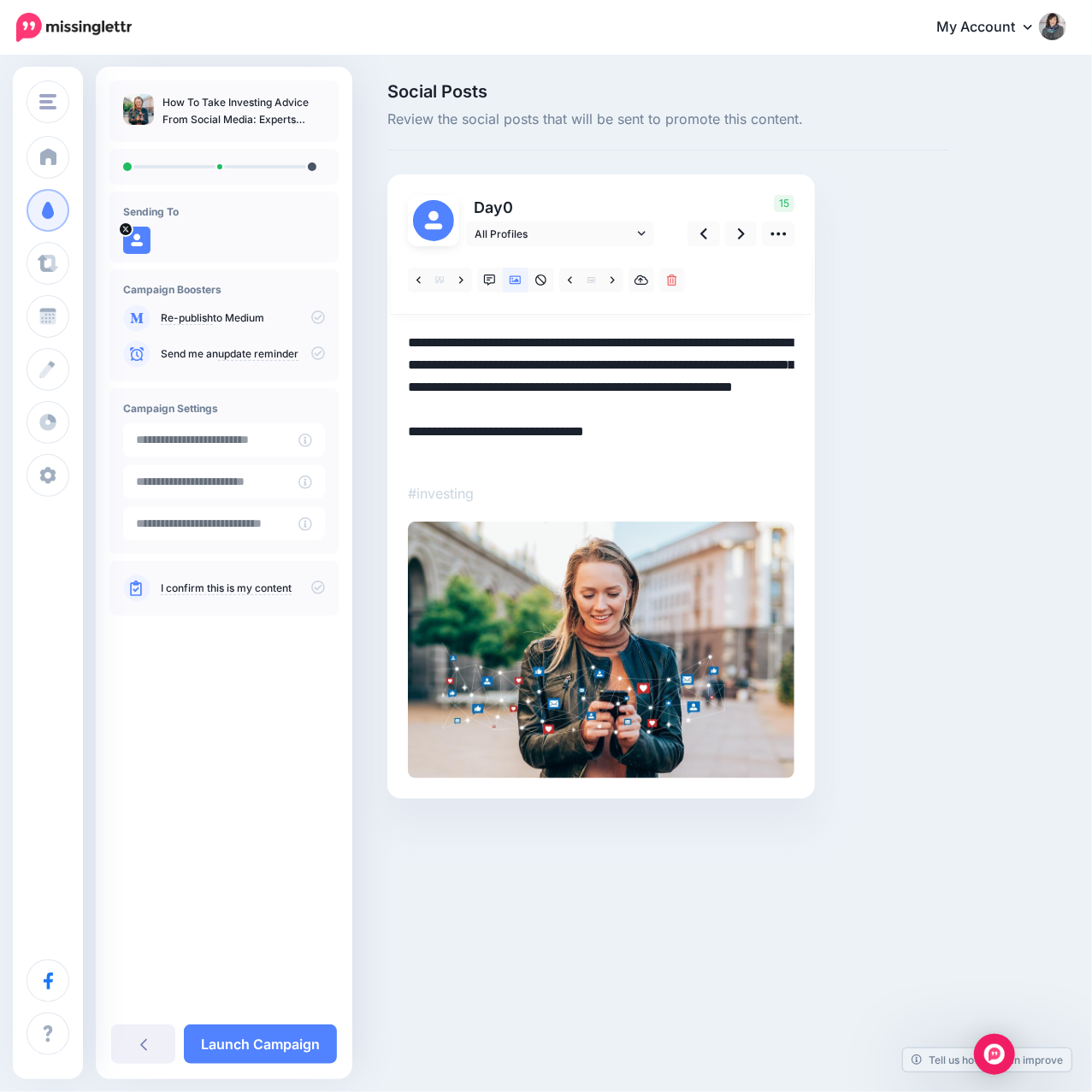
drag, startPoint x: 647, startPoint y: 459, endPoint x: 407, endPoint y: 459, distance: 240.0
click at [408, 459] on div "#investing" at bounding box center [601, 512] width 387 height 532
click at [742, 243] on icon at bounding box center [741, 233] width 7 height 18
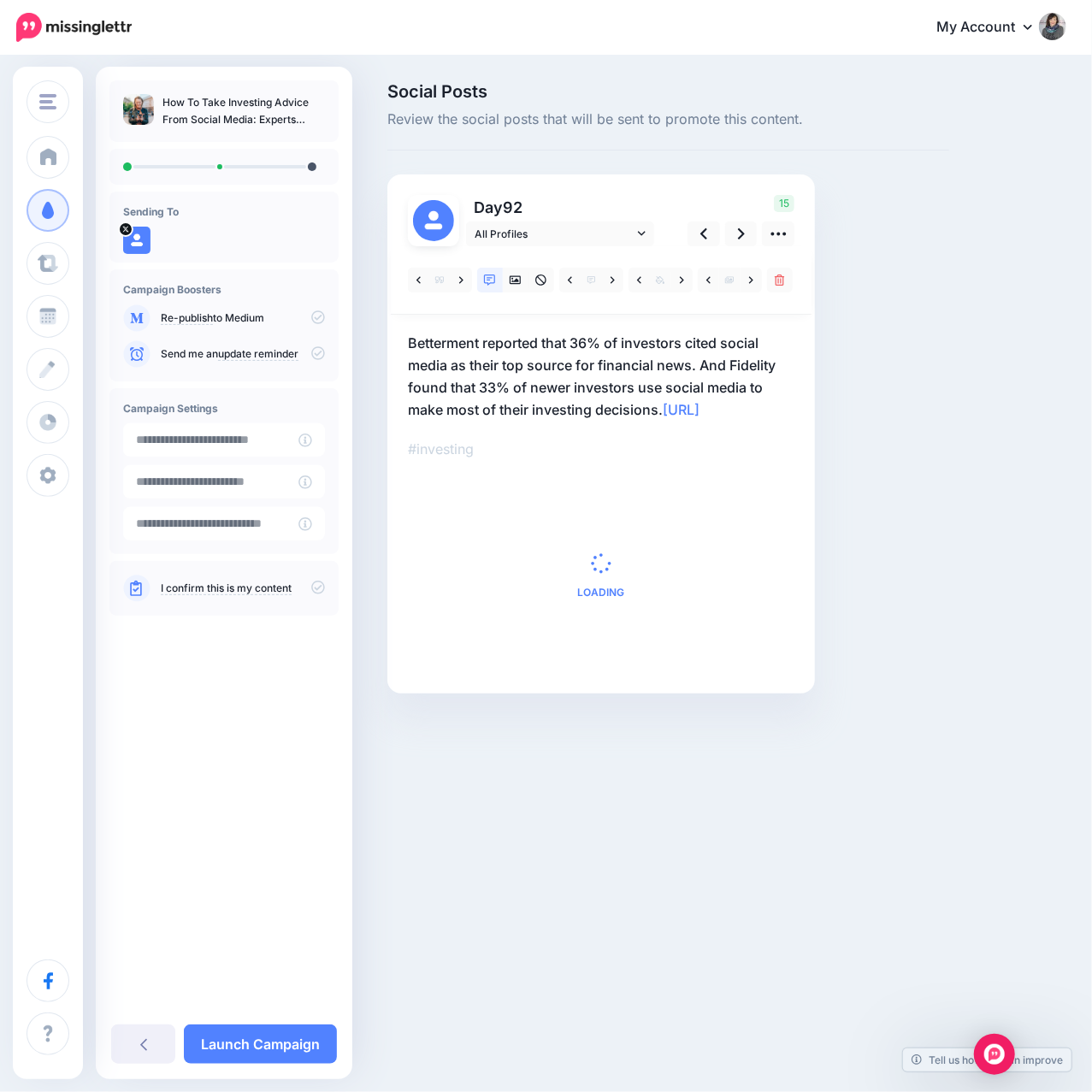
click at [754, 367] on p "Betterment reported that 36% of investors cited social media as their top sourc…" at bounding box center [601, 376] width 387 height 89
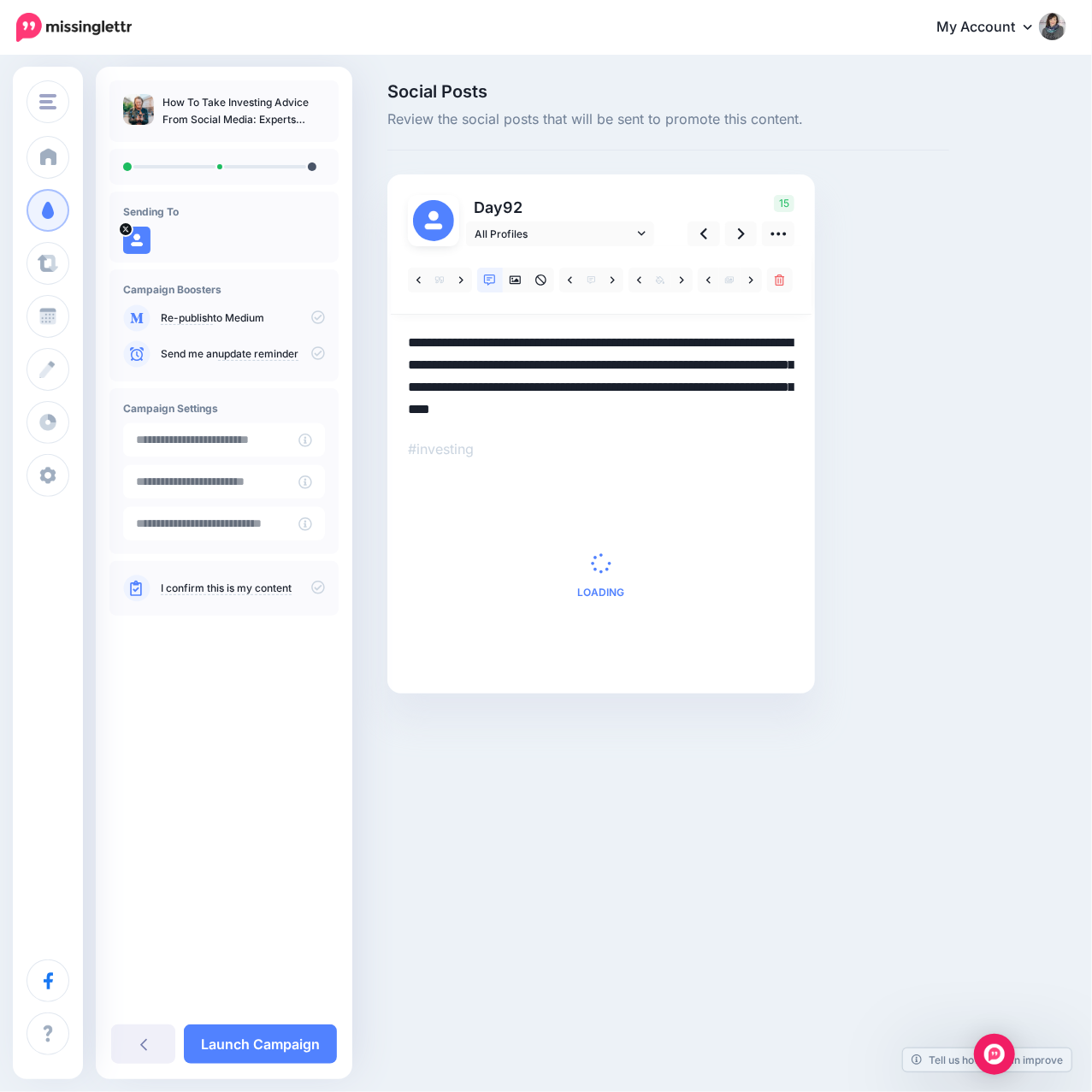
drag, startPoint x: 668, startPoint y: 409, endPoint x: 803, endPoint y: 418, distance: 135.3
click at [803, 418] on div "Day 92 All Profiles" at bounding box center [601, 433] width 427 height 519
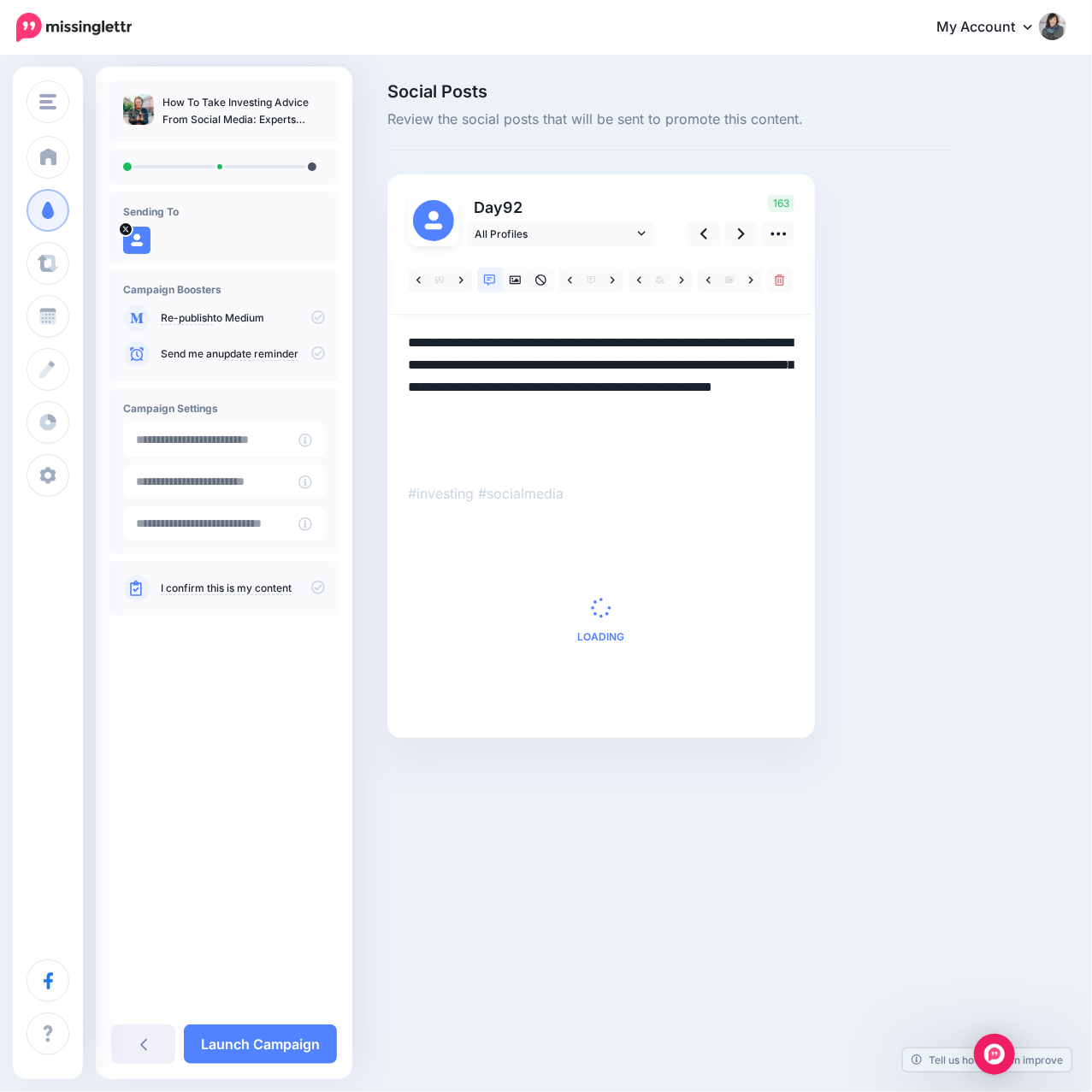
paste textarea "**********"
type textarea "**********"
click at [860, 399] on div "Social Posts Review the social posts that will be sent to promote this content.…" at bounding box center [668, 435] width 588 height 706
click at [737, 237] on link at bounding box center [741, 233] width 32 height 25
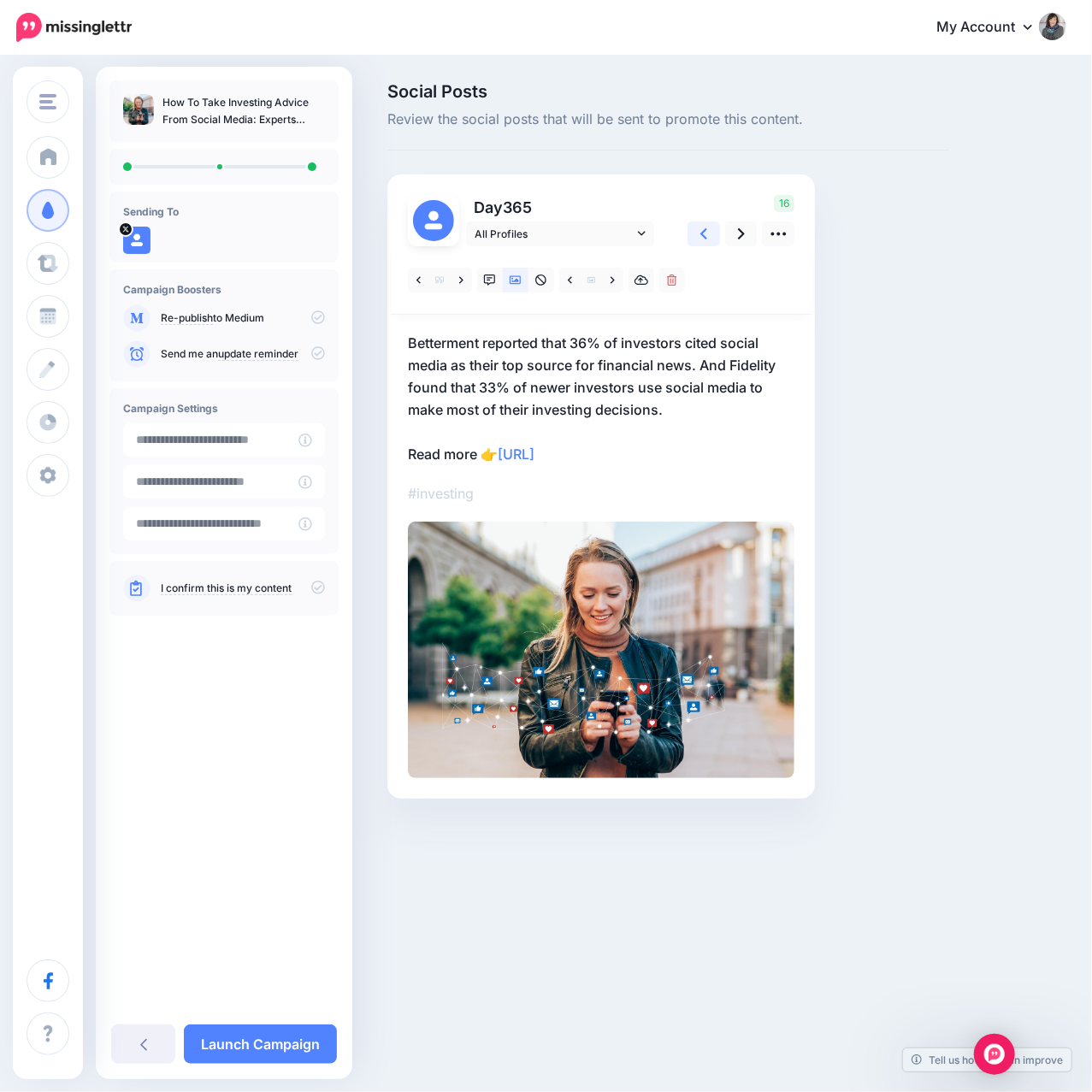
click at [696, 234] on link at bounding box center [703, 233] width 32 height 25
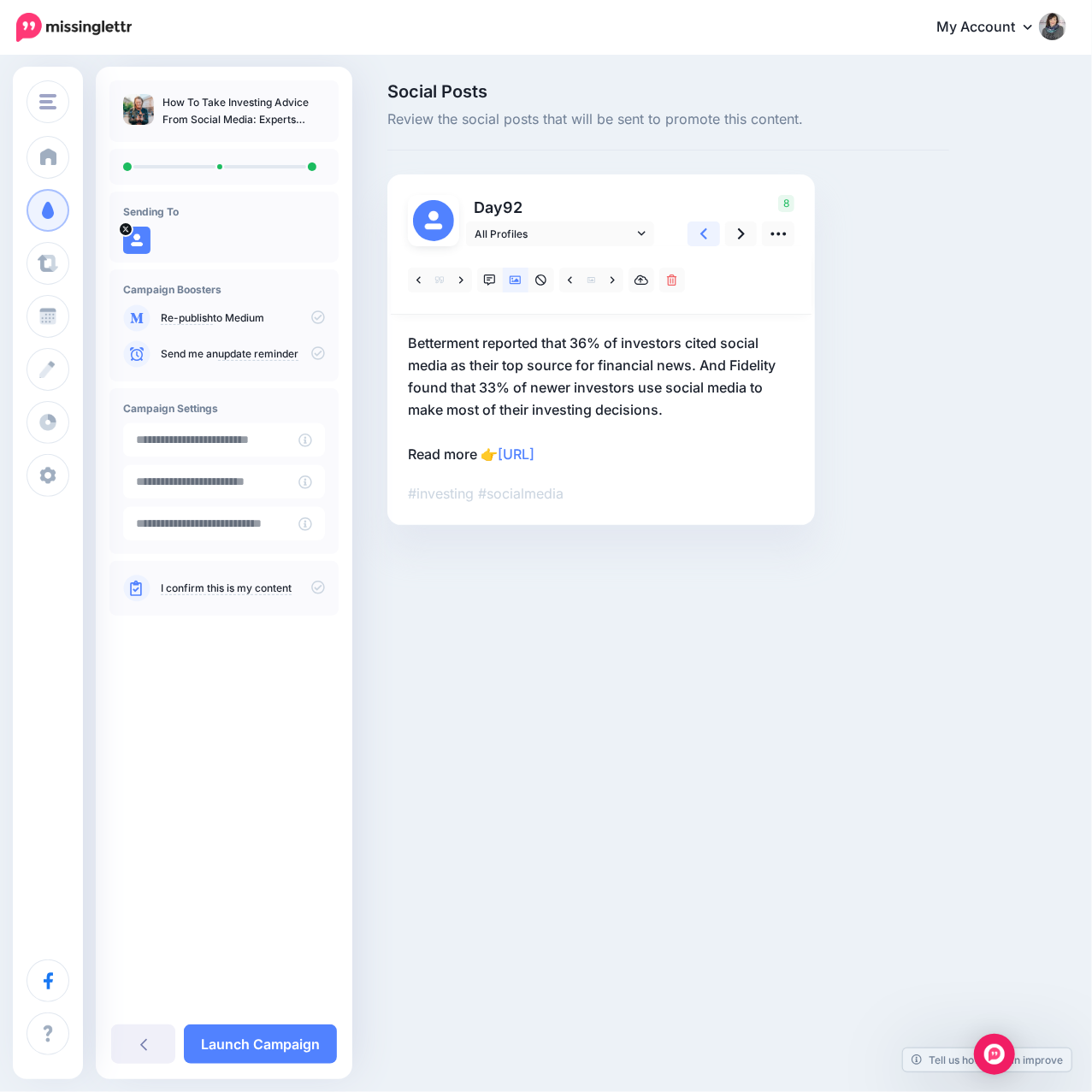
click at [709, 231] on link at bounding box center [703, 233] width 32 height 25
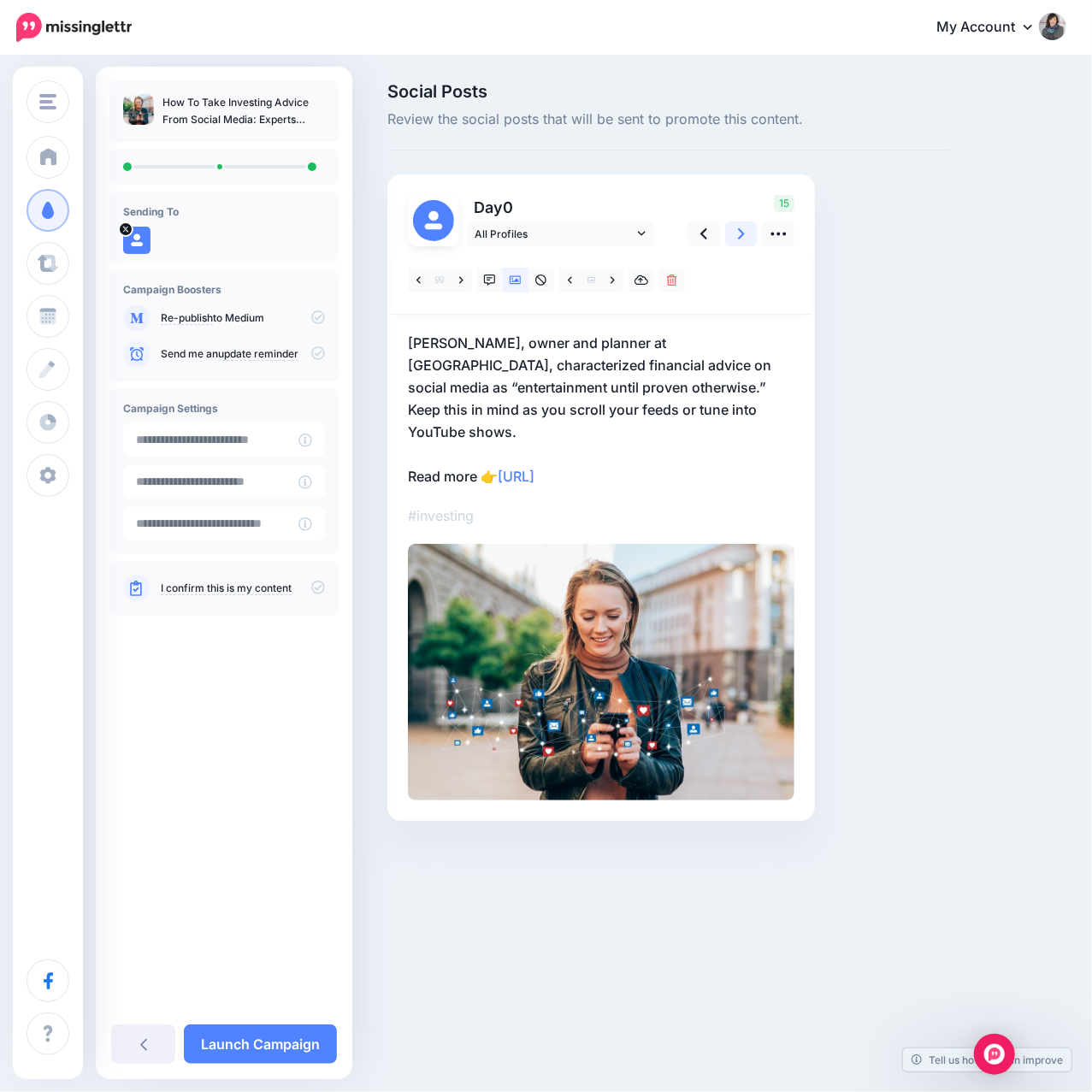
click at [737, 234] on link at bounding box center [741, 233] width 32 height 25
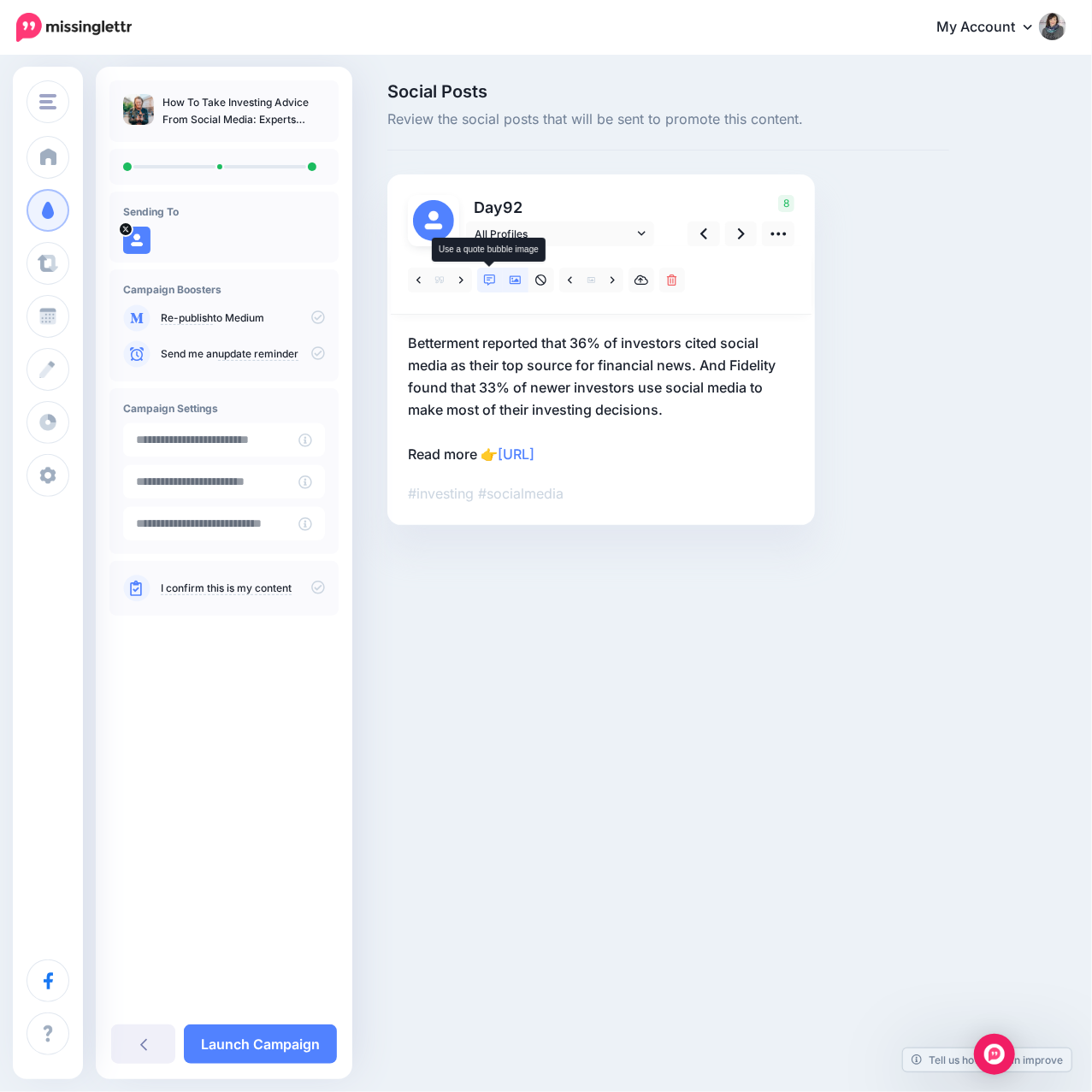
click at [489, 288] on link at bounding box center [490, 280] width 26 height 25
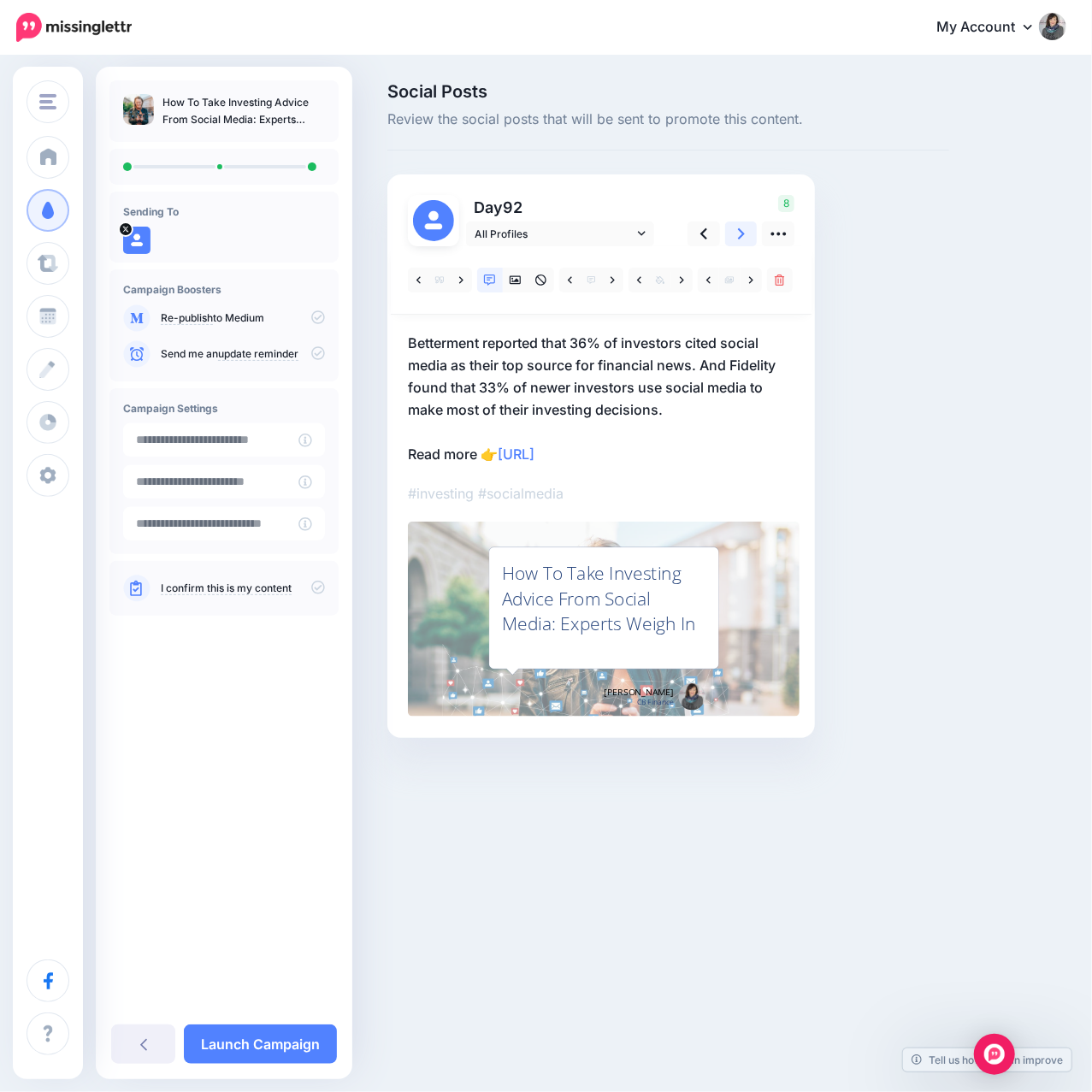
click at [739, 241] on icon at bounding box center [741, 233] width 7 height 18
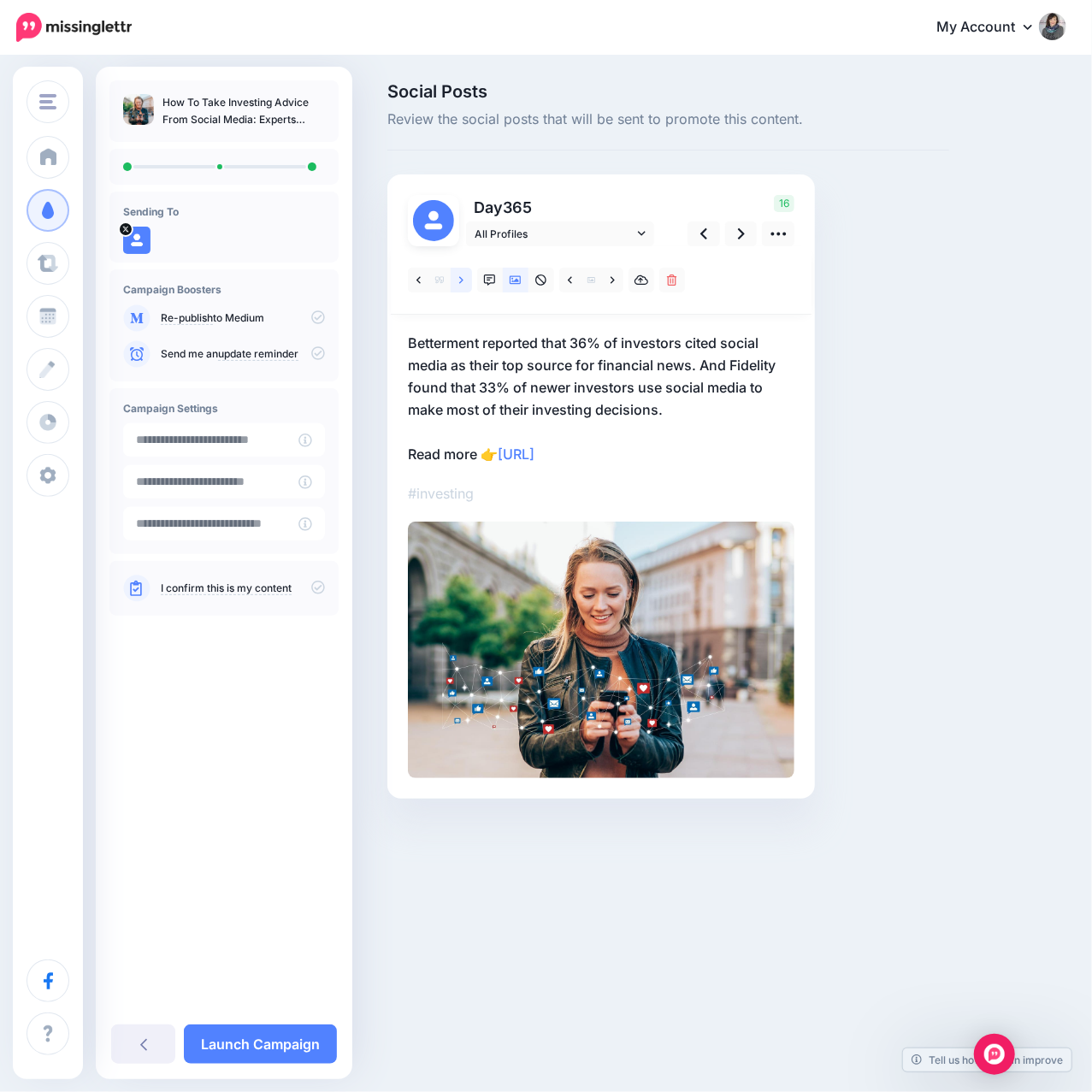
click at [469, 279] on link at bounding box center [462, 280] width 22 height 25
click at [743, 240] on icon at bounding box center [741, 233] width 7 height 18
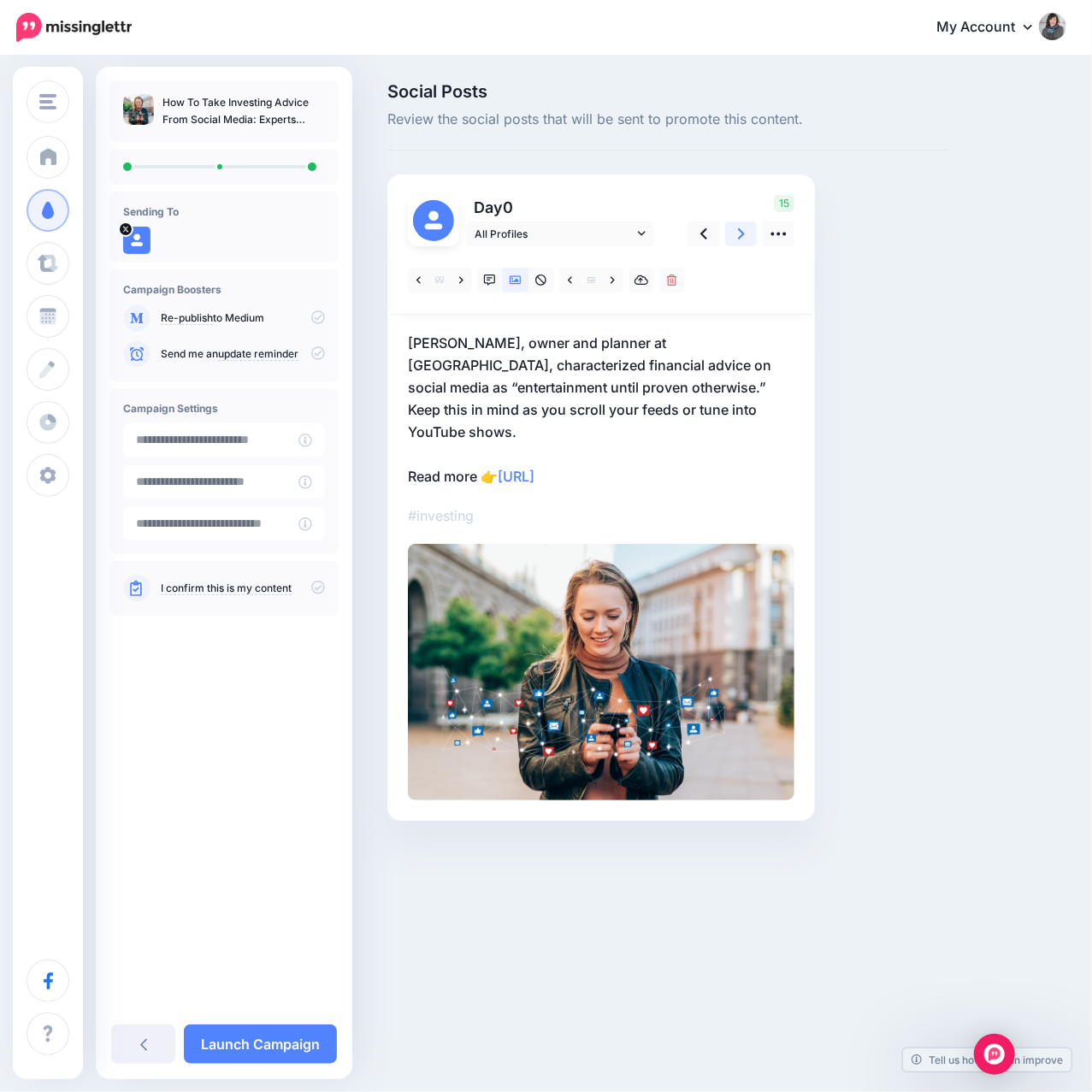
click at [743, 240] on icon at bounding box center [741, 233] width 7 height 18
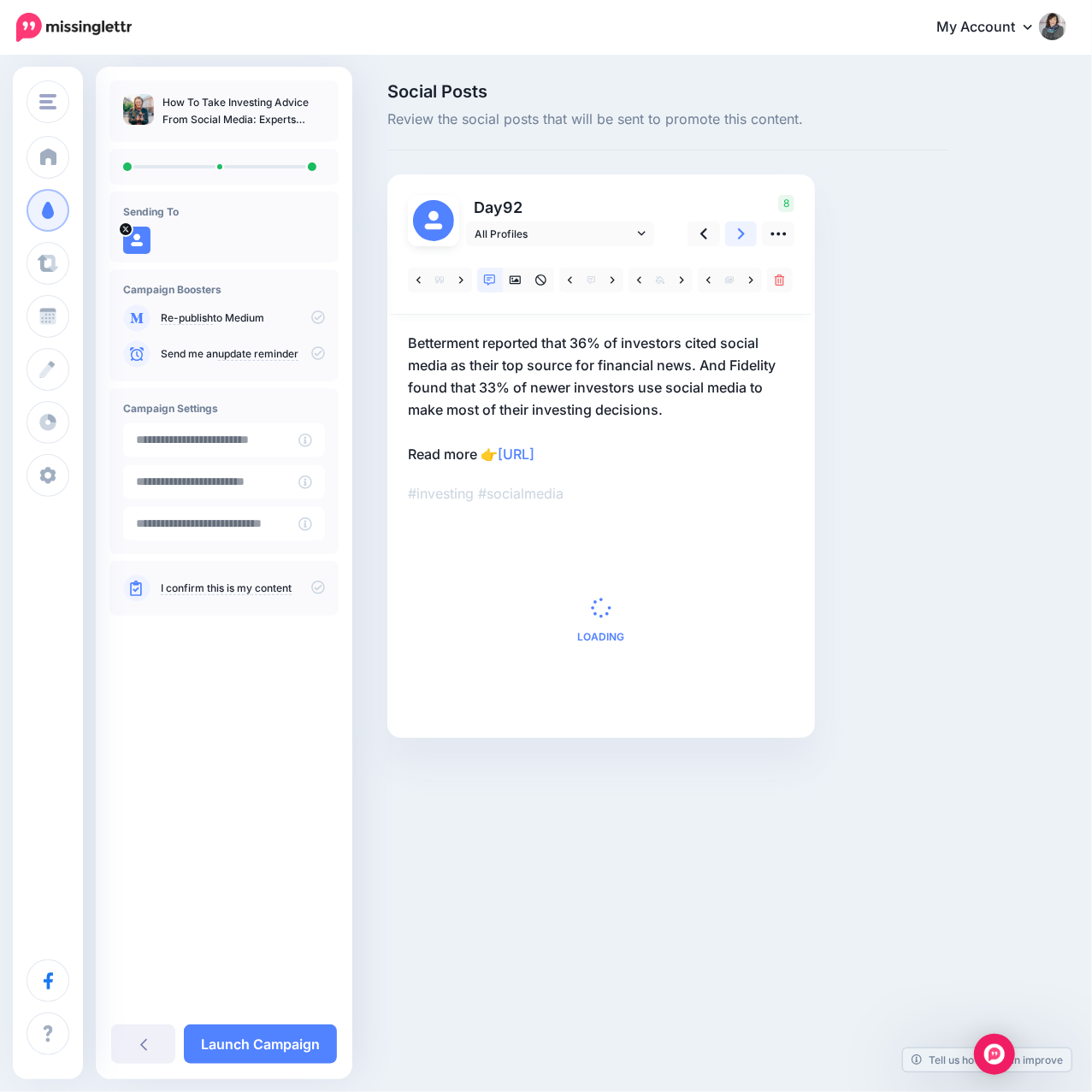
click at [743, 240] on icon at bounding box center [741, 233] width 7 height 18
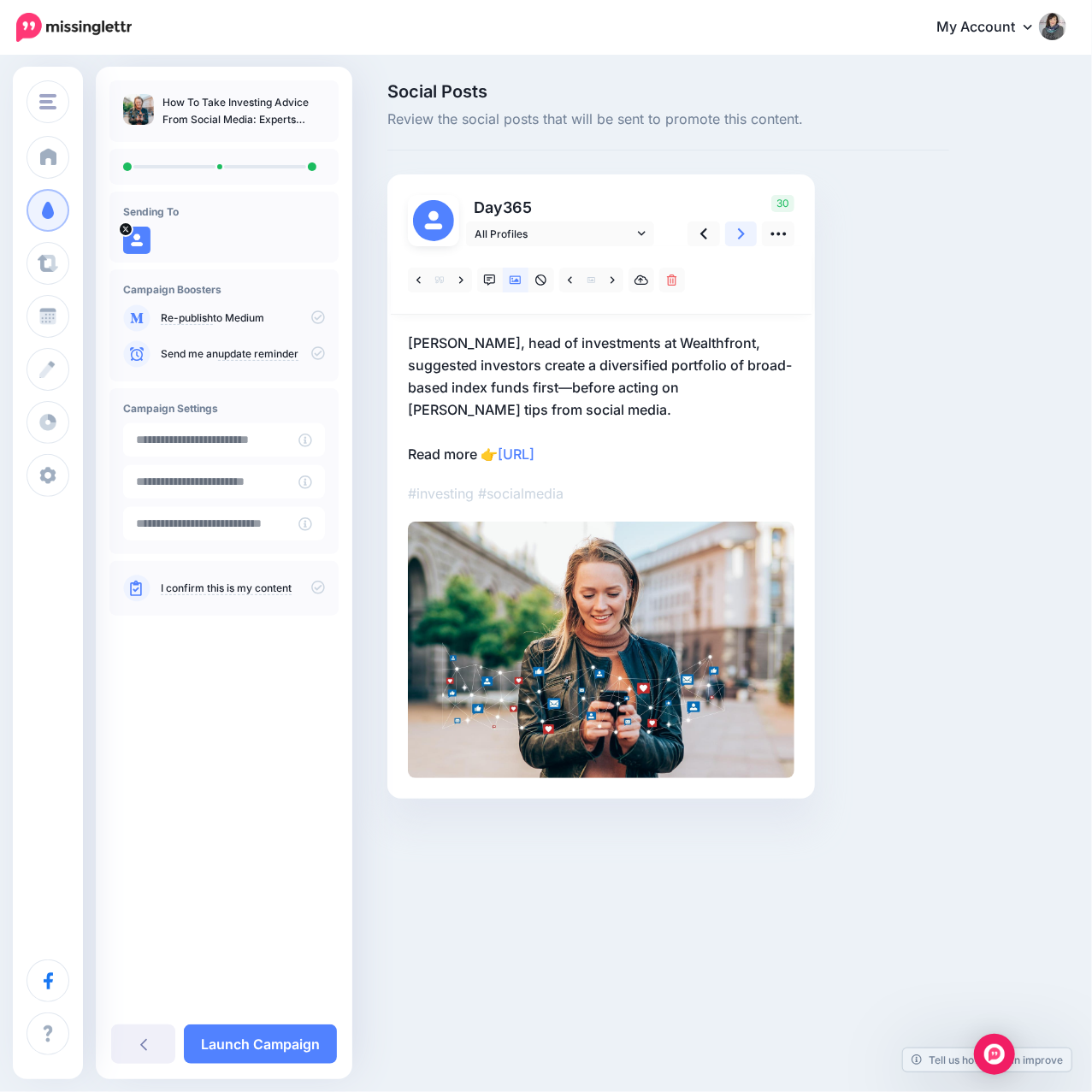
click at [743, 240] on icon at bounding box center [741, 233] width 7 height 18
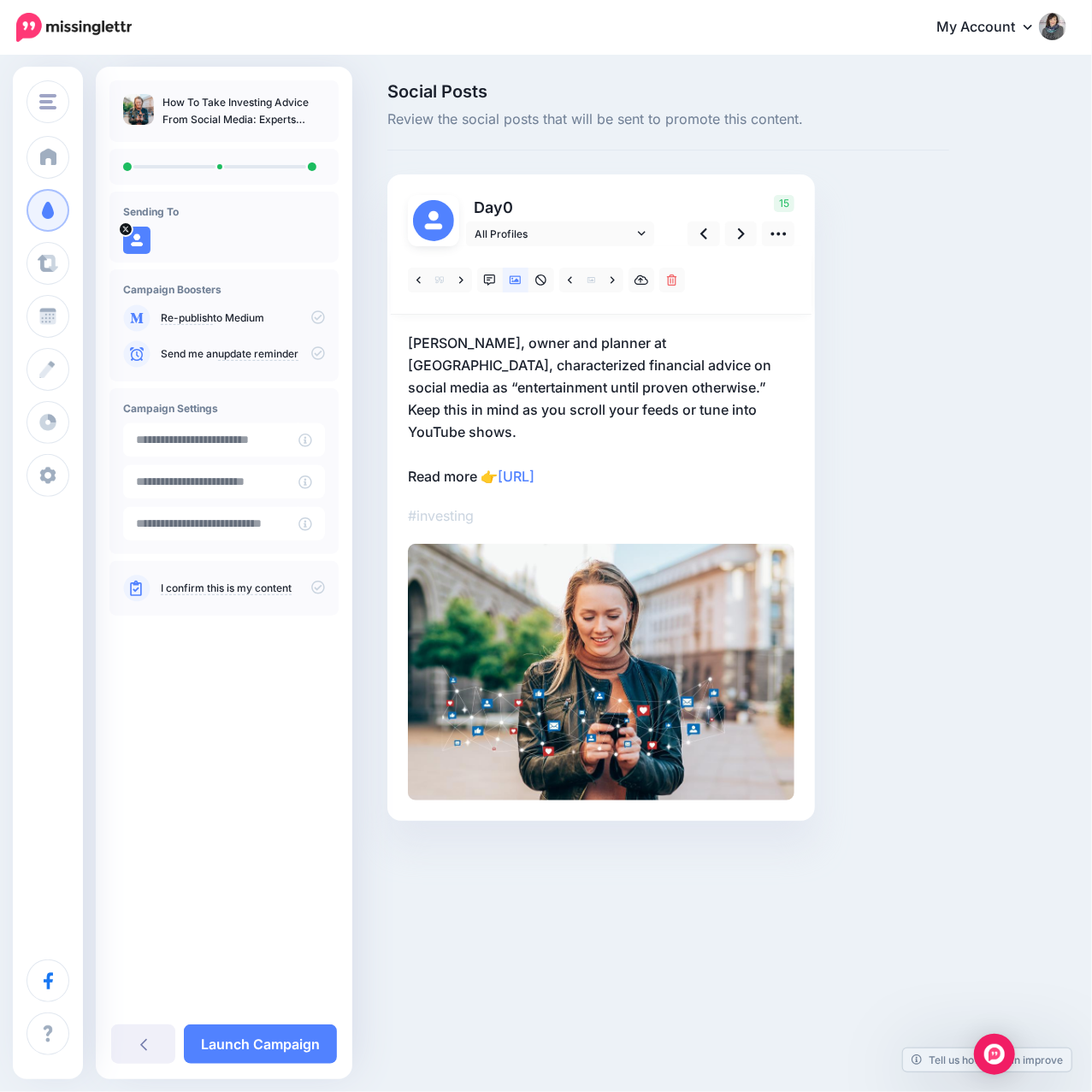
click at [313, 586] on icon at bounding box center [318, 588] width 14 height 14
click at [278, 442] on input "**********" at bounding box center [211, 440] width 175 height 33
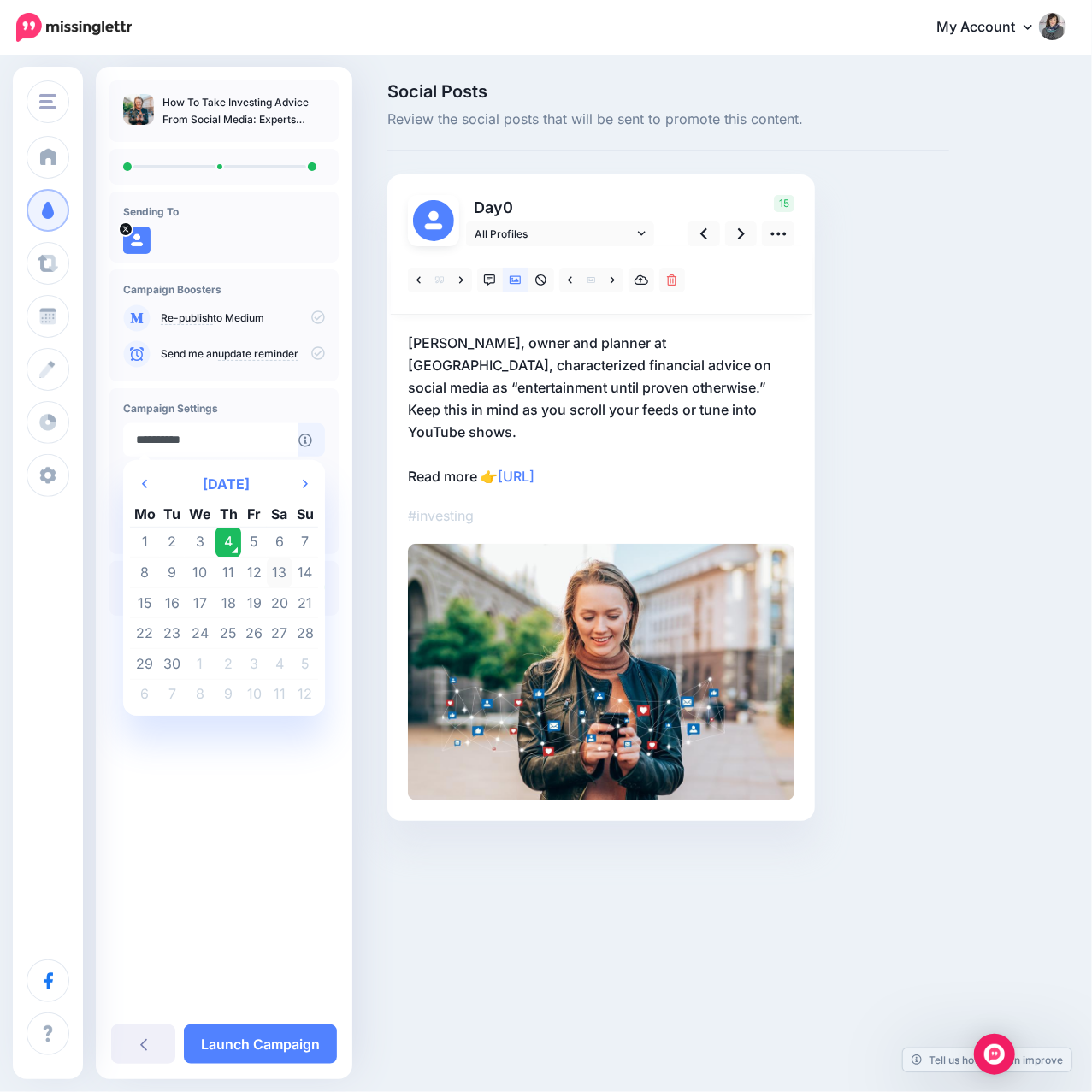
click at [285, 576] on td "13" at bounding box center [280, 572] width 26 height 31
type input "**********"
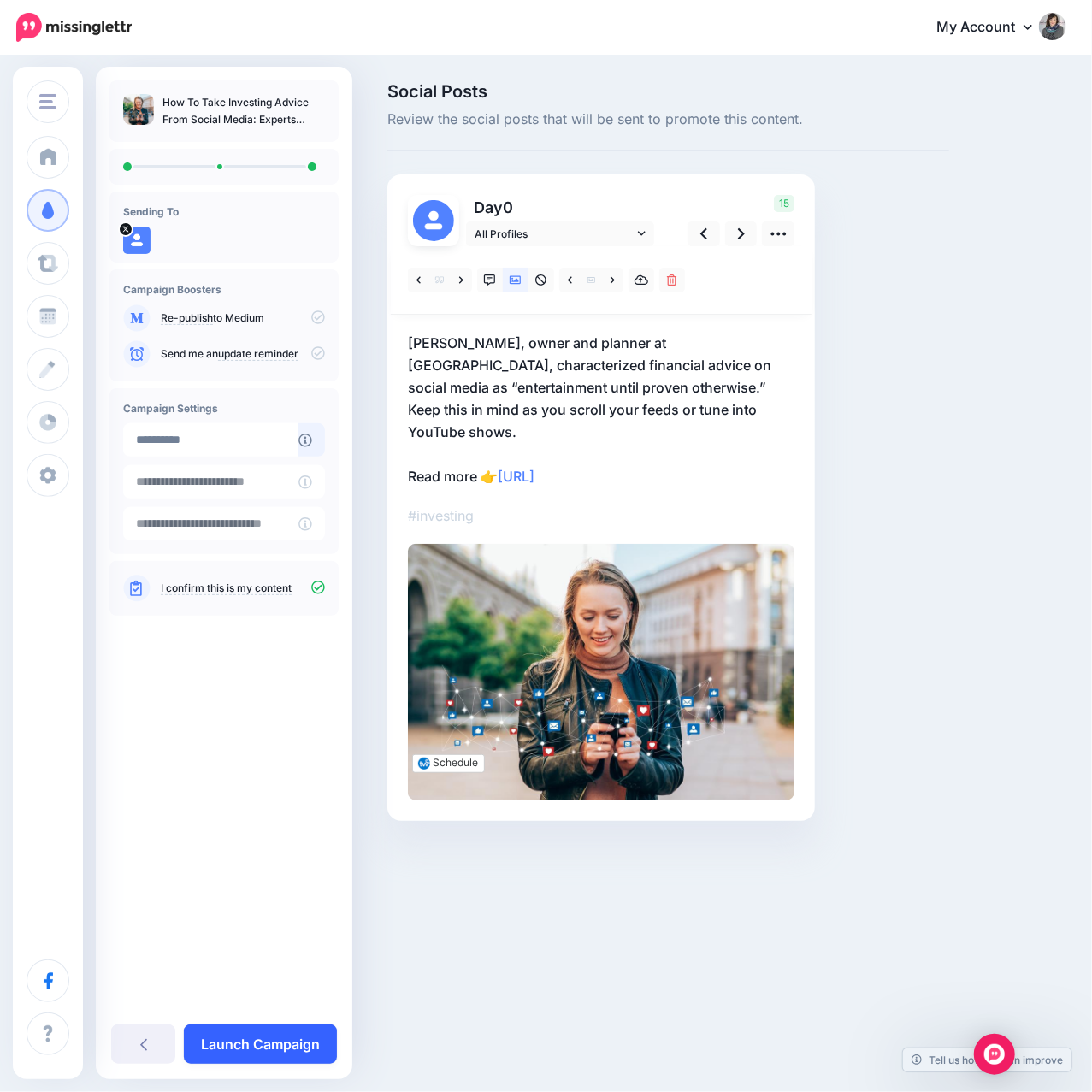
click at [306, 1034] on link "Launch Campaign" at bounding box center [260, 1045] width 153 height 39
